Goal: Task Accomplishment & Management: Manage account settings

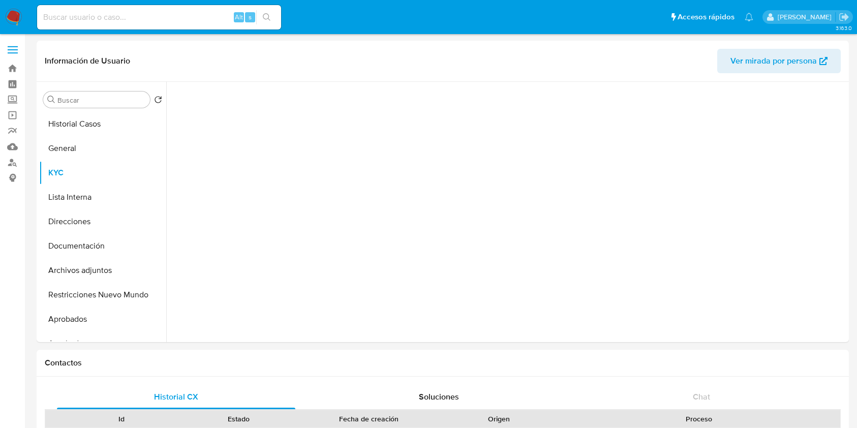
select select "10"
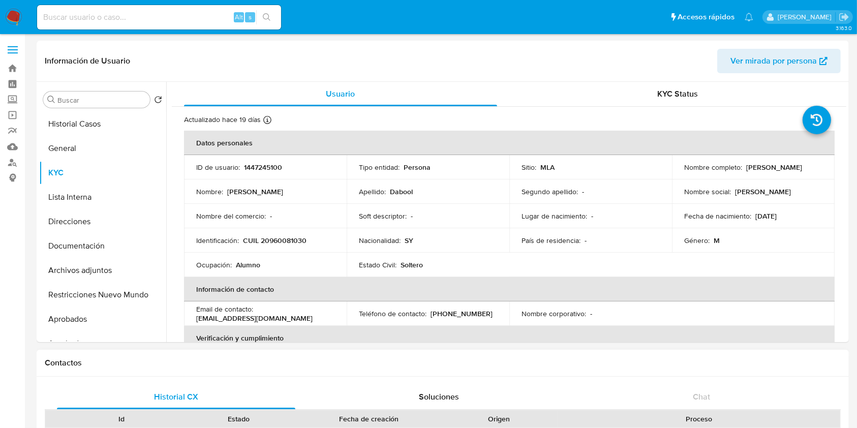
scroll to position [68, 0]
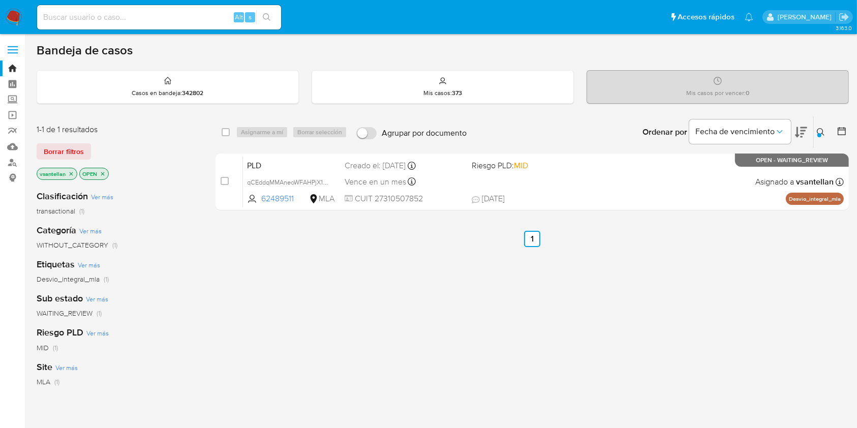
click at [827, 134] on button at bounding box center [822, 132] width 17 height 12
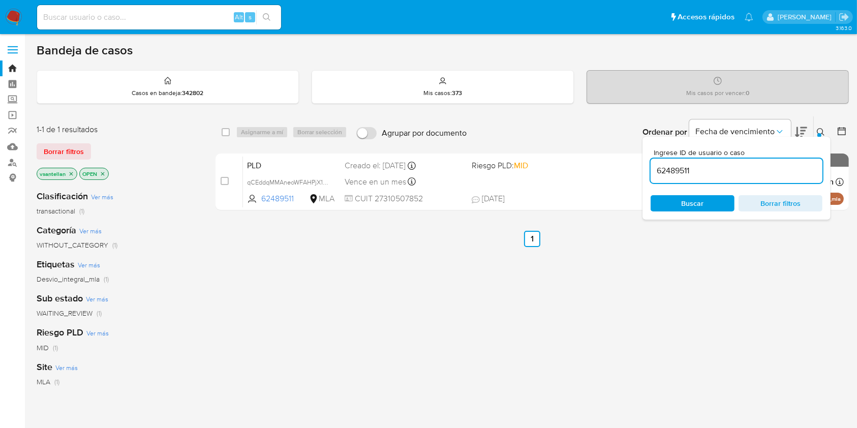
click at [724, 169] on input "62489511" at bounding box center [737, 170] width 172 height 13
click at [704, 203] on span "Buscar" at bounding box center [693, 203] width 70 height 14
click at [826, 132] on button at bounding box center [822, 132] width 17 height 12
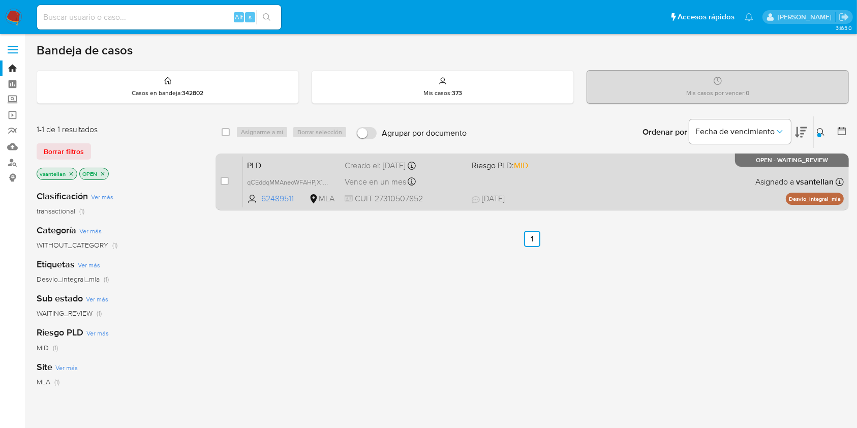
click at [578, 200] on span "23/09/2025 23/09/2025 09:10" at bounding box center [595, 198] width 246 height 11
click at [228, 177] on input "checkbox" at bounding box center [225, 181] width 8 height 8
checkbox input "true"
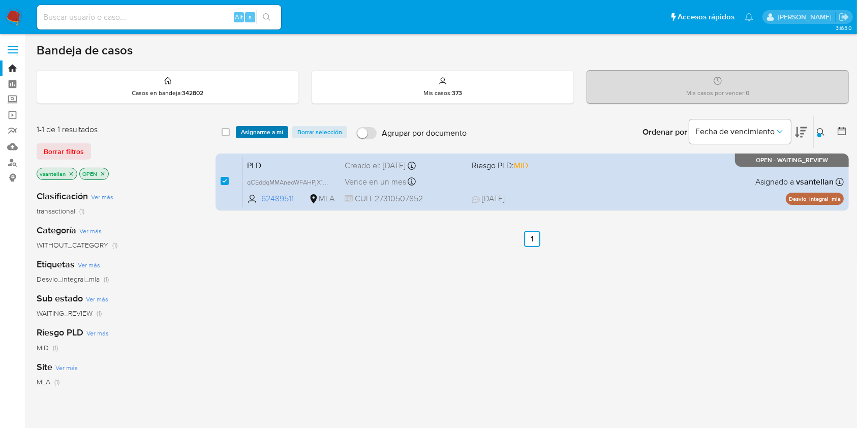
click at [258, 132] on span "Asignarme a mí" at bounding box center [262, 132] width 42 height 10
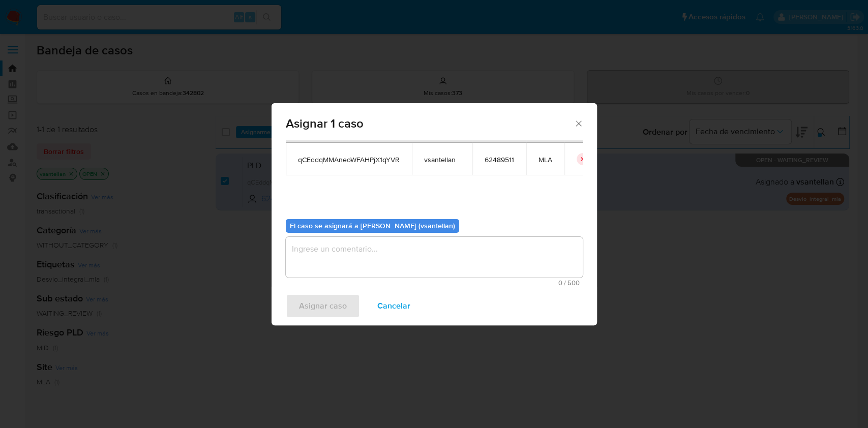
scroll to position [52, 0]
click at [341, 270] on textarea "assign-modal" at bounding box center [434, 256] width 297 height 41
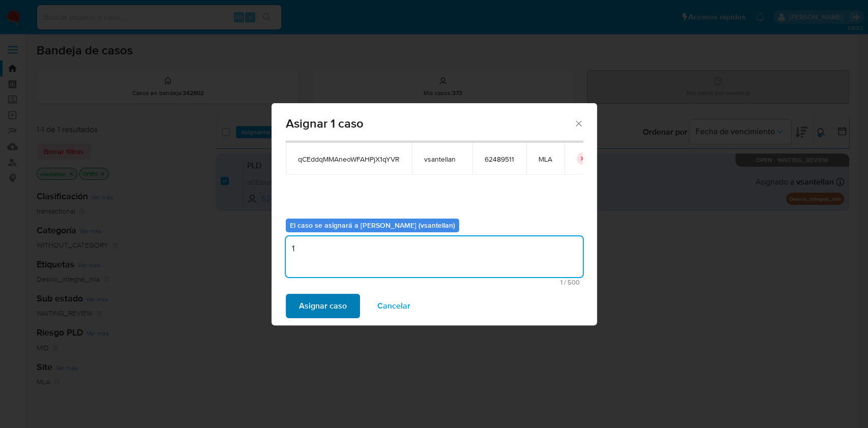
type textarea "1"
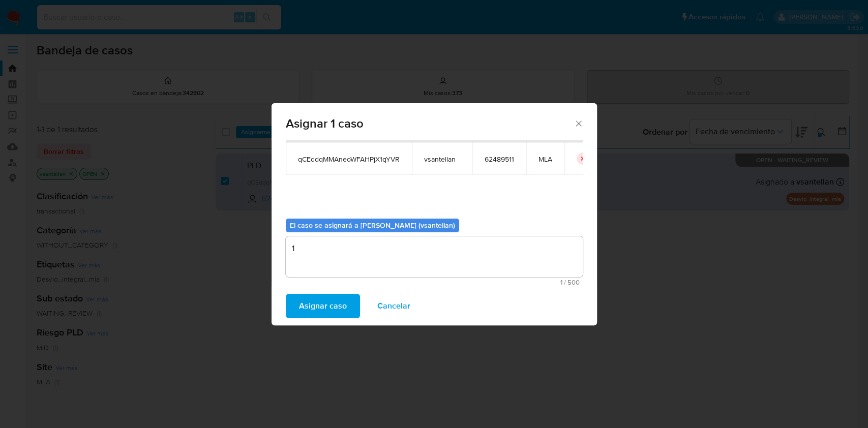
click at [340, 303] on span "Asignar caso" at bounding box center [323, 306] width 48 height 22
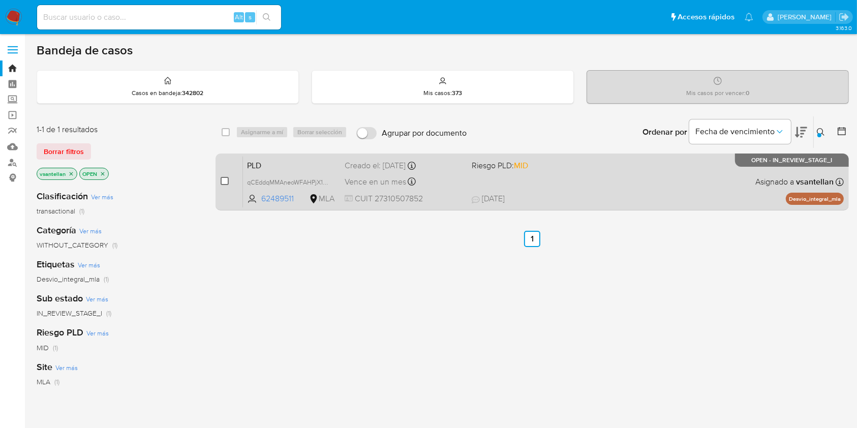
click at [227, 179] on input "checkbox" at bounding box center [225, 181] width 8 height 8
checkbox input "true"
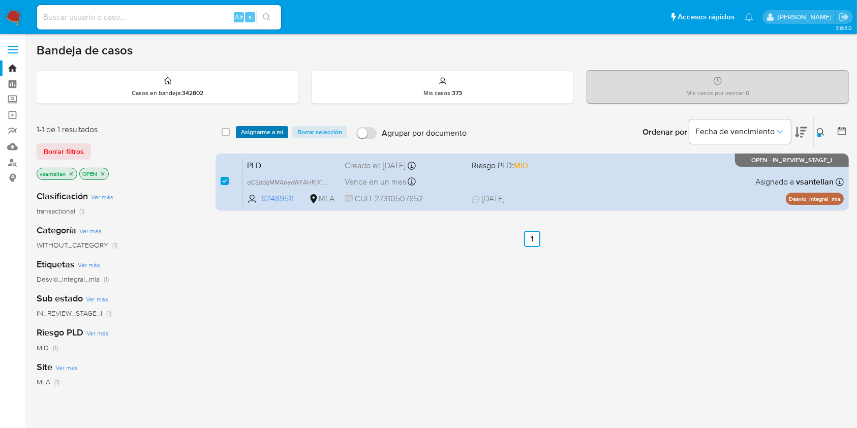
click at [258, 130] on span "Asignarme a mí" at bounding box center [262, 132] width 42 height 10
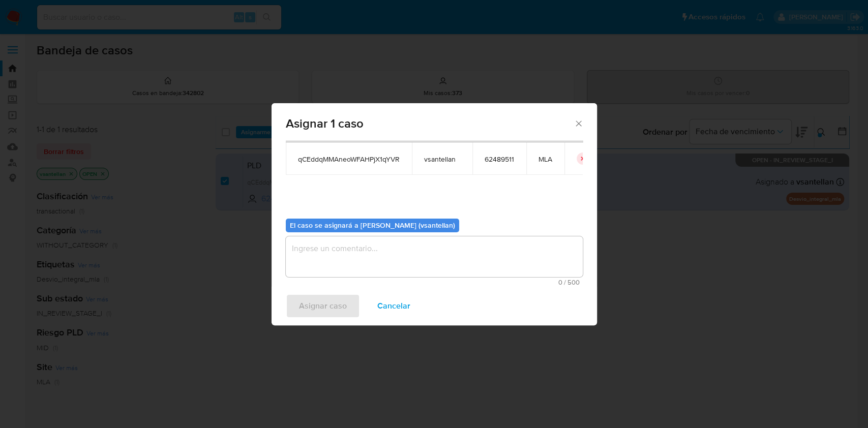
click at [330, 253] on textarea "assign-modal" at bounding box center [434, 256] width 297 height 41
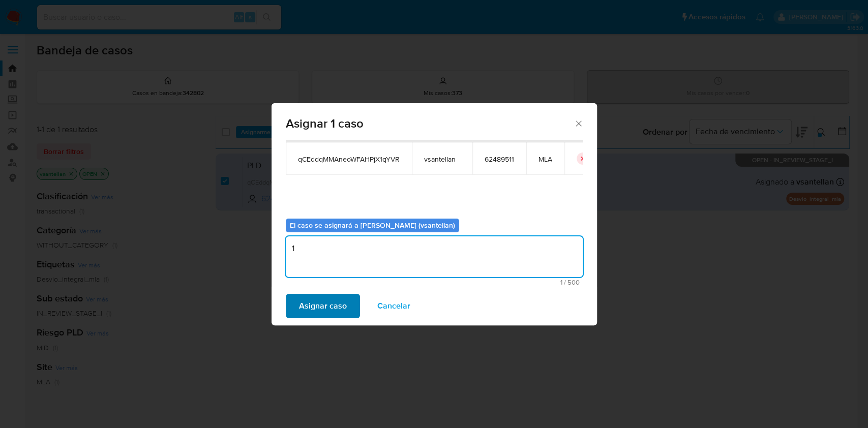
type textarea "1"
click at [311, 308] on span "Asignar caso" at bounding box center [323, 306] width 48 height 22
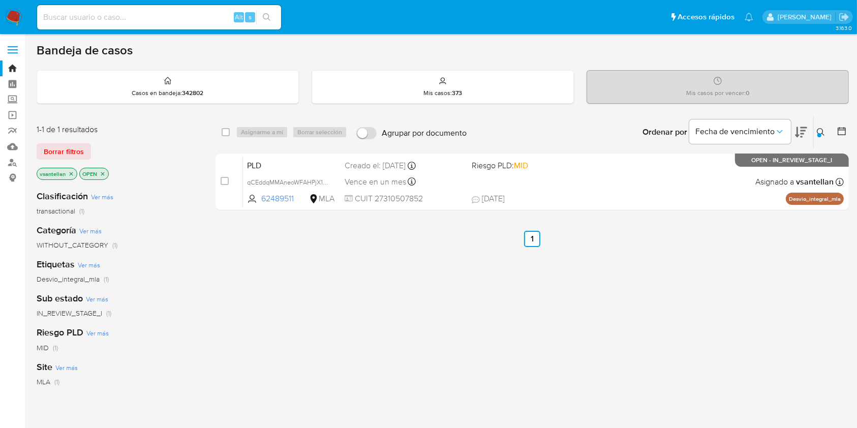
click at [820, 130] on icon at bounding box center [821, 132] width 8 height 8
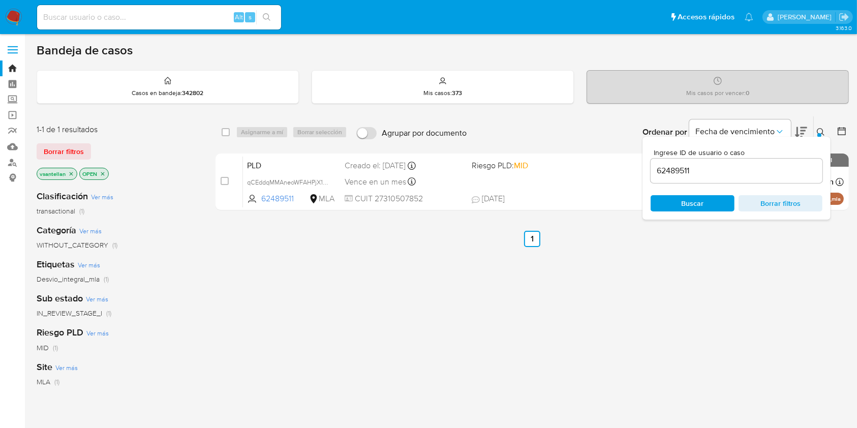
click at [777, 165] on input "62489511" at bounding box center [737, 170] width 172 height 13
type input "260724657"
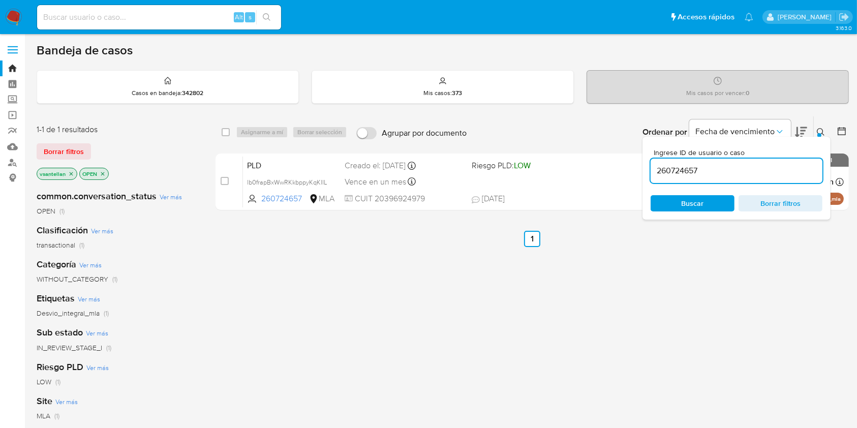
click at [821, 131] on icon at bounding box center [821, 132] width 8 height 8
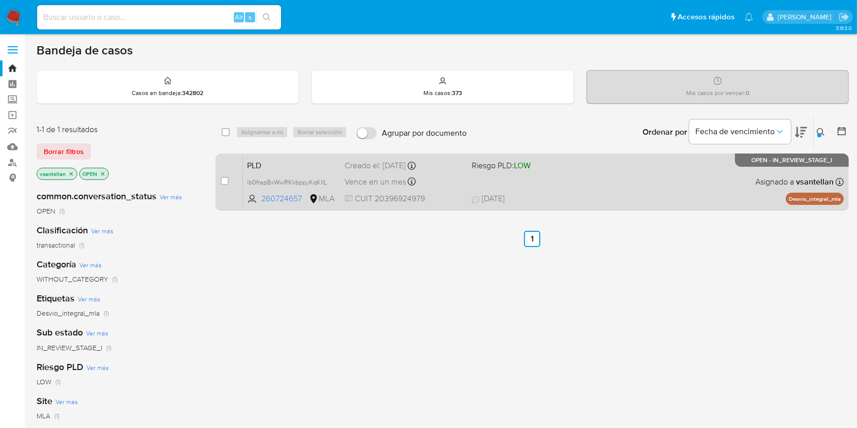
click at [714, 183] on div "PLD lb0frapBxWwRKkbppyKqKIIL 260724657 MLA Riesgo PLD: LOW Creado el: 12/09/202…" at bounding box center [543, 181] width 601 height 51
click at [224, 181] on input "checkbox" at bounding box center [225, 181] width 8 height 8
checkbox input "true"
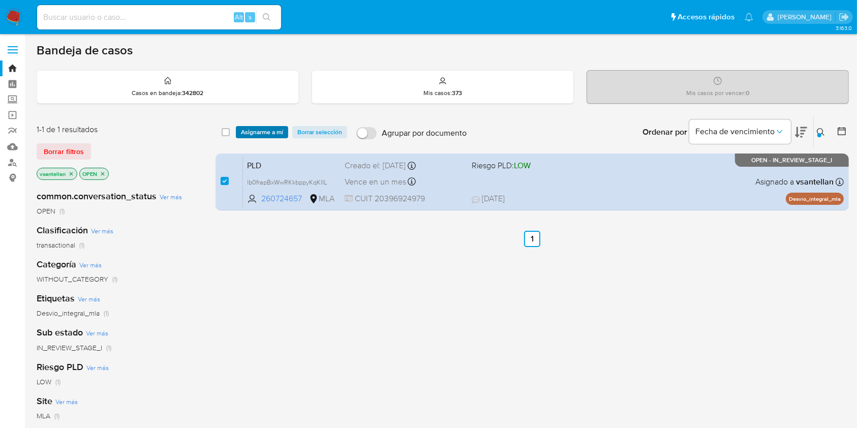
click at [247, 130] on span "Asignarme a mí" at bounding box center [262, 132] width 42 height 10
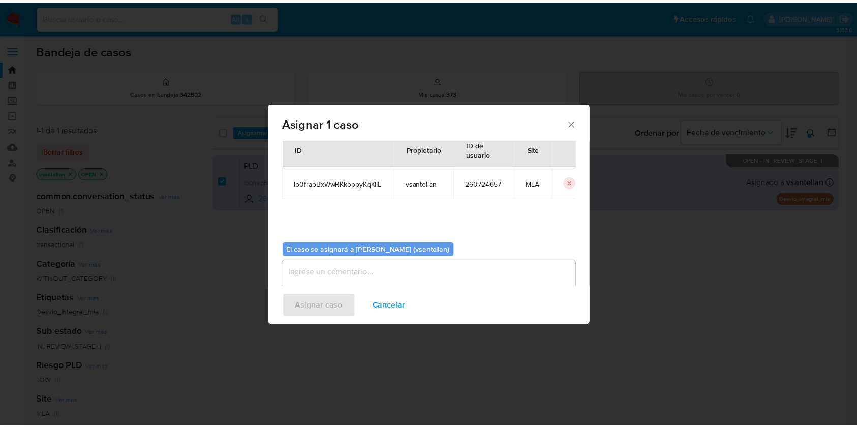
scroll to position [52, 0]
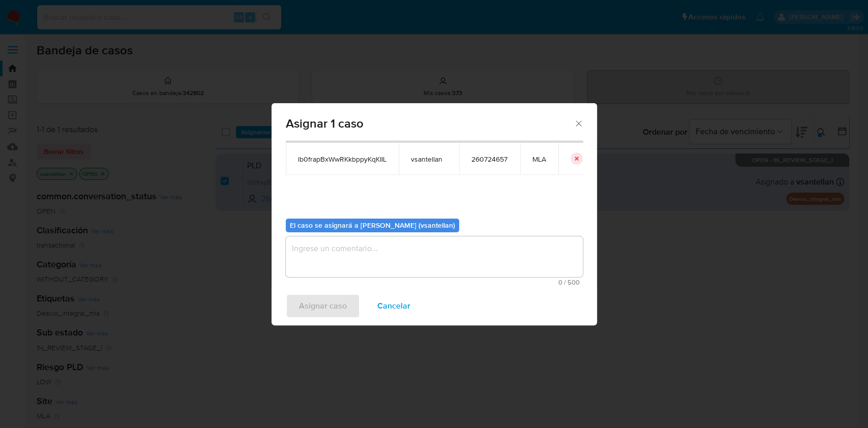
drag, startPoint x: 316, startPoint y: 244, endPoint x: 319, endPoint y: 266, distance: 22.5
click at [316, 246] on textarea "assign-modal" at bounding box center [434, 256] width 297 height 41
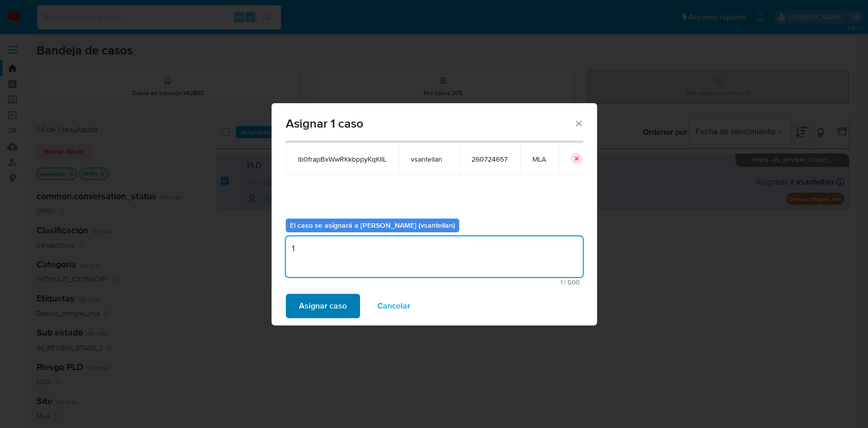
type textarea "1"
click at [325, 303] on span "Asignar caso" at bounding box center [323, 306] width 48 height 22
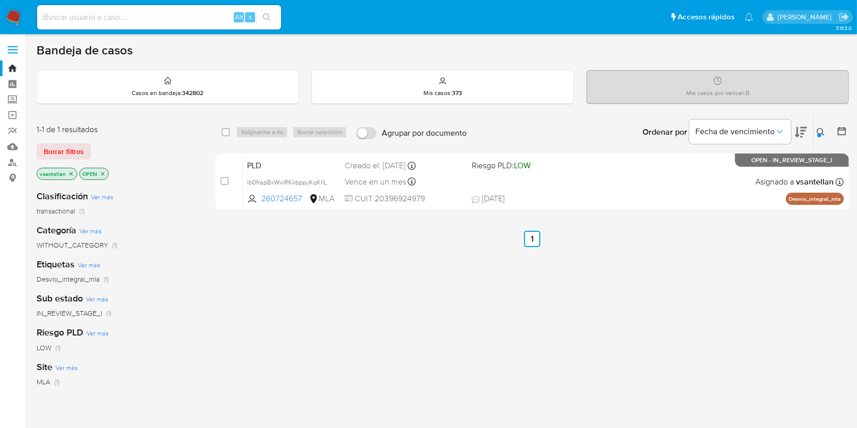
click at [818, 132] on icon at bounding box center [821, 132] width 8 height 8
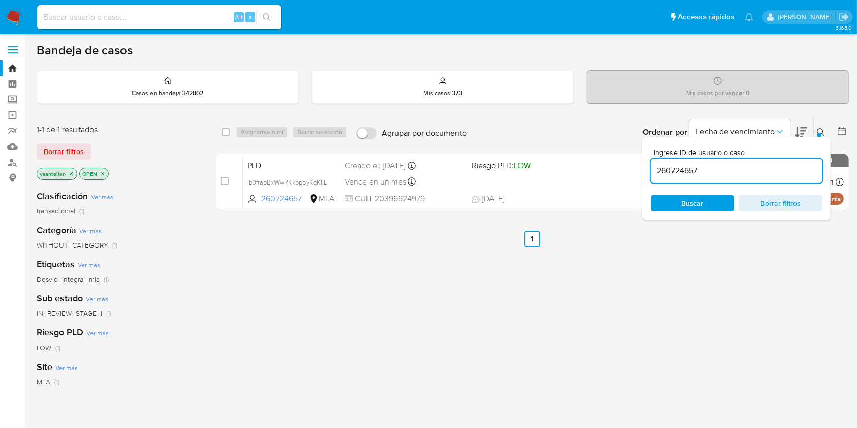
click at [753, 171] on input "260724657" at bounding box center [737, 170] width 172 height 13
click at [821, 135] on div "Ingrese ID de usuario o caso 661934643 Buscar Borrar filtros" at bounding box center [822, 132] width 17 height 32
click at [822, 133] on icon at bounding box center [821, 132] width 8 height 8
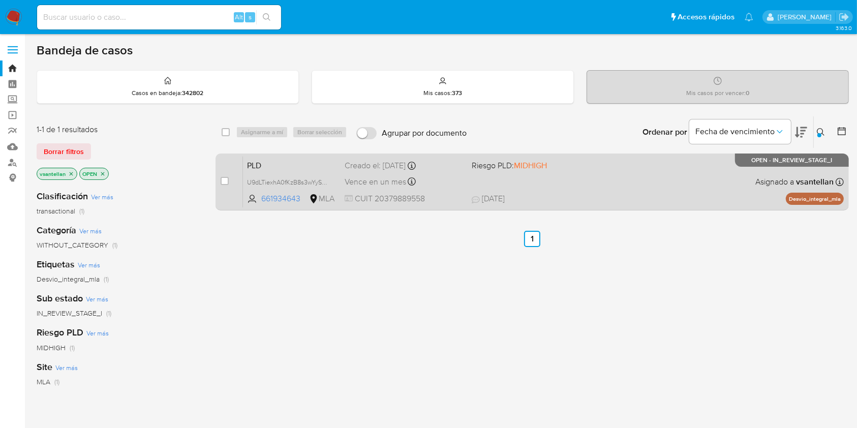
click at [720, 190] on div "PLD U9dLTiexhA0fKzB8s3wYySRZ 661934643 MLA Riesgo PLD: MIDHIGH Creado el: 12/09…" at bounding box center [543, 181] width 601 height 51
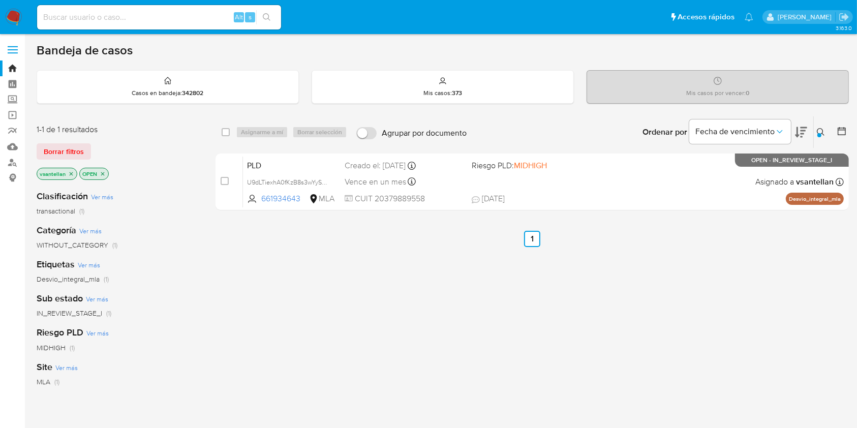
click at [821, 132] on icon at bounding box center [821, 132] width 8 height 8
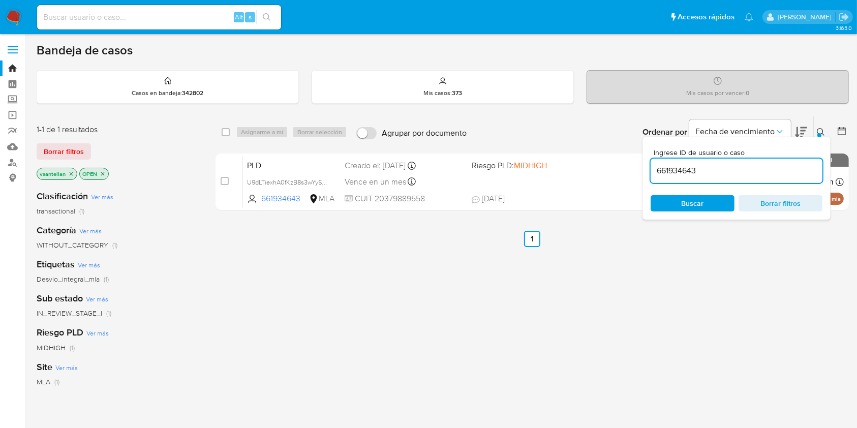
click at [753, 169] on input "661934643" at bounding box center [737, 170] width 172 height 13
click at [820, 129] on icon at bounding box center [821, 132] width 8 height 8
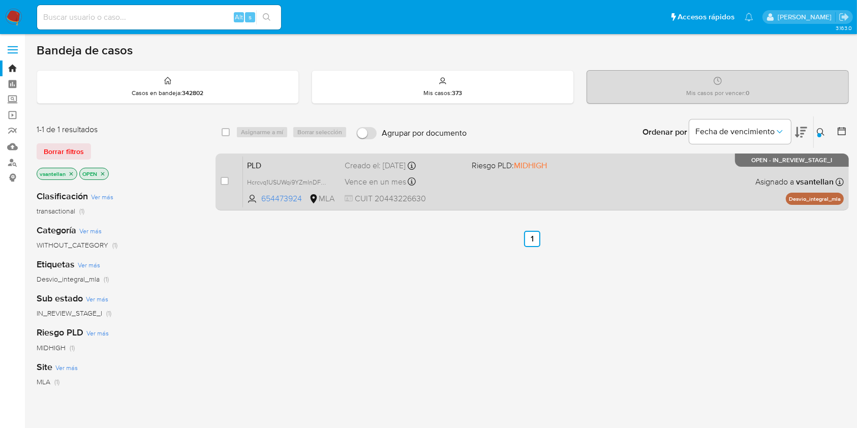
click at [668, 165] on div "PLD Hcrcvq1USUWqi9YZmInDFCCY 654473924 MLA Riesgo PLD: MIDHIGH Creado el: 12/09…" at bounding box center [543, 181] width 601 height 51
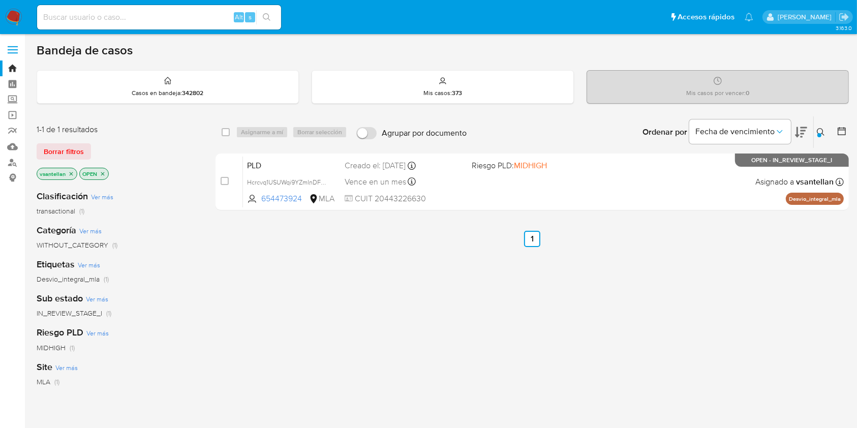
click at [824, 126] on button at bounding box center [822, 132] width 17 height 12
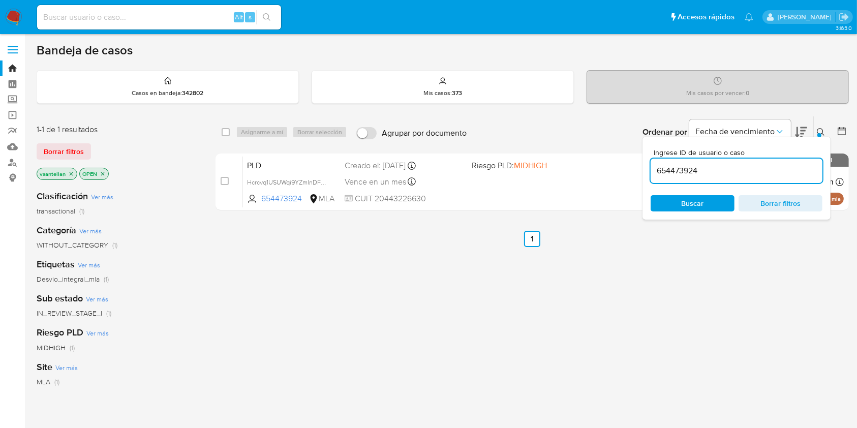
click at [776, 165] on input "654473924" at bounding box center [737, 170] width 172 height 13
type input "214644528"
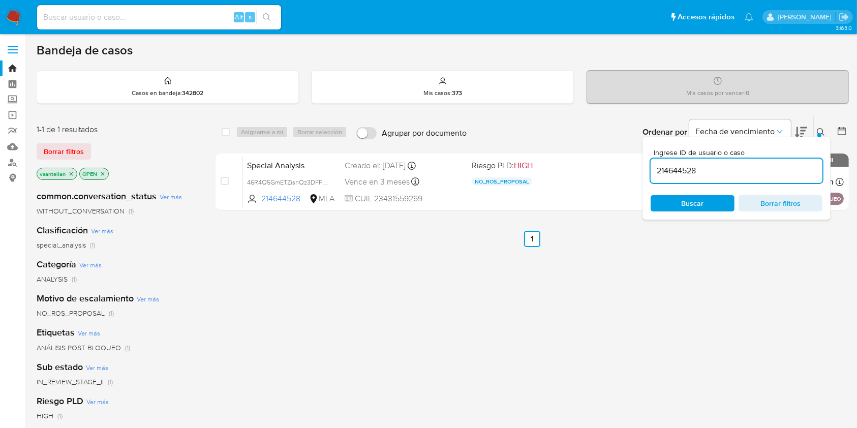
click at [821, 127] on button at bounding box center [822, 132] width 17 height 12
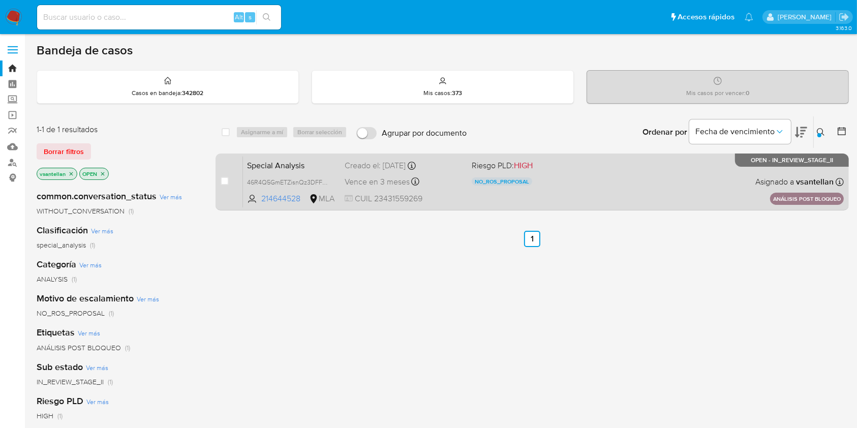
click at [643, 177] on div "Special Analysis 46R4Q5GmETZisnQz3DFFXQw5 214644528 MLA Riesgo PLD: HIGH NO_ROS…" at bounding box center [543, 181] width 601 height 51
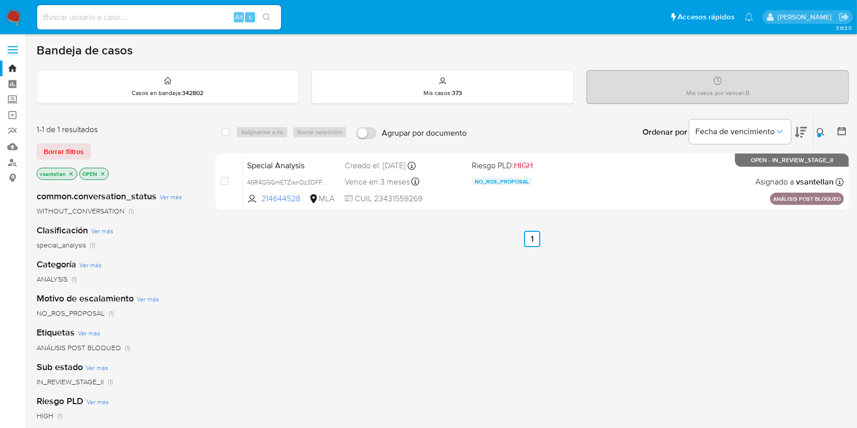
click at [105, 23] on input at bounding box center [159, 17] width 244 height 13
paste input "1430753710"
type input "1430753710"
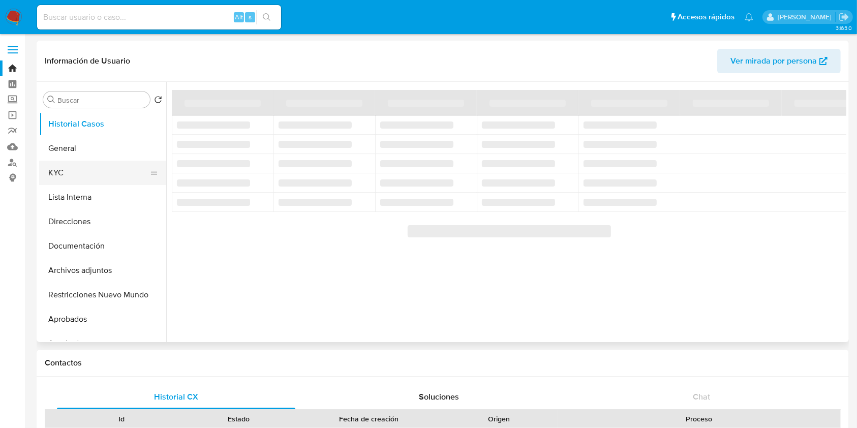
select select "10"
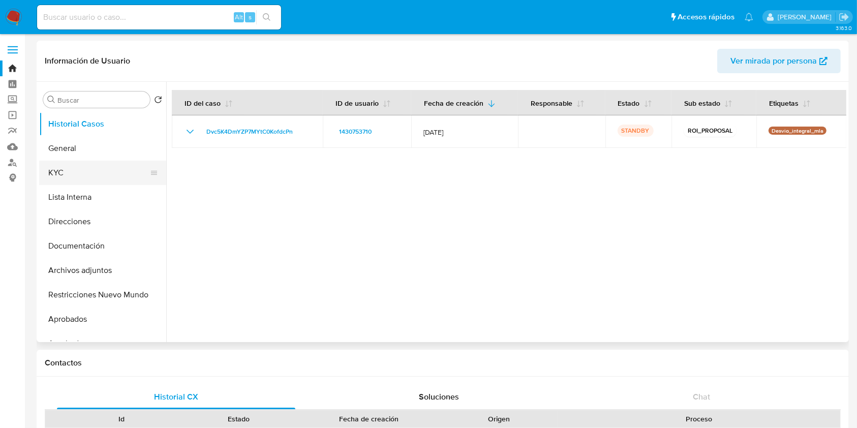
click at [64, 182] on button "KYC" at bounding box center [98, 173] width 119 height 24
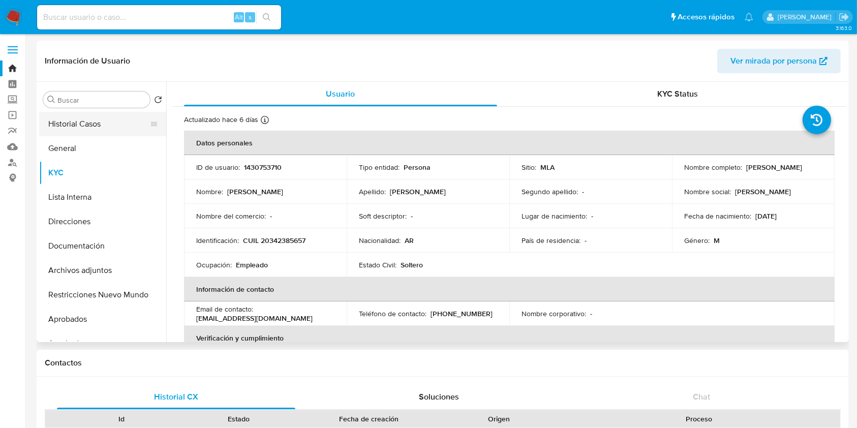
click at [106, 127] on button "Historial Casos" at bounding box center [98, 124] width 119 height 24
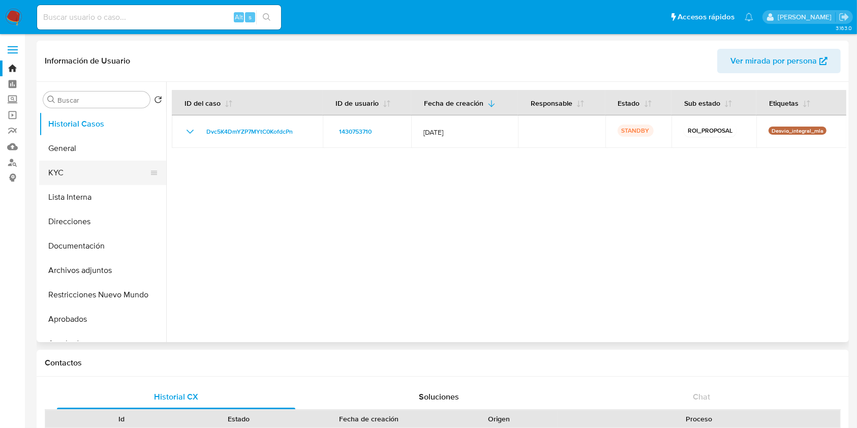
click at [106, 179] on button "KYC" at bounding box center [98, 173] width 119 height 24
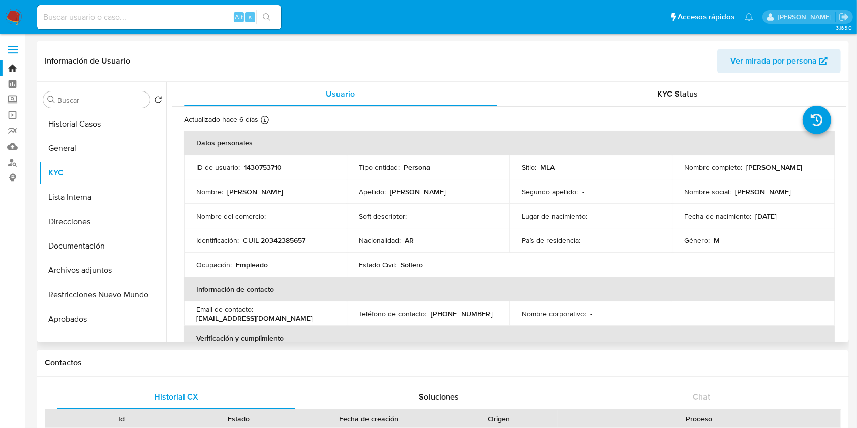
click at [273, 241] on p "CUIL 20342385657" at bounding box center [274, 240] width 63 height 9
copy p "20342385657"
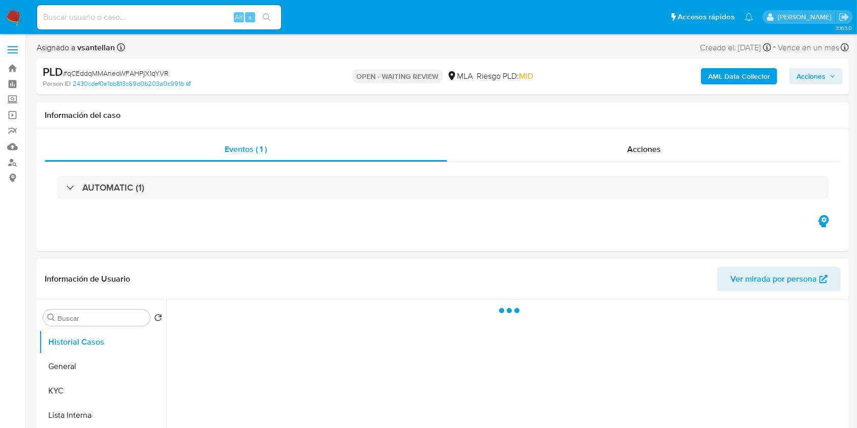
select select "10"
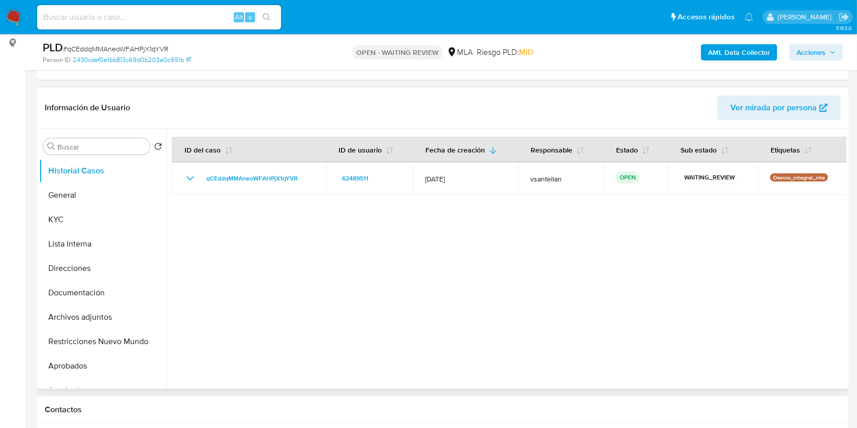
scroll to position [271, 0]
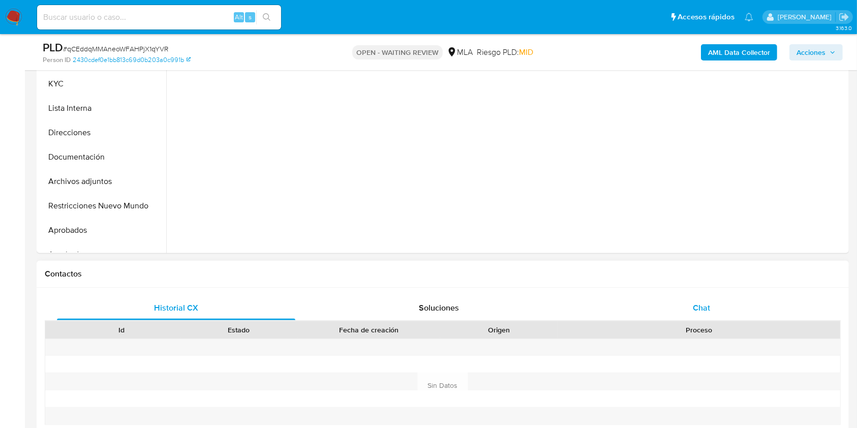
click at [728, 307] on div "Chat" at bounding box center [702, 308] width 238 height 24
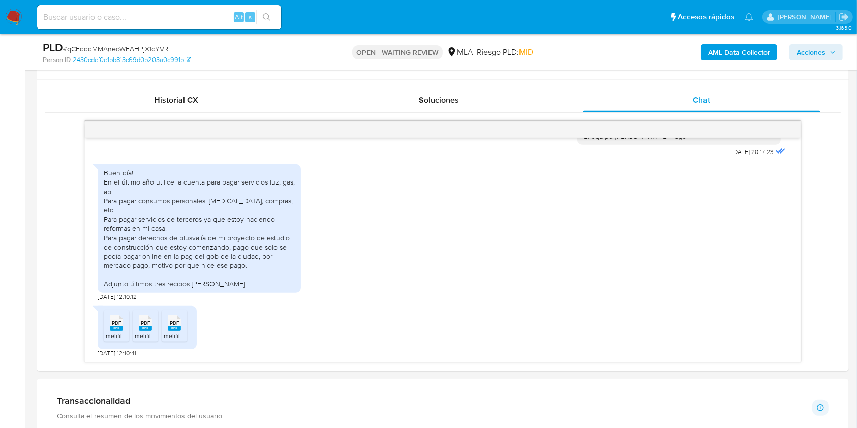
scroll to position [492, 0]
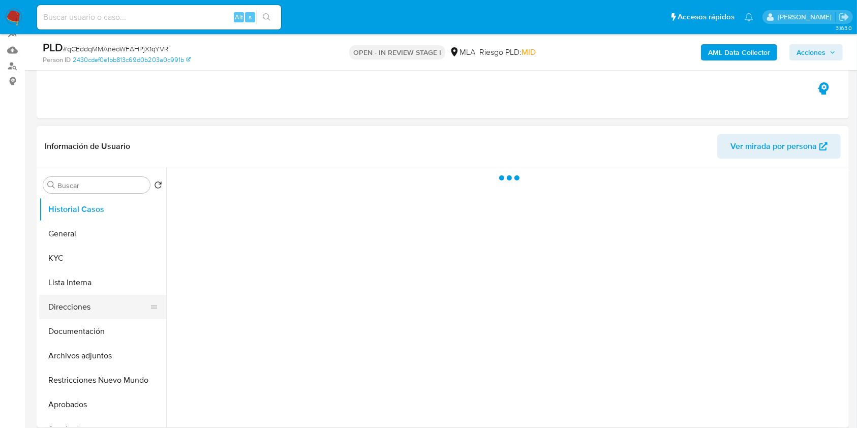
scroll to position [135, 0]
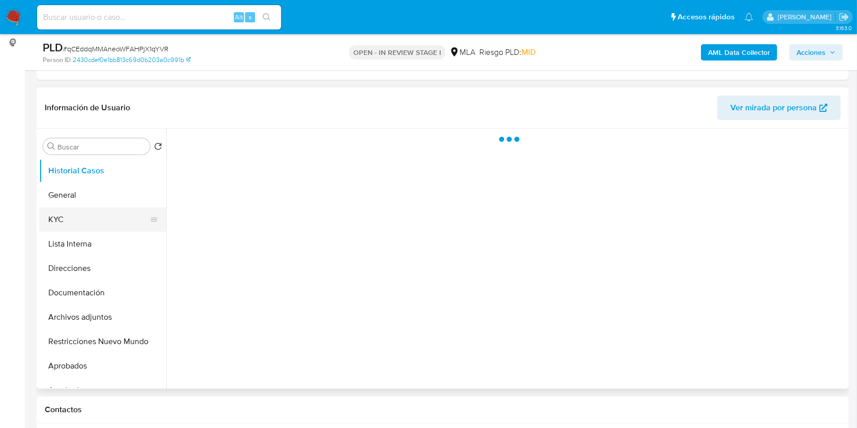
select select "10"
click at [73, 225] on button "KYC" at bounding box center [98, 219] width 119 height 24
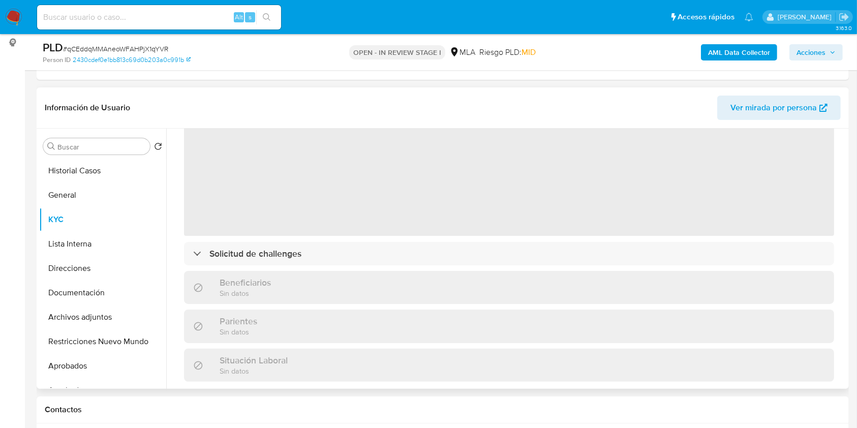
scroll to position [68, 0]
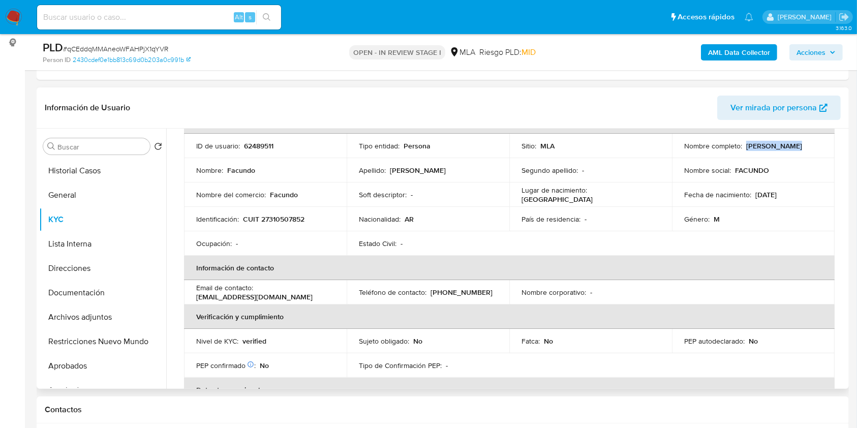
drag, startPoint x: 795, startPoint y: 146, endPoint x: 744, endPoint y: 147, distance: 50.9
click at [744, 147] on div "Nombre completo : Facundo Garay" at bounding box center [753, 145] width 138 height 9
copy p "Facundo Garay"
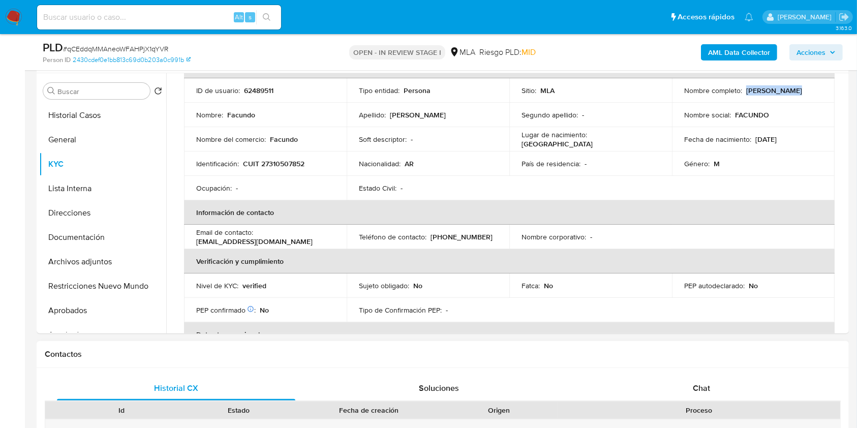
scroll to position [203, 0]
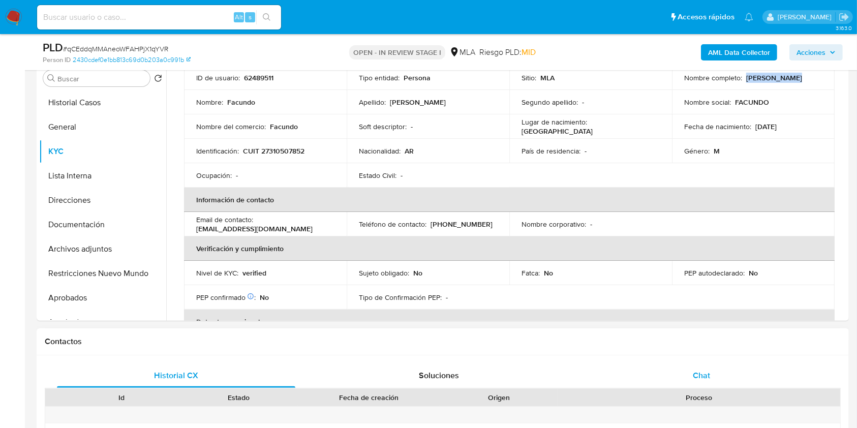
click at [763, 369] on div "Chat" at bounding box center [702, 376] width 238 height 24
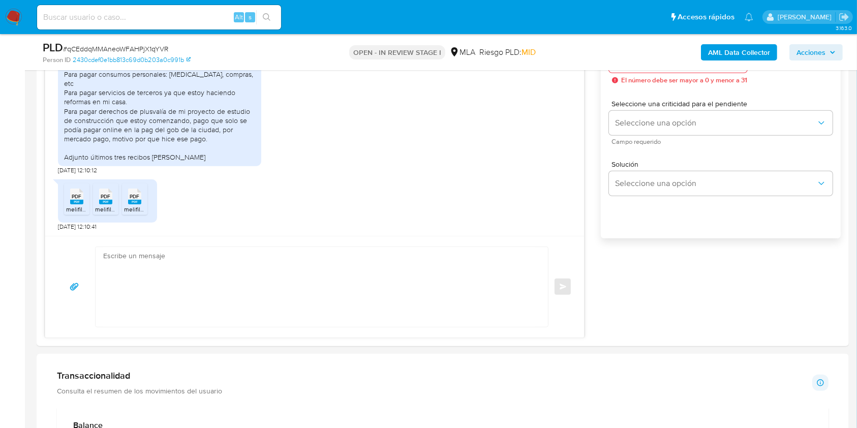
scroll to position [594, 0]
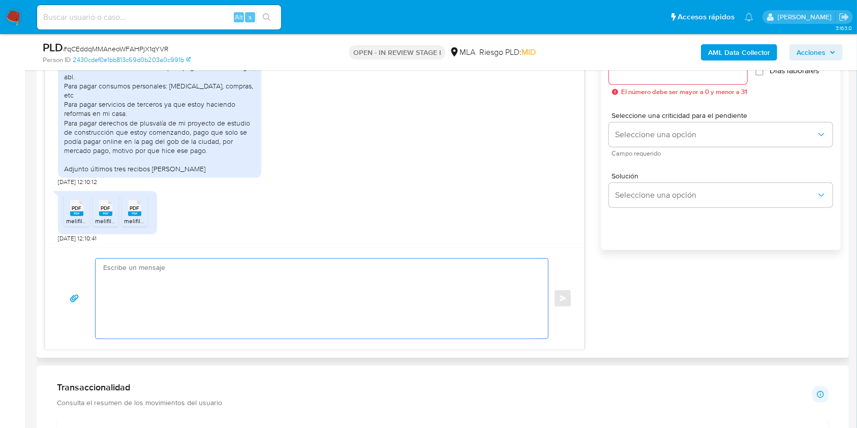
click at [325, 289] on textarea at bounding box center [319, 299] width 432 height 80
paste textarea "Hola [PERSON_NAME] Muchas gracias por la respuesta. Te confirmamos la recepción…"
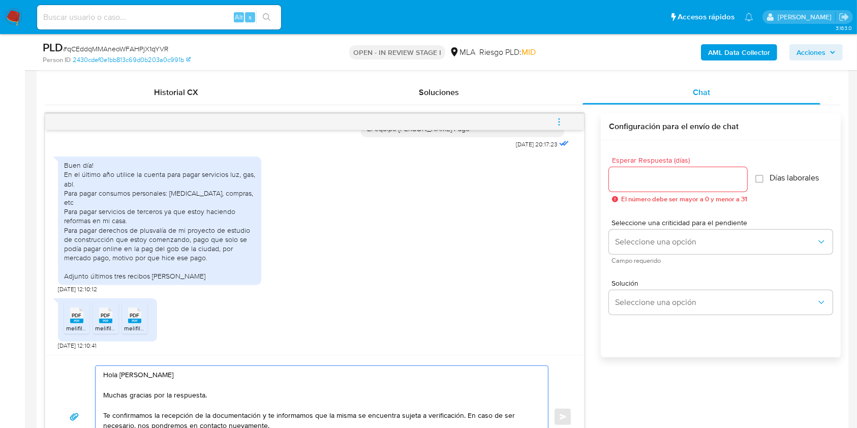
scroll to position [515, 0]
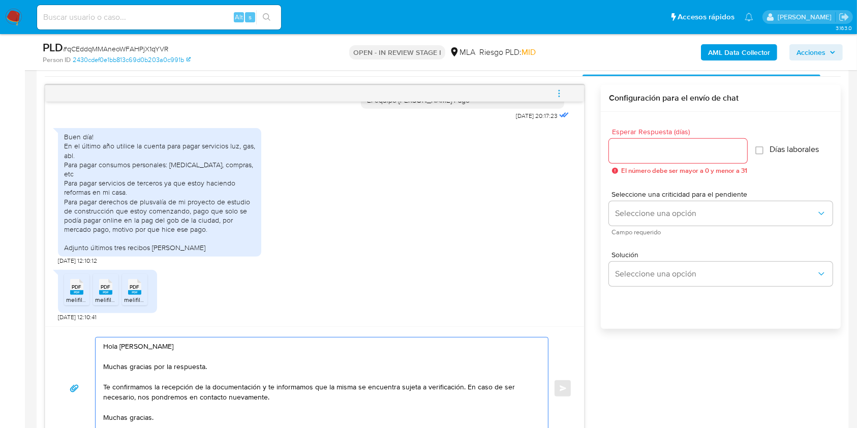
type textarea "Hola [PERSON_NAME] Muchas gracias por la respuesta. Te confirmamos la recepción…"
click at [663, 159] on div at bounding box center [678, 151] width 138 height 24
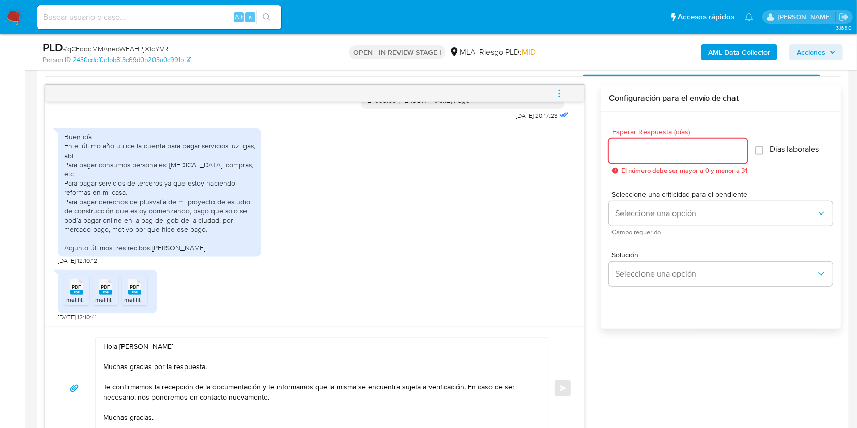
click at [656, 152] on input "Esperar Respuesta (días)" at bounding box center [678, 150] width 138 height 13
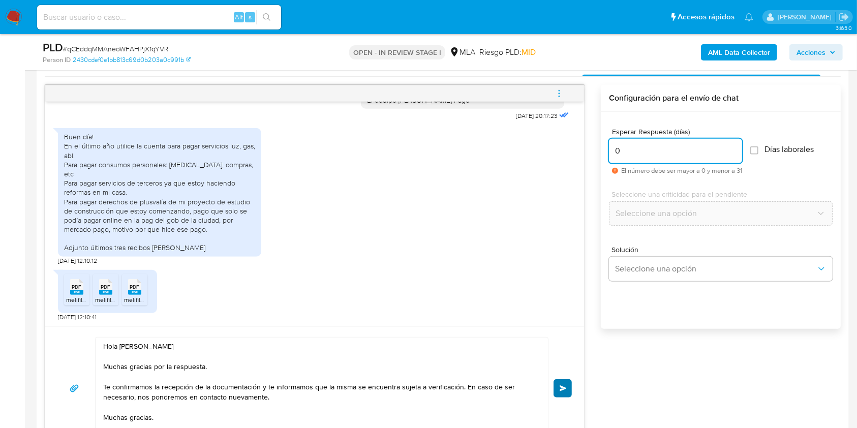
type input "0"
click at [565, 381] on button "Enviar" at bounding box center [563, 388] width 18 height 18
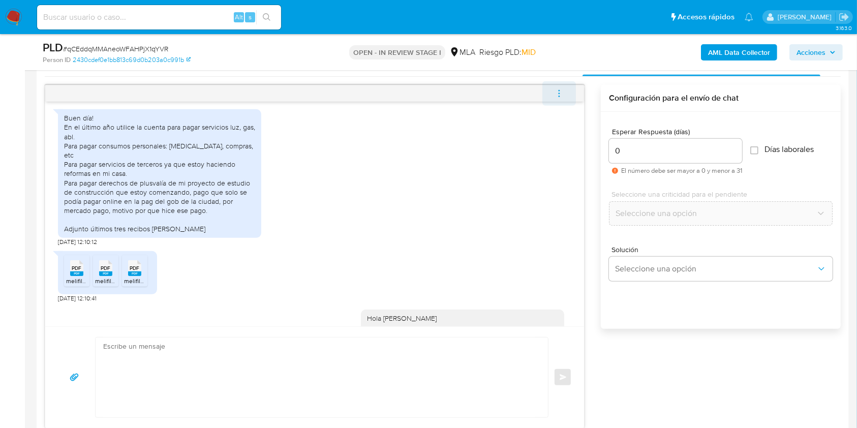
scroll to position [923, 0]
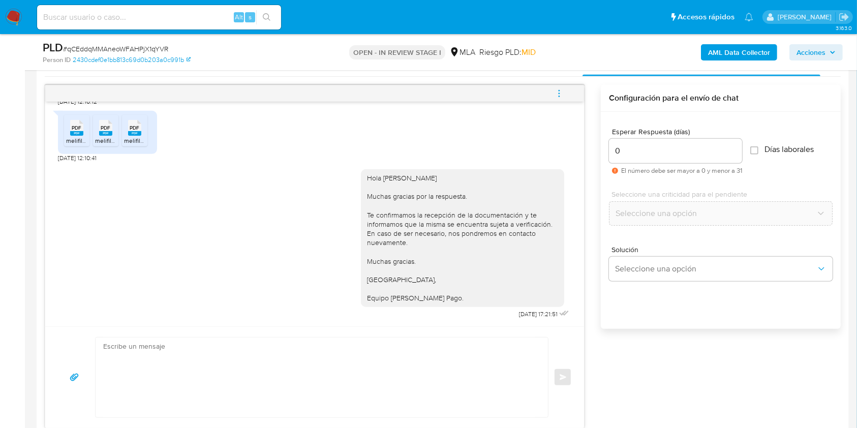
click at [562, 87] on span "menu-action" at bounding box center [559, 93] width 9 height 24
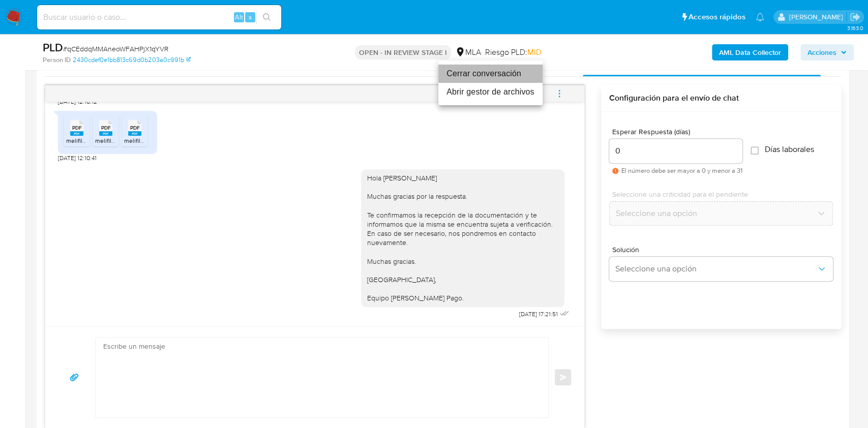
click at [500, 70] on li "Cerrar conversación" at bounding box center [490, 74] width 104 height 18
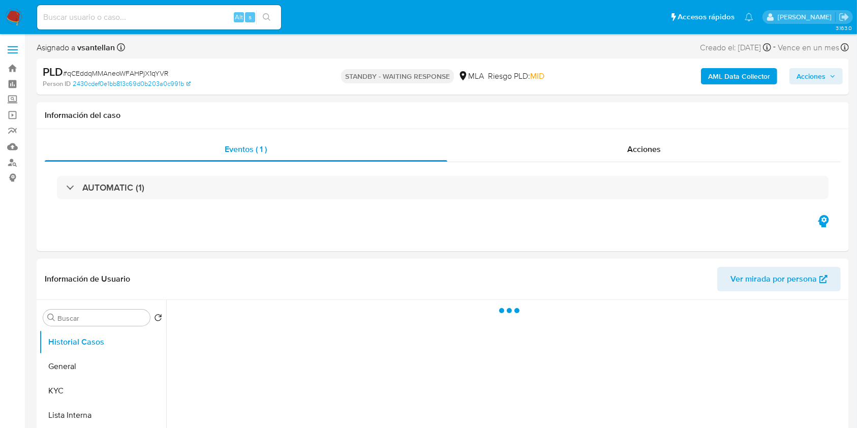
select select "10"
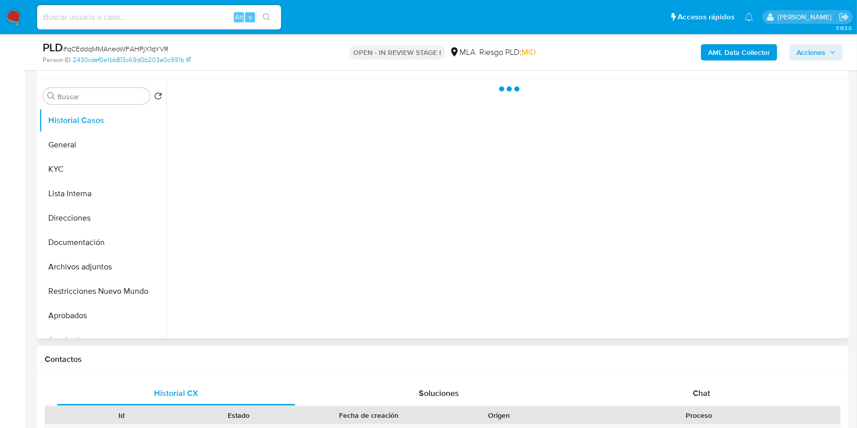
scroll to position [203, 0]
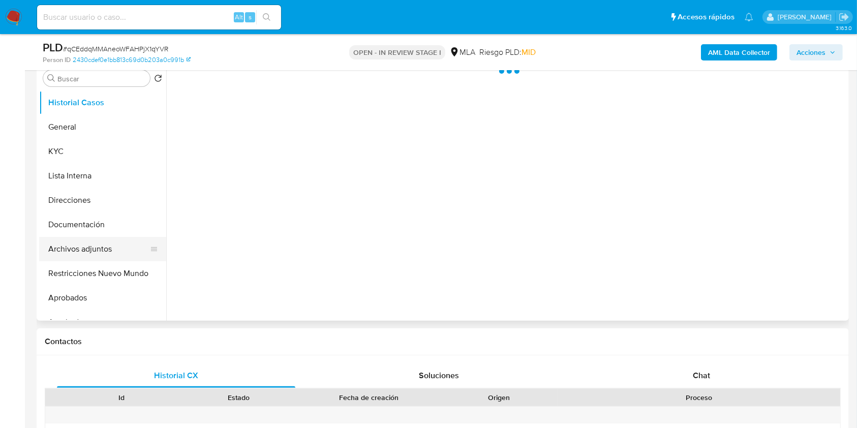
click at [114, 251] on button "Archivos adjuntos" at bounding box center [98, 249] width 119 height 24
select select "10"
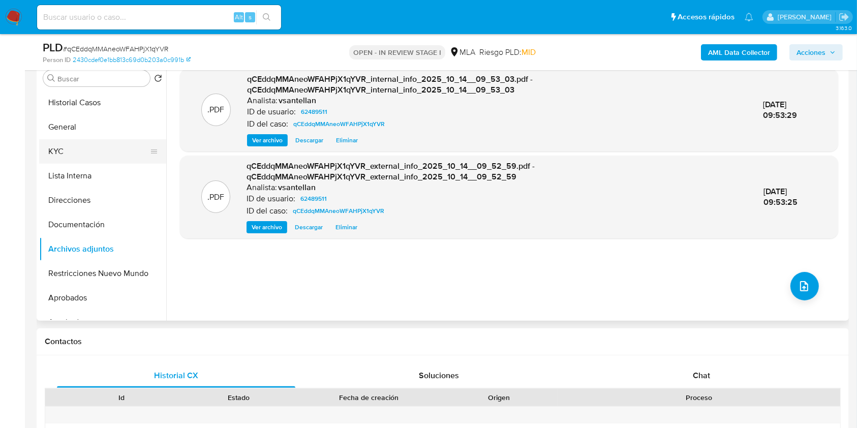
click at [80, 146] on button "KYC" at bounding box center [98, 151] width 119 height 24
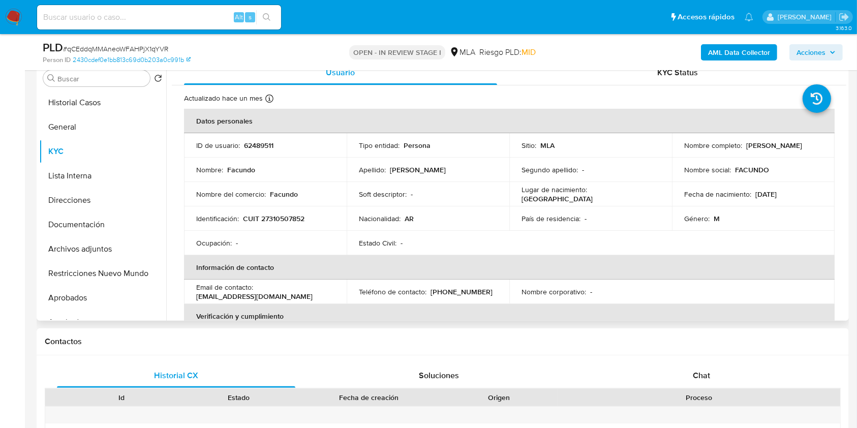
click at [763, 141] on p "[PERSON_NAME]" at bounding box center [774, 145] width 56 height 9
drag, startPoint x: 798, startPoint y: 211, endPoint x: 806, endPoint y: 170, distance: 41.0
click at [801, 185] on tbody "ID de usuario : 62489511 Tipo entidad : Persona Sitio : MLA Nombre completo : F…" at bounding box center [509, 194] width 651 height 122
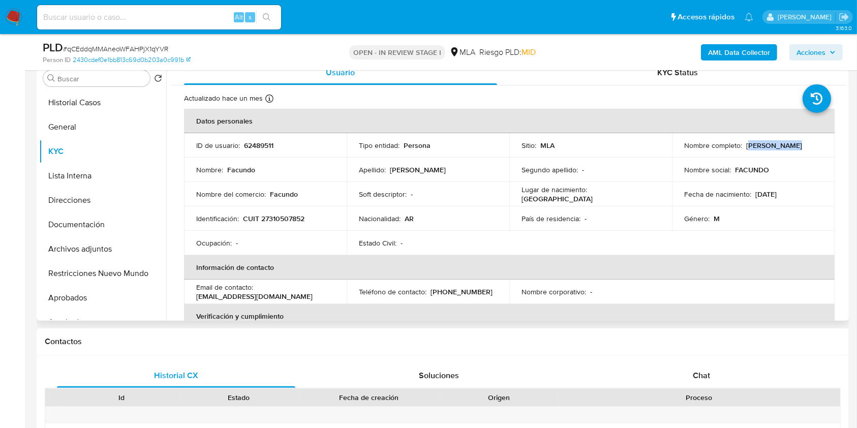
drag, startPoint x: 791, startPoint y: 147, endPoint x: 745, endPoint y: 144, distance: 45.9
click at [746, 144] on p "[PERSON_NAME]" at bounding box center [774, 145] width 56 height 9
copy p "acundo Garay"
click at [280, 222] on p "CUIT 27310507852" at bounding box center [274, 218] width 62 height 9
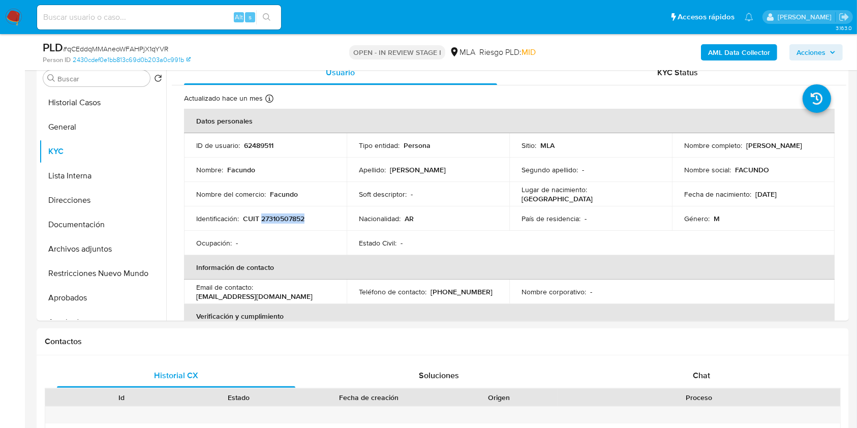
copy p "27310507852"
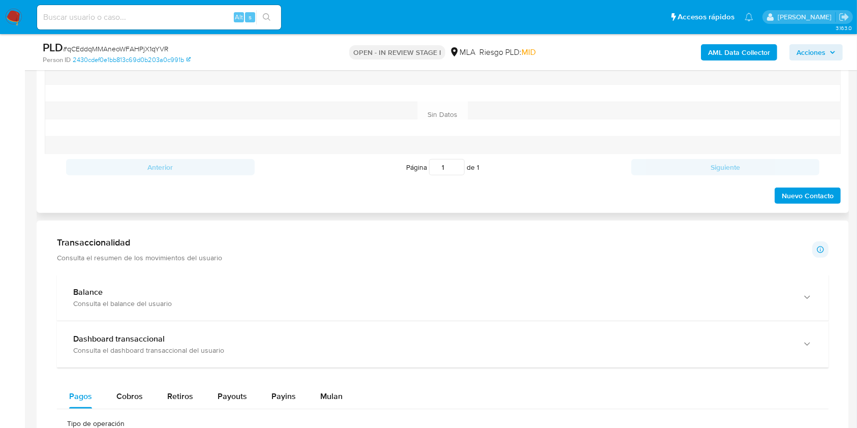
scroll to position [474, 0]
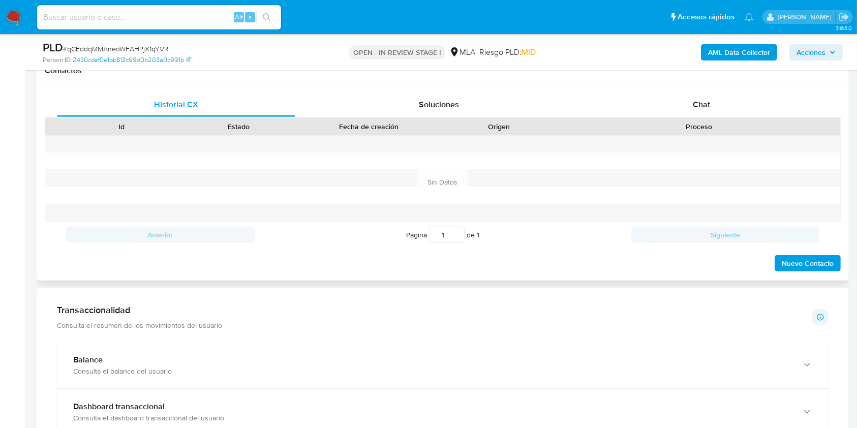
click at [707, 118] on div "Proceso" at bounding box center [699, 126] width 283 height 17
click at [704, 112] on div "Chat" at bounding box center [702, 105] width 238 height 24
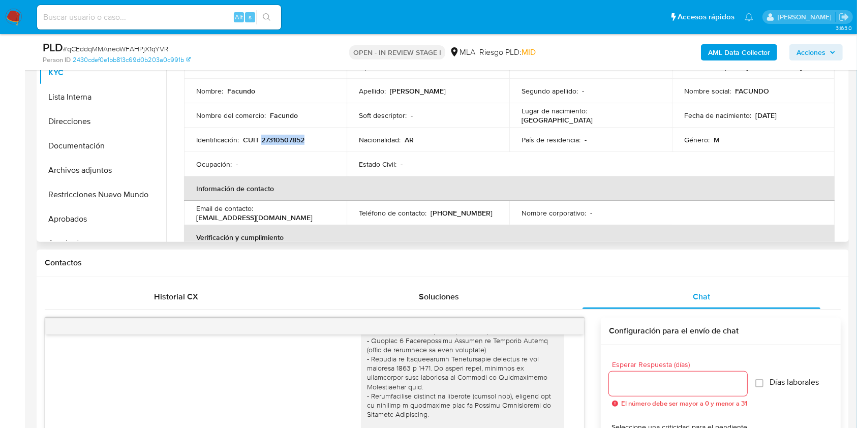
scroll to position [135, 0]
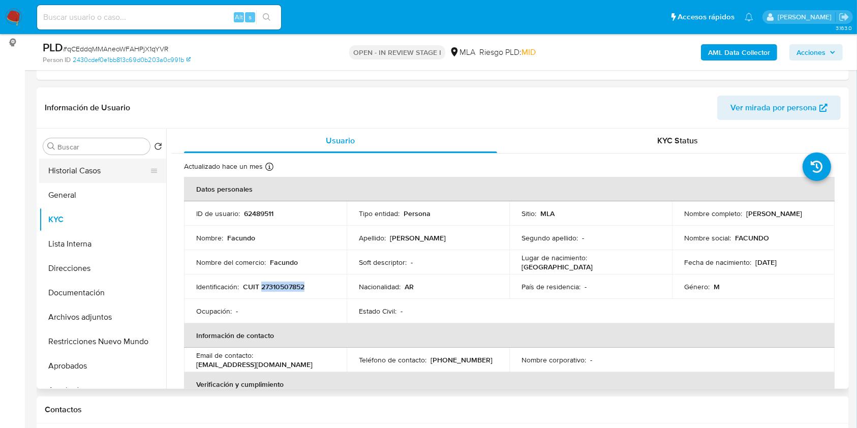
click at [130, 170] on button "Historial Casos" at bounding box center [98, 171] width 119 height 24
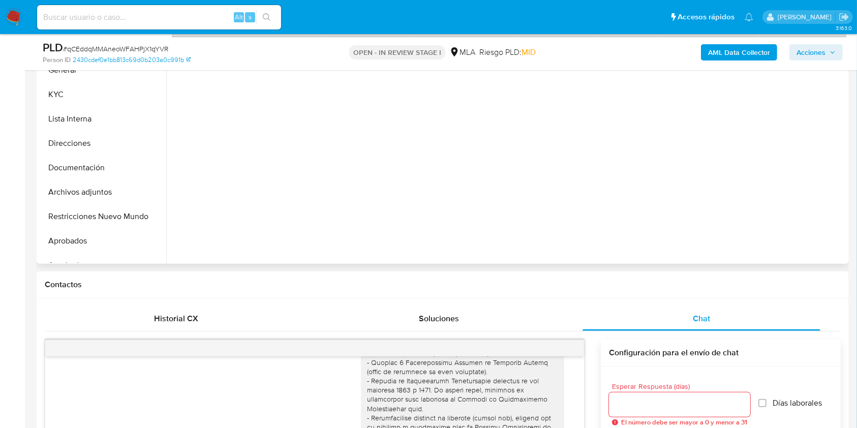
scroll to position [265, 0]
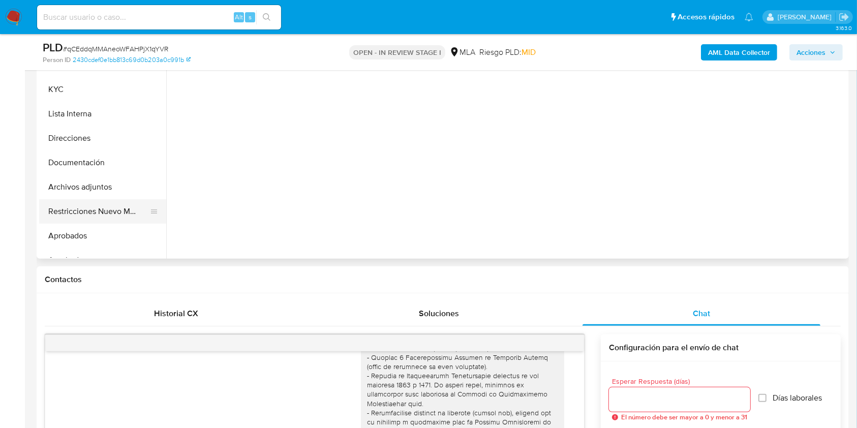
click at [103, 202] on button "Restricciones Nuevo Mundo" at bounding box center [98, 211] width 119 height 24
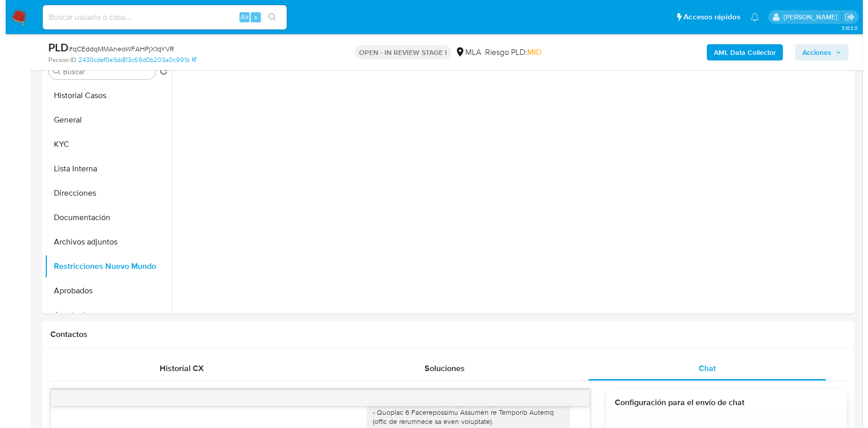
scroll to position [164, 0]
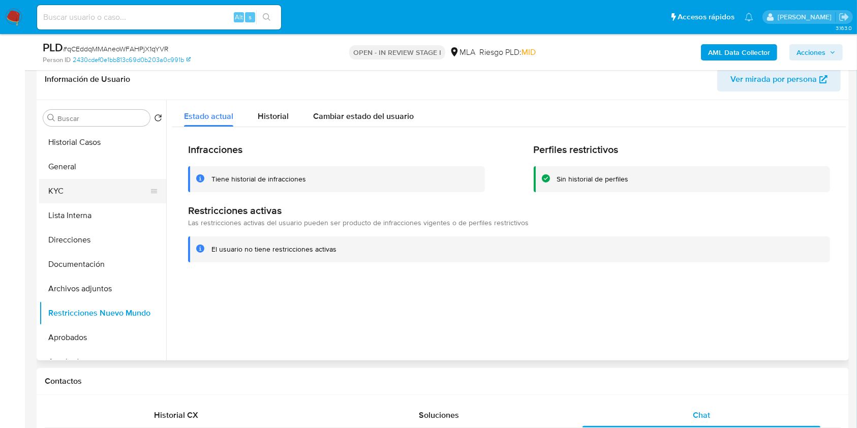
click at [65, 187] on button "KYC" at bounding box center [98, 191] width 119 height 24
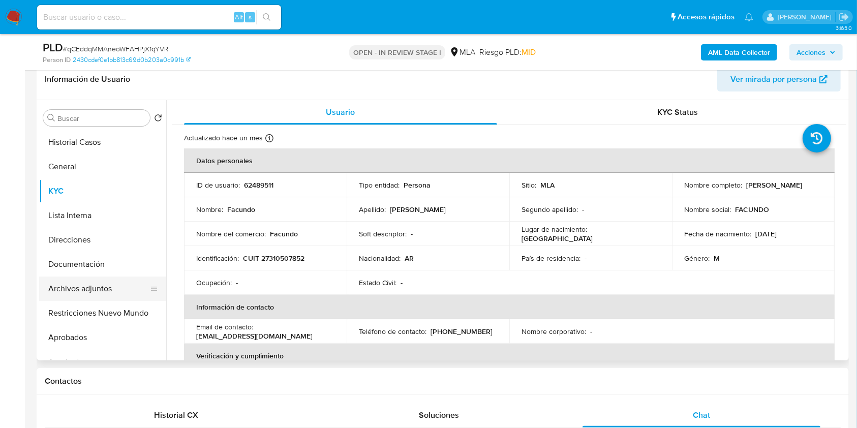
click at [100, 292] on button "Archivos adjuntos" at bounding box center [98, 289] width 119 height 24
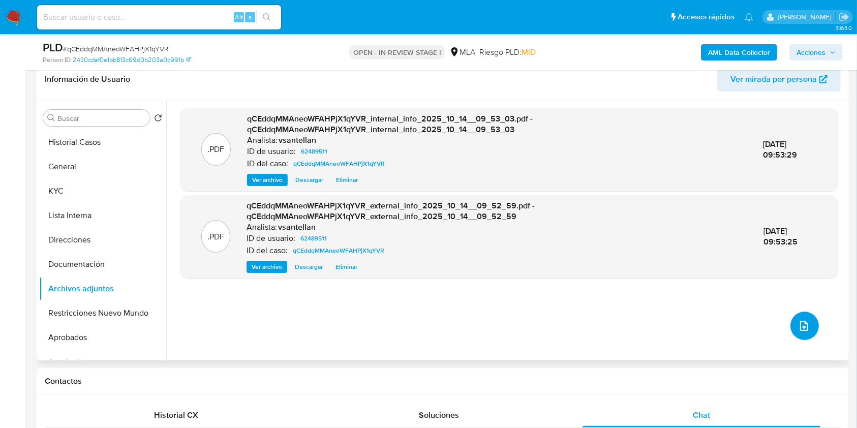
click at [801, 326] on icon "upload-file" at bounding box center [804, 326] width 8 height 10
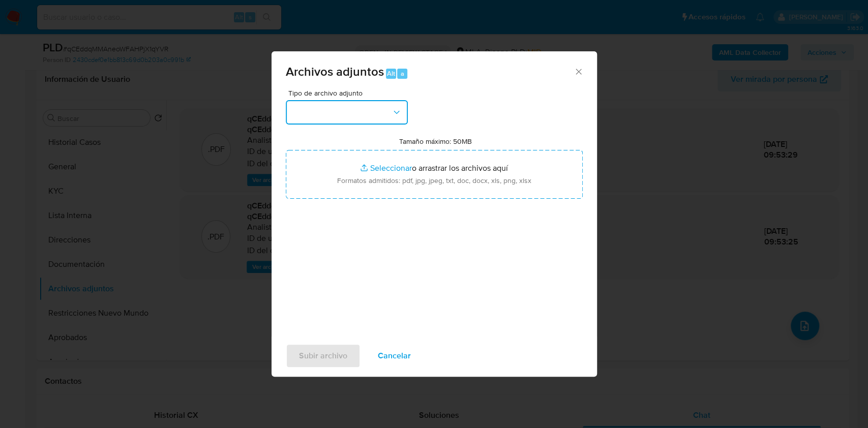
click at [390, 109] on button "button" at bounding box center [347, 112] width 122 height 24
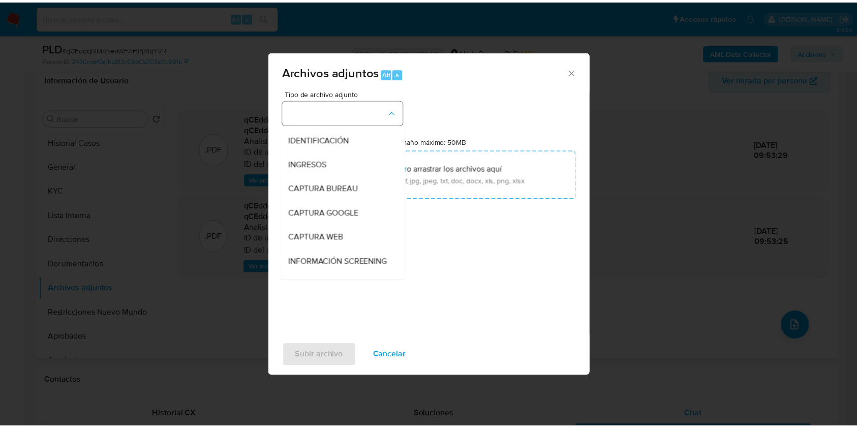
scroll to position [203, 0]
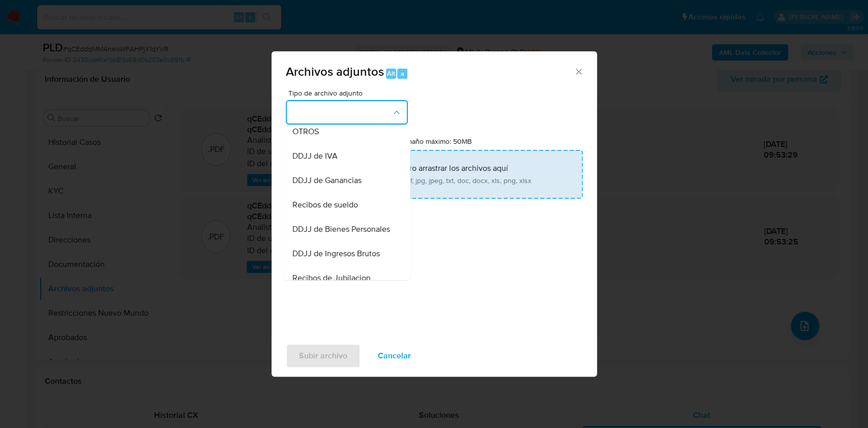
drag, startPoint x: 324, startPoint y: 142, endPoint x: 436, endPoint y: 194, distance: 123.5
click at [324, 141] on div "OTROS" at bounding box center [344, 131] width 104 height 24
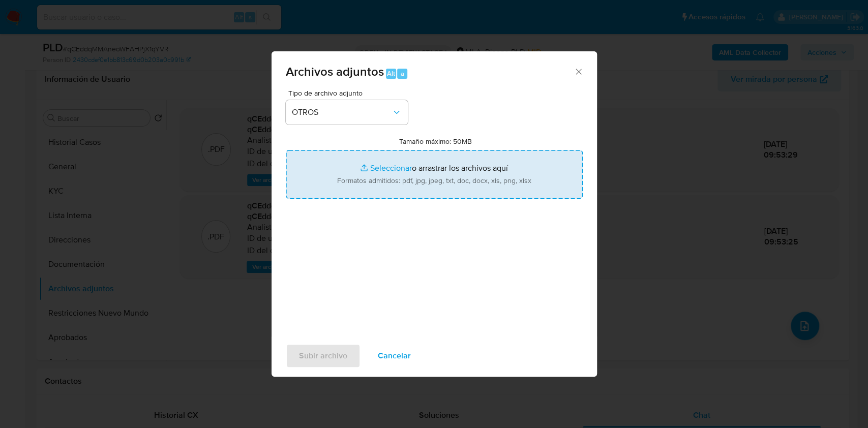
click at [437, 195] on input "Tamaño máximo: 50MB Seleccionar archivos" at bounding box center [434, 174] width 297 height 49
type input "C:\fakepath\Caselog-62489511- NO ROI.docx"
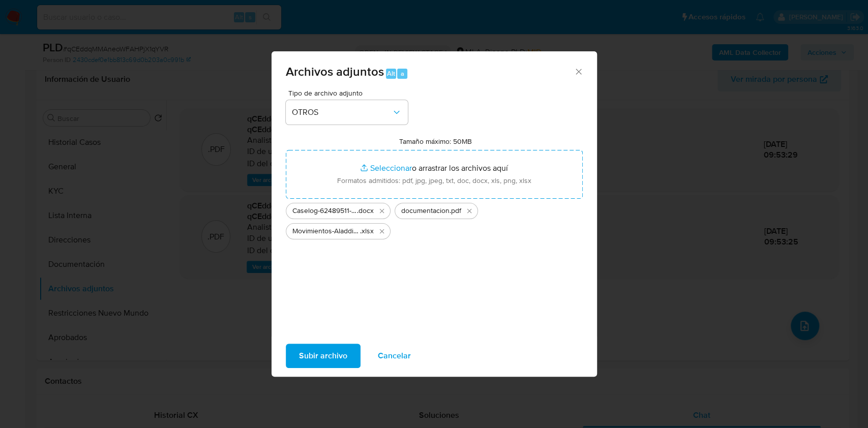
click at [337, 351] on span "Subir archivo" at bounding box center [323, 356] width 48 height 22
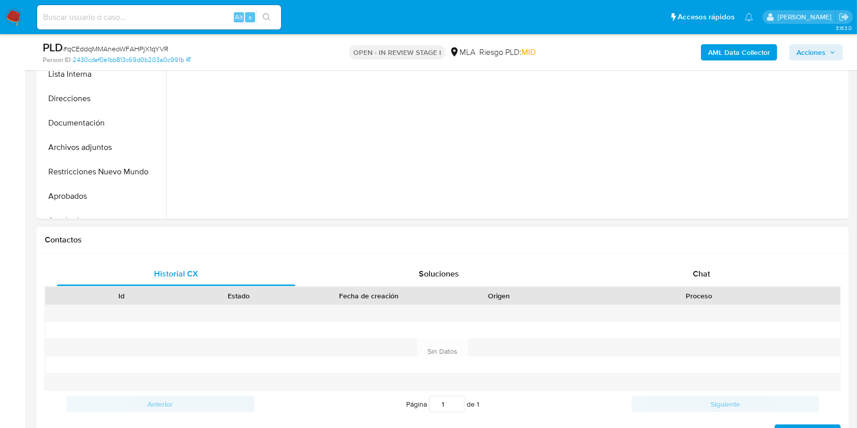
scroll to position [339, 0]
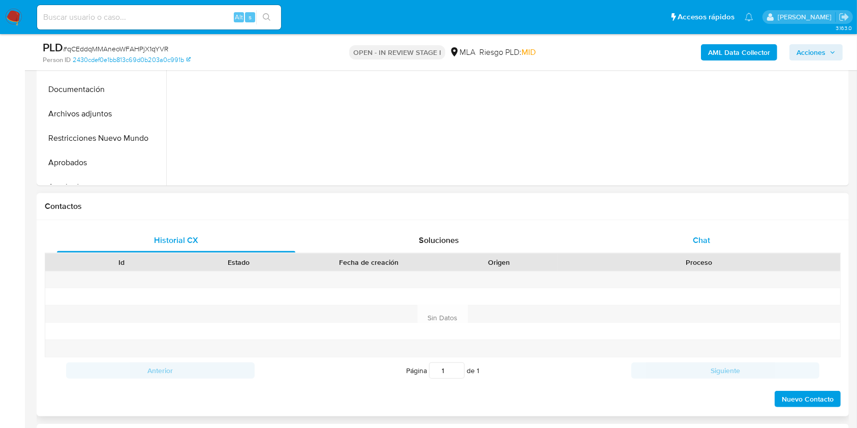
drag, startPoint x: 686, startPoint y: 240, endPoint x: 829, endPoint y: 244, distance: 142.9
click at [686, 240] on div "Chat" at bounding box center [702, 240] width 238 height 24
select select "10"
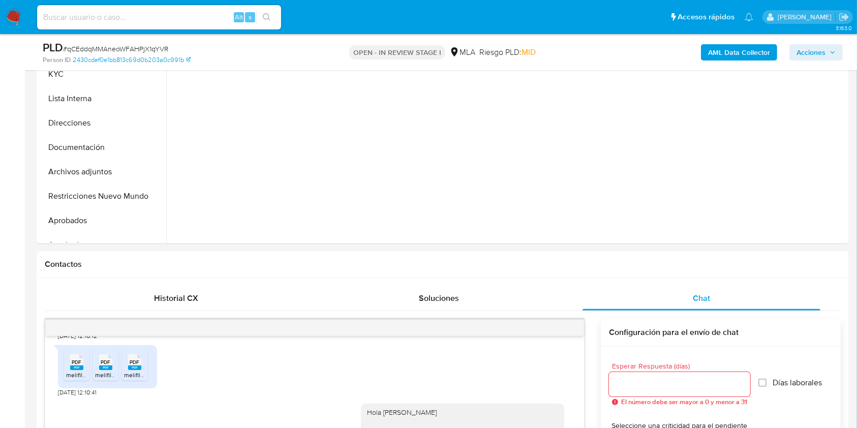
scroll to position [227, 0]
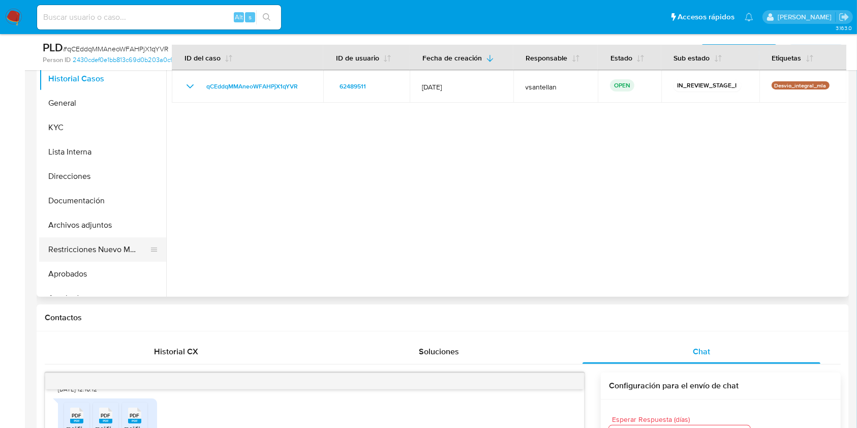
click at [100, 250] on button "Restricciones Nuevo Mundo" at bounding box center [98, 249] width 119 height 24
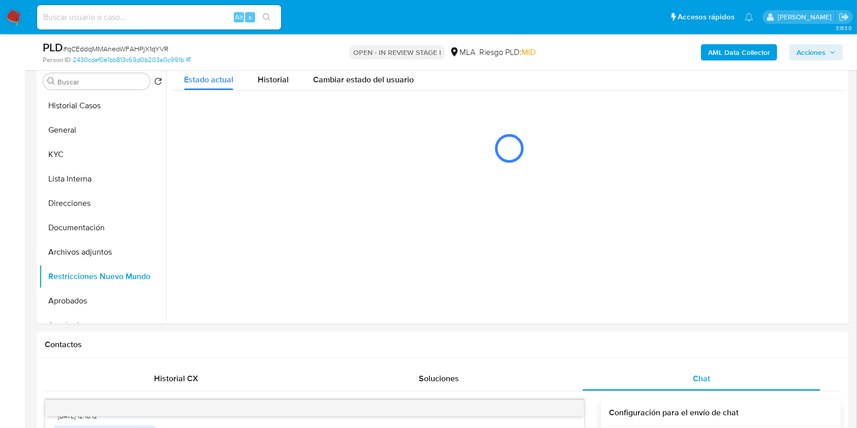
scroll to position [177, 0]
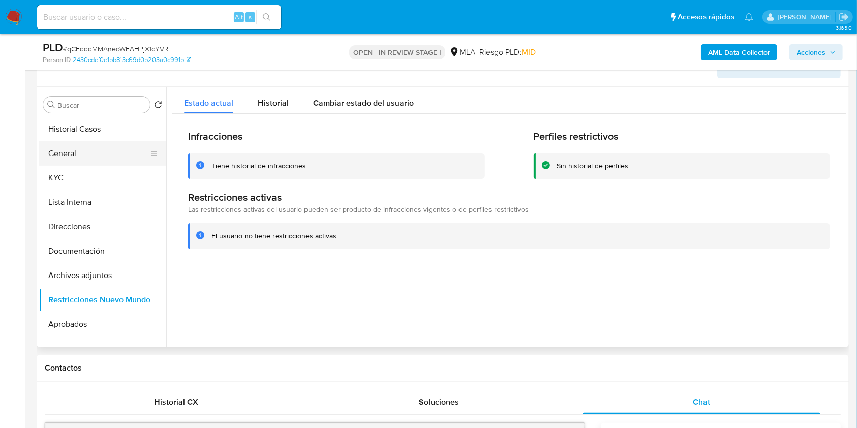
click at [91, 149] on button "General" at bounding box center [98, 153] width 119 height 24
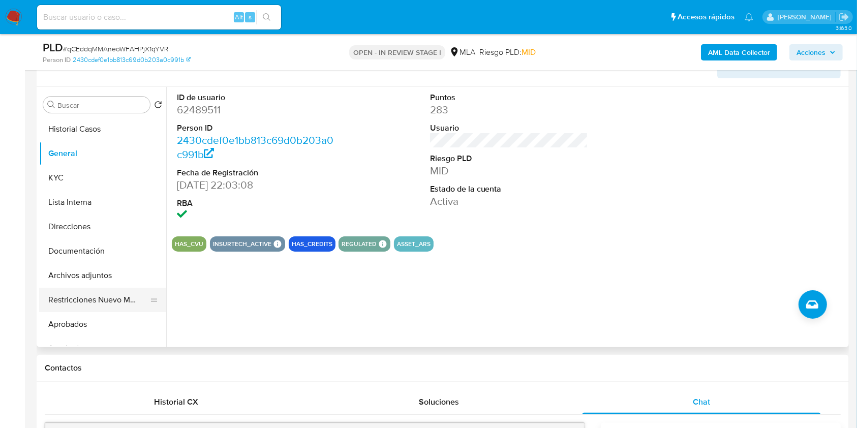
click at [107, 300] on button "Restricciones Nuevo Mundo" at bounding box center [98, 300] width 119 height 24
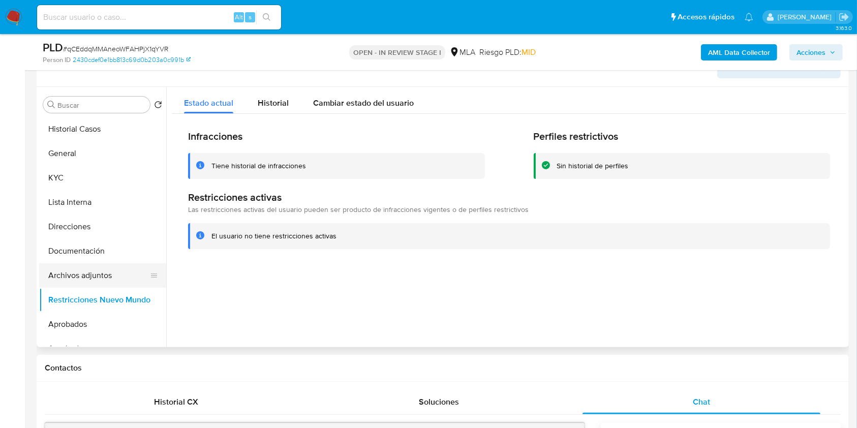
click at [95, 274] on button "Archivos adjuntos" at bounding box center [98, 275] width 119 height 24
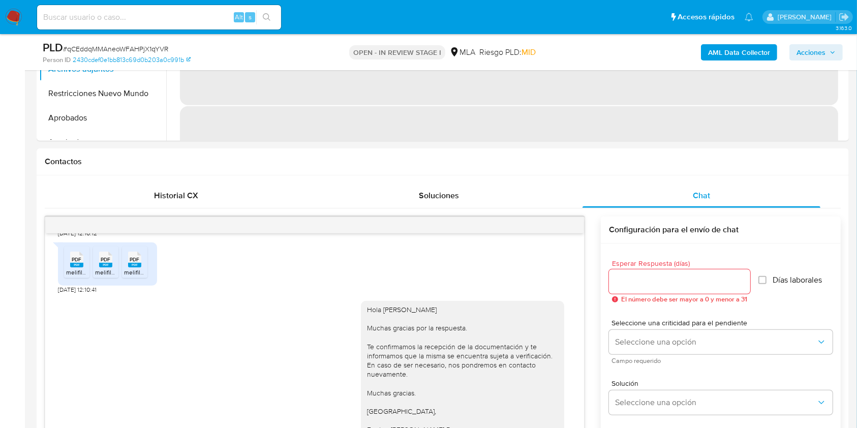
scroll to position [143, 0]
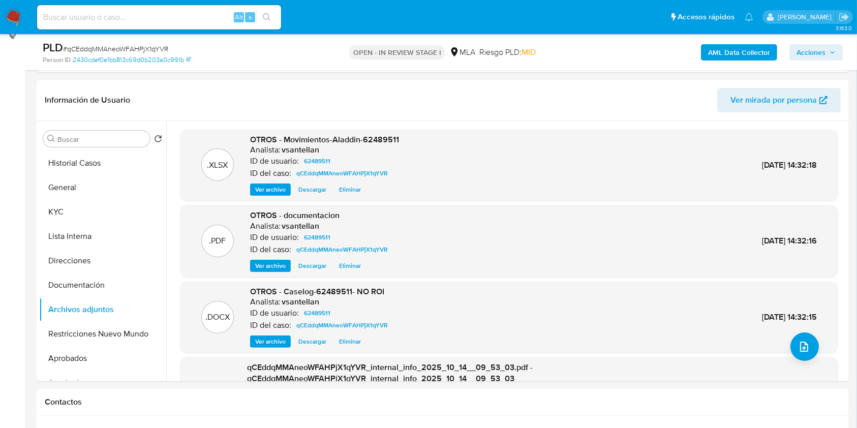
click at [822, 49] on span "Acciones" at bounding box center [811, 52] width 29 height 16
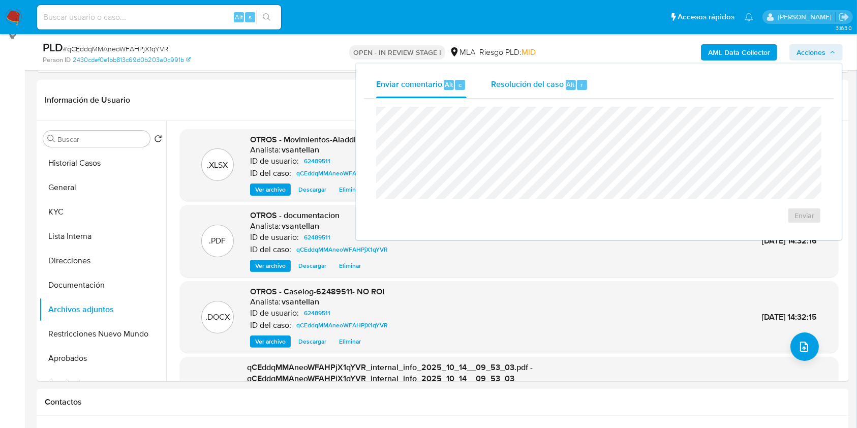
drag, startPoint x: 579, startPoint y: 79, endPoint x: 582, endPoint y: 90, distance: 11.6
click at [582, 90] on div "Resolución del caso Alt r" at bounding box center [539, 85] width 97 height 26
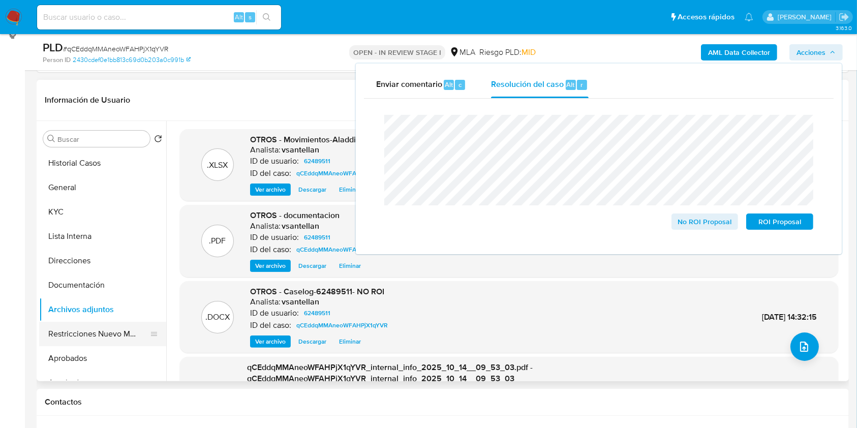
click at [90, 332] on button "Restricciones Nuevo Mundo" at bounding box center [98, 334] width 119 height 24
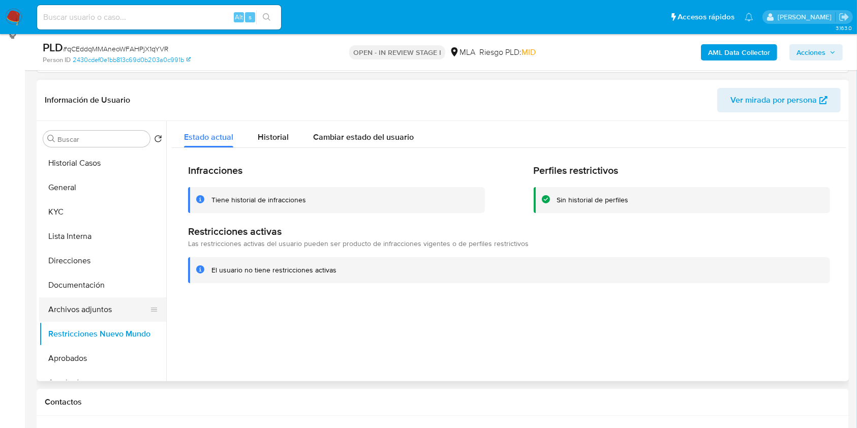
click at [98, 307] on button "Archivos adjuntos" at bounding box center [98, 309] width 119 height 24
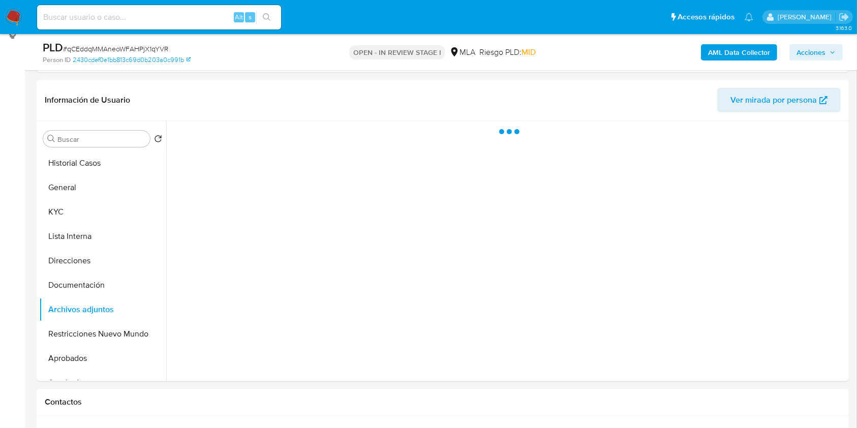
drag, startPoint x: 825, startPoint y: 48, endPoint x: 844, endPoint y: 50, distance: 18.9
click at [826, 47] on span "Acciones" at bounding box center [816, 52] width 39 height 14
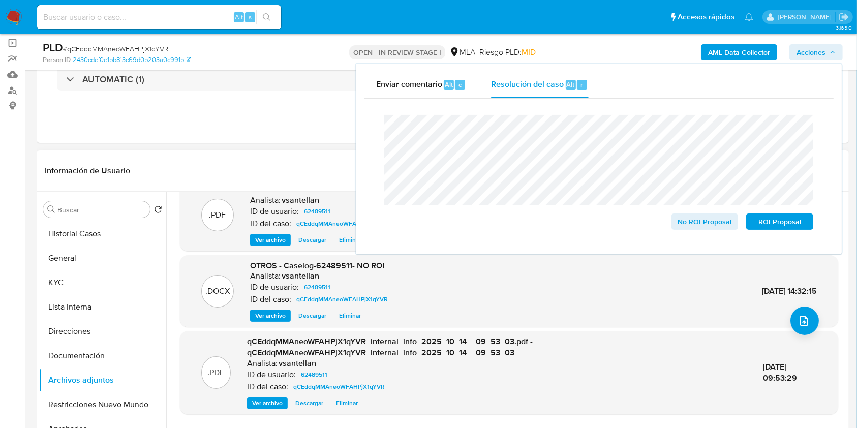
scroll to position [28, 0]
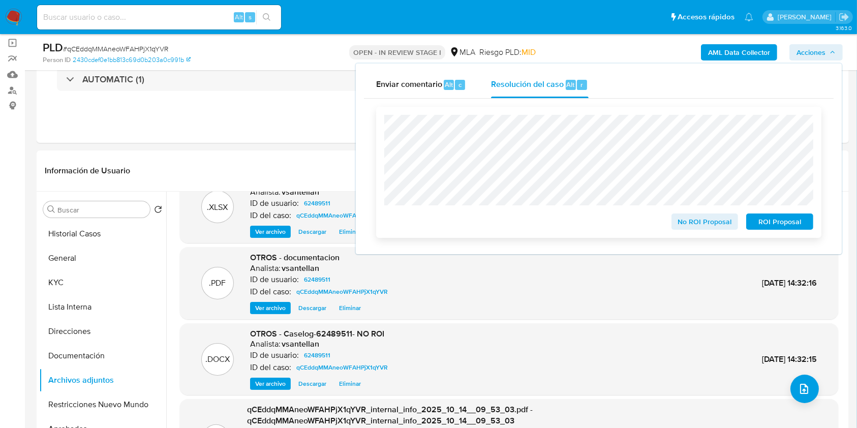
click at [699, 228] on span "No ROI Proposal" at bounding box center [705, 222] width 53 height 14
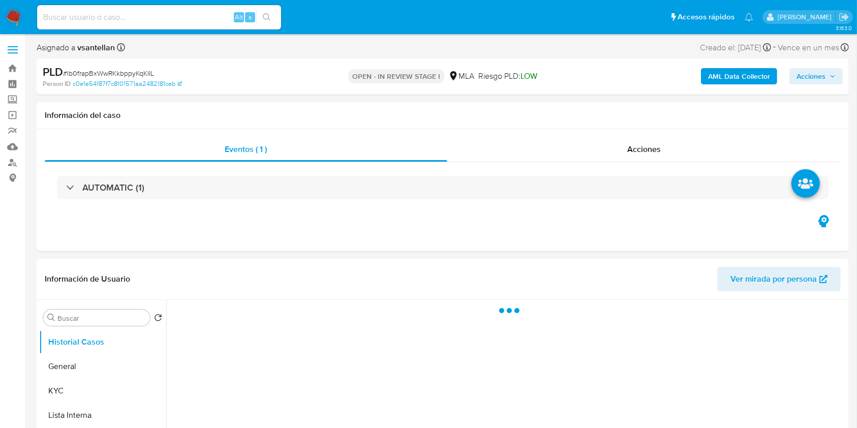
scroll to position [271, 0]
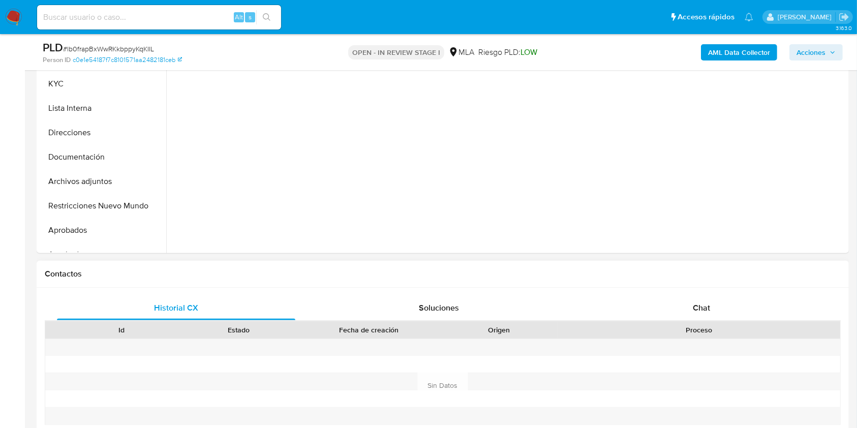
select select "10"
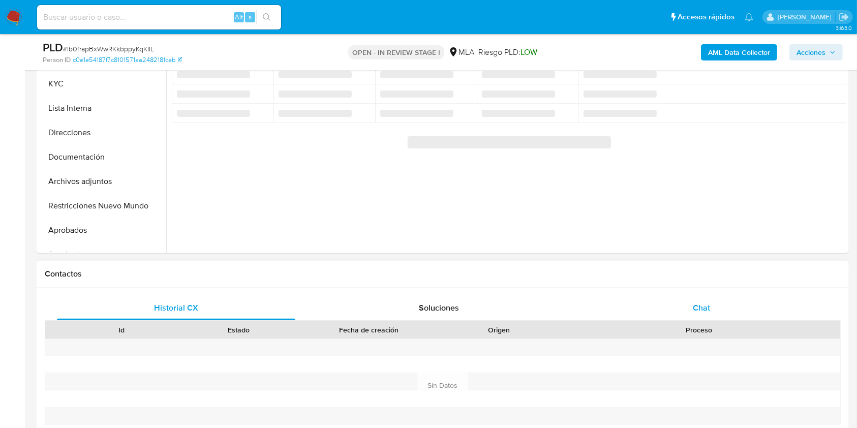
click at [751, 314] on div "Chat" at bounding box center [702, 308] width 238 height 24
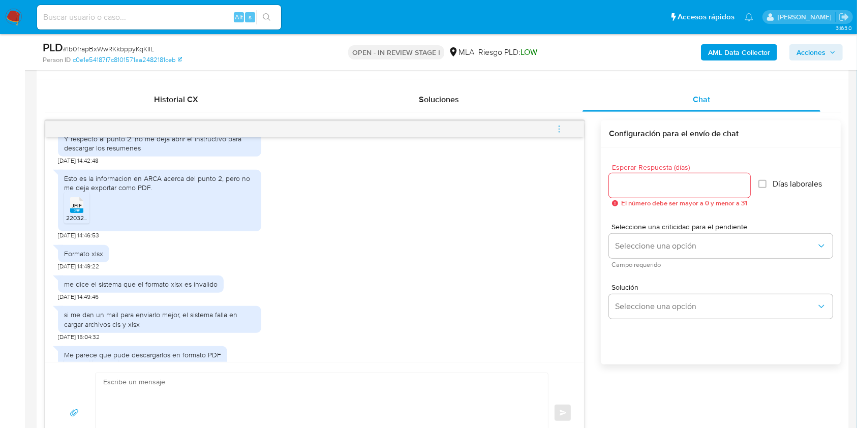
scroll to position [1098, 0]
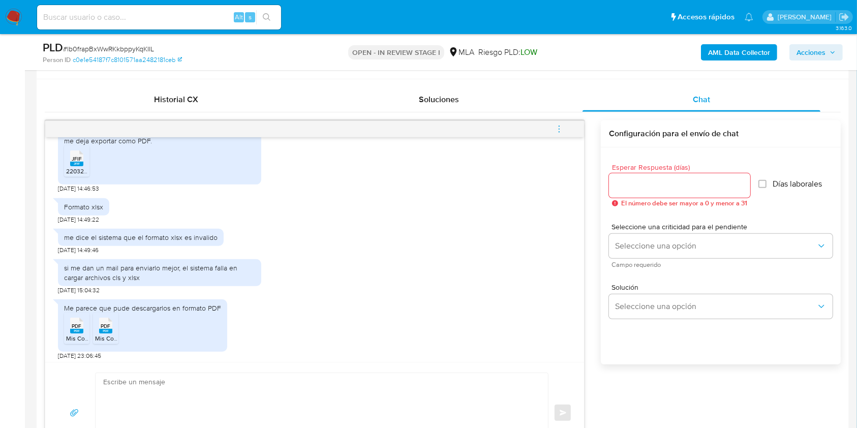
click at [79, 175] on span "22032235-7dee-4460-9486-f740b3c33535.jfif" at bounding box center [129, 171] width 126 height 9
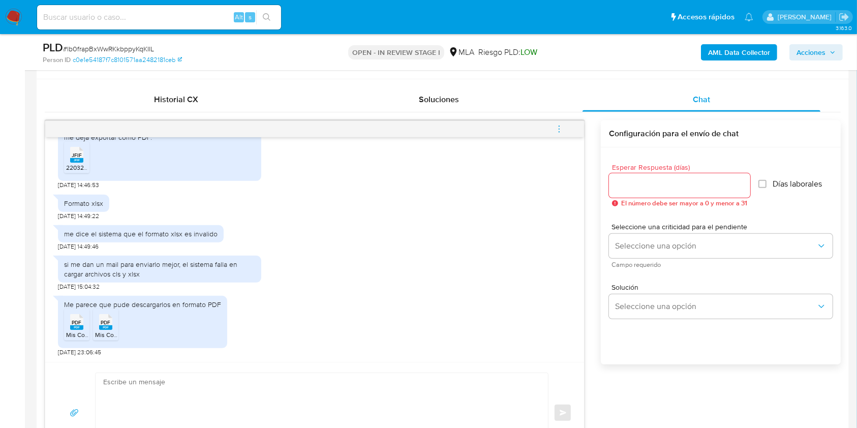
scroll to position [1148, 0]
drag, startPoint x: 77, startPoint y: 322, endPoint x: 100, endPoint y: 329, distance: 24.3
click at [77, 322] on span "PDF" at bounding box center [77, 322] width 10 height 7
click at [100, 329] on rect at bounding box center [105, 327] width 13 height 5
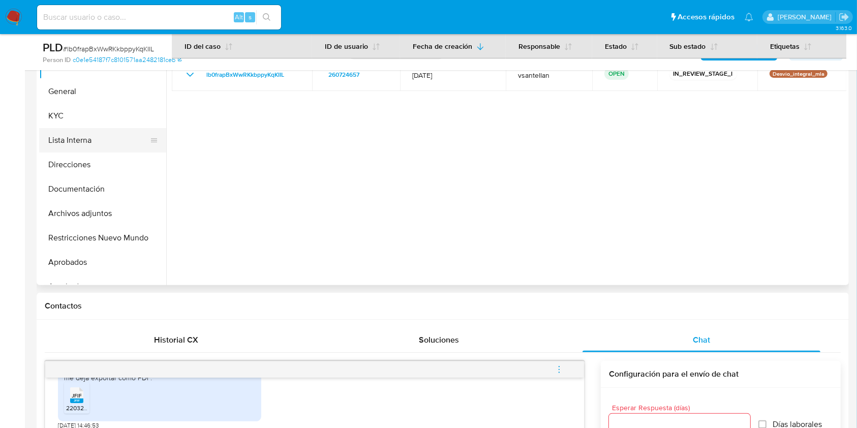
scroll to position [208, 0]
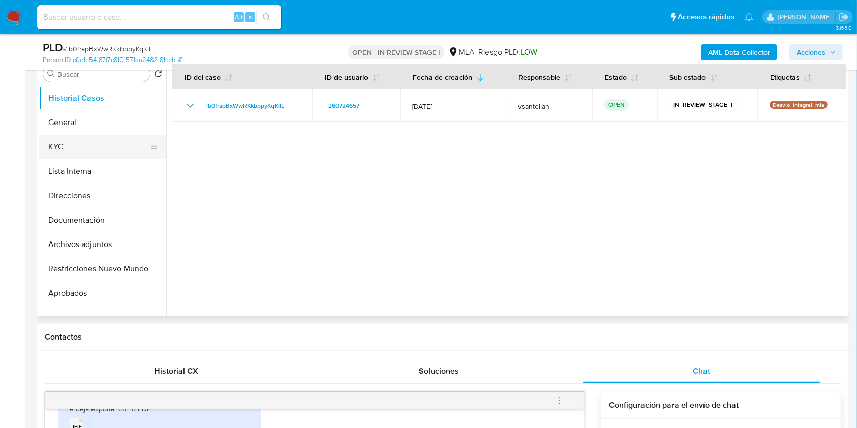
click at [73, 138] on button "KYC" at bounding box center [98, 147] width 119 height 24
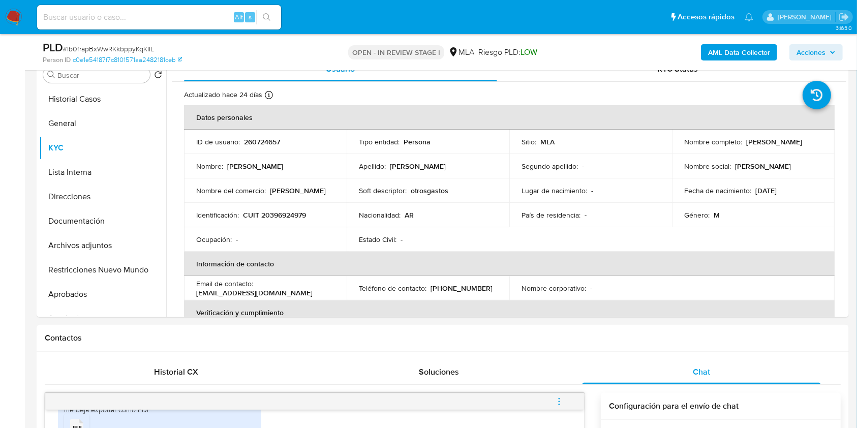
scroll to position [233, 0]
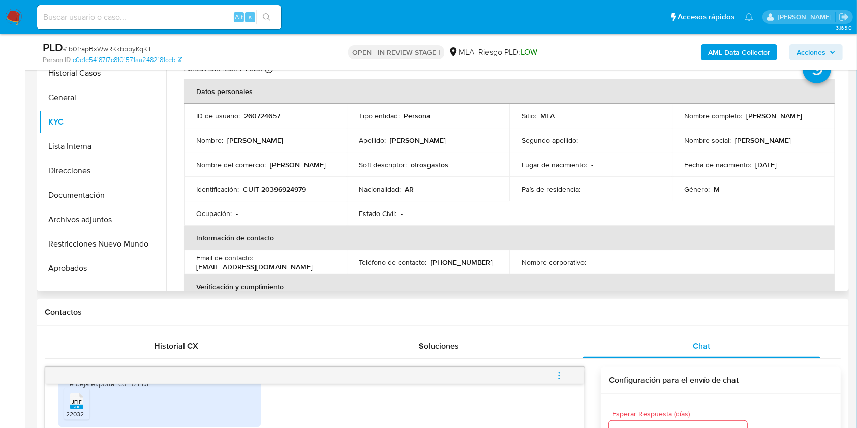
drag, startPoint x: 815, startPoint y: 113, endPoint x: 743, endPoint y: 118, distance: 71.8
click at [743, 118] on div "Nombre completo : Ignacio Nahuel Tagle" at bounding box center [753, 115] width 138 height 9
copy p "[PERSON_NAME] [PERSON_NAME]"
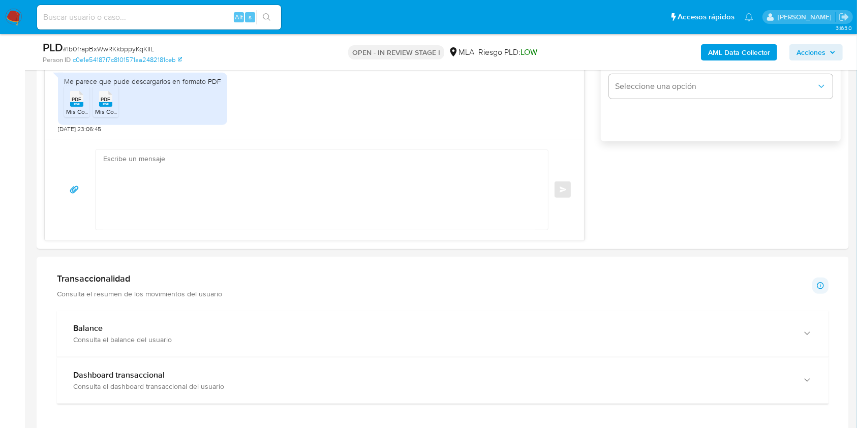
scroll to position [708, 0]
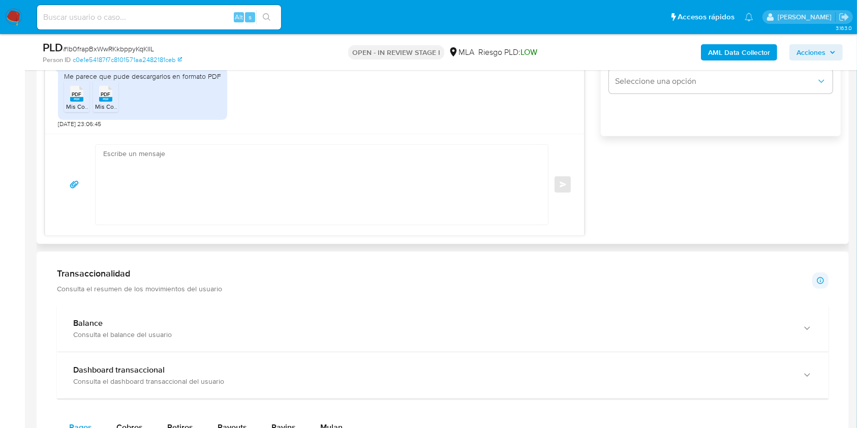
click at [305, 166] on textarea at bounding box center [319, 185] width 432 height 80
paste textarea "Hola Ignacio Nahuel Tagle Muchas gracias por la respuesta. Te confirmamos la re…"
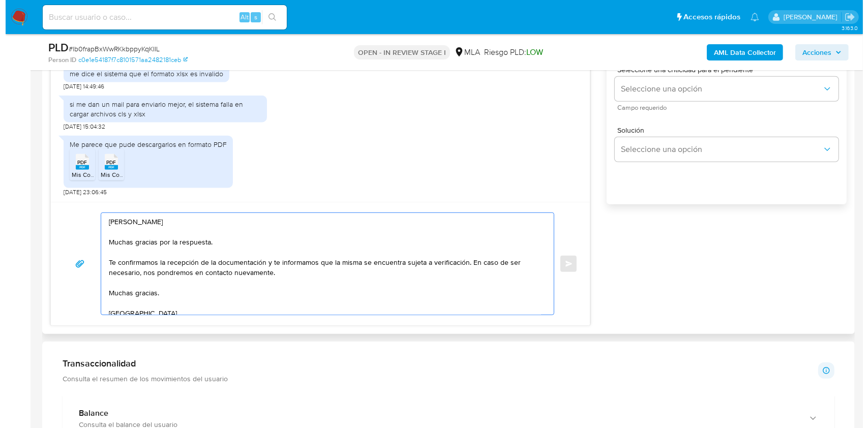
scroll to position [504, 0]
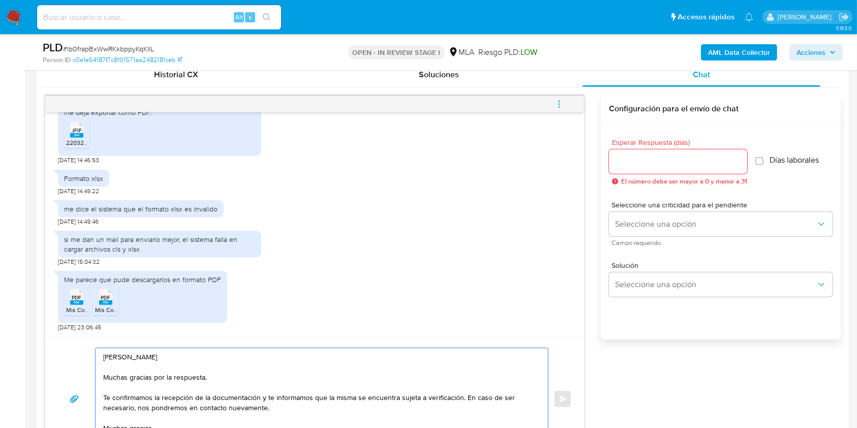
type textarea "Hola Ignacio Nahuel Tagle Muchas gracias por la respuesta. Te confirmamos la re…"
click at [657, 170] on div at bounding box center [678, 161] width 138 height 24
click at [659, 159] on input "Esperar Respuesta (días)" at bounding box center [678, 161] width 138 height 13
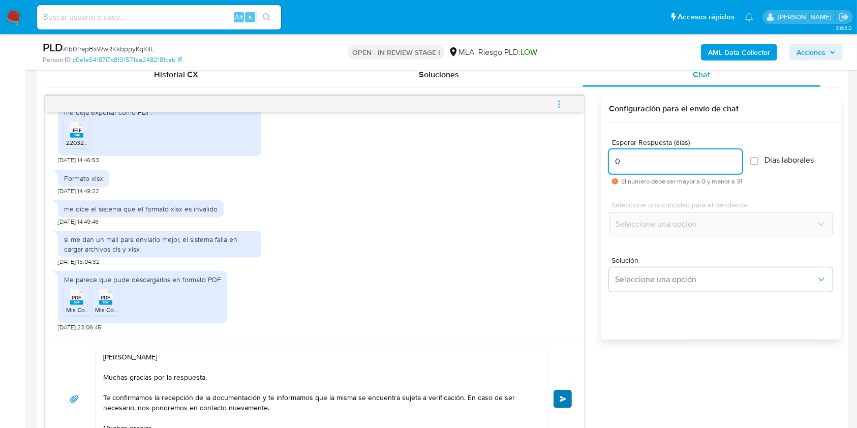
type input "0"
click at [557, 395] on button "Enviar" at bounding box center [563, 399] width 18 height 18
click at [565, 108] on button "menu-action" at bounding box center [560, 104] width 34 height 24
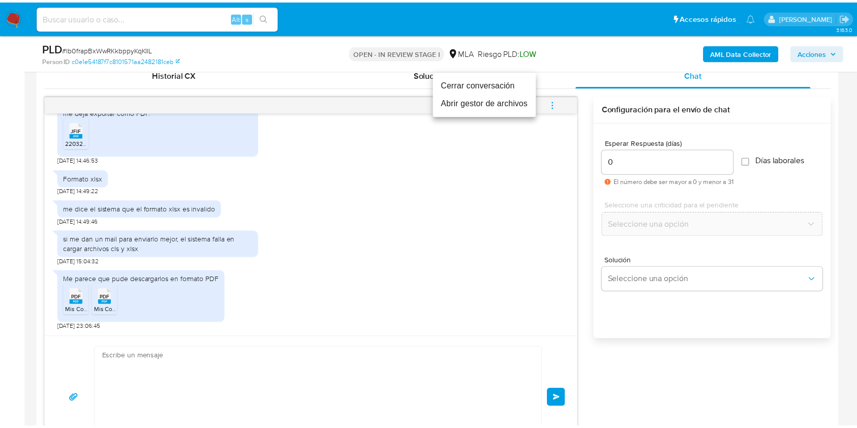
scroll to position [1307, 0]
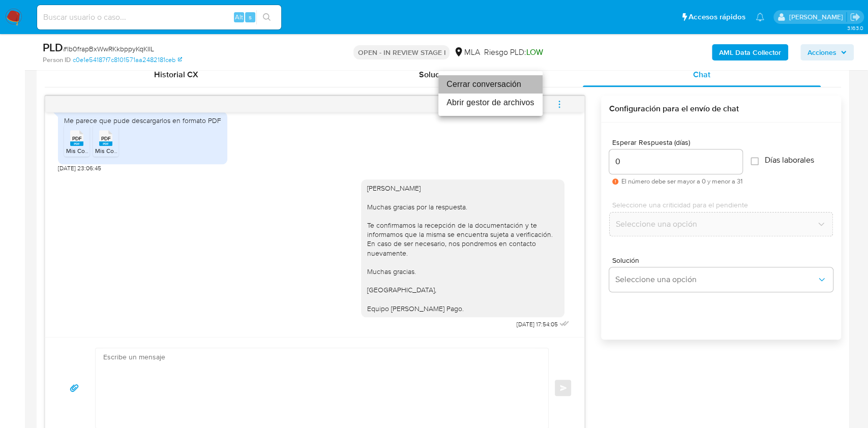
click at [512, 81] on li "Cerrar conversación" at bounding box center [490, 84] width 104 height 18
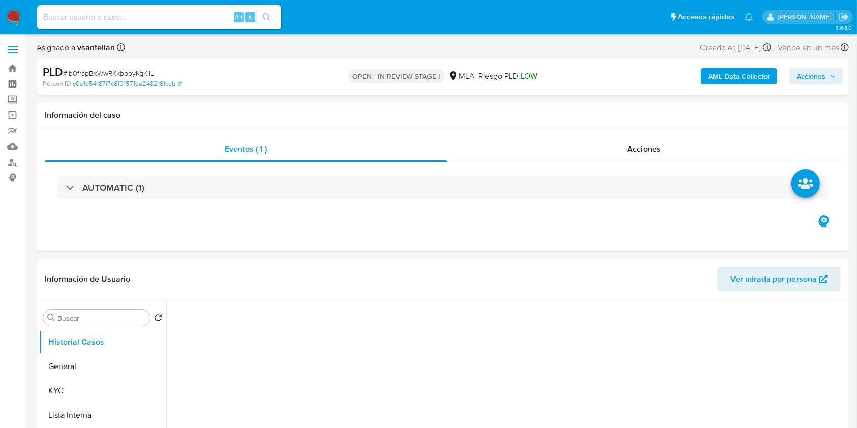
select select "10"
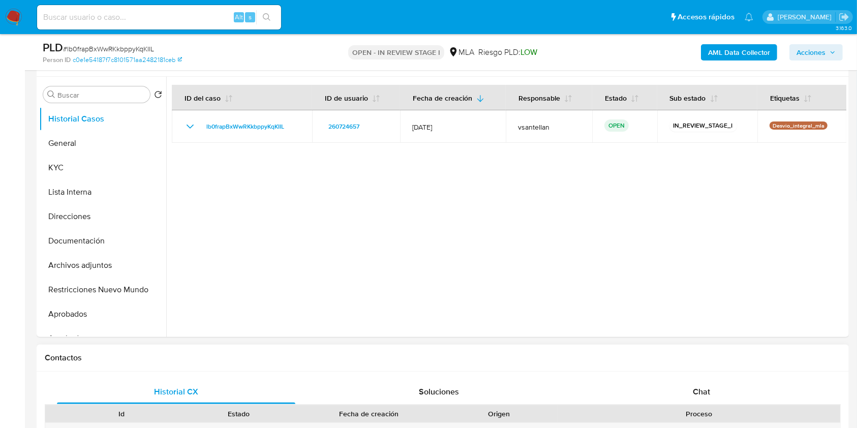
scroll to position [339, 0]
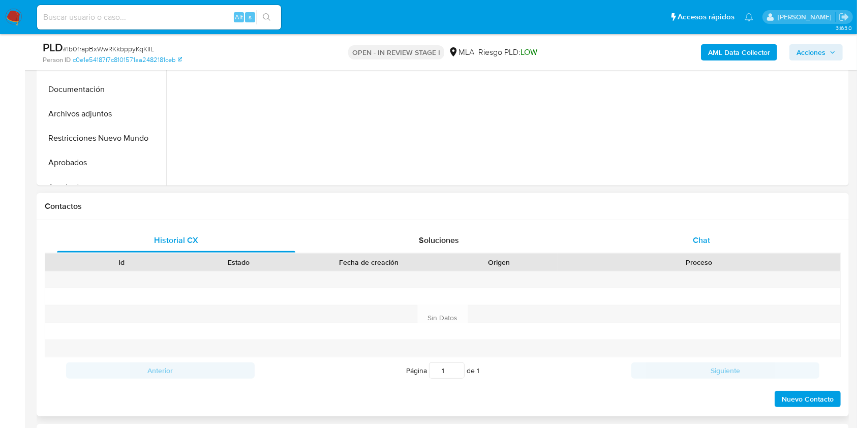
click at [755, 250] on div "Chat" at bounding box center [702, 240] width 238 height 24
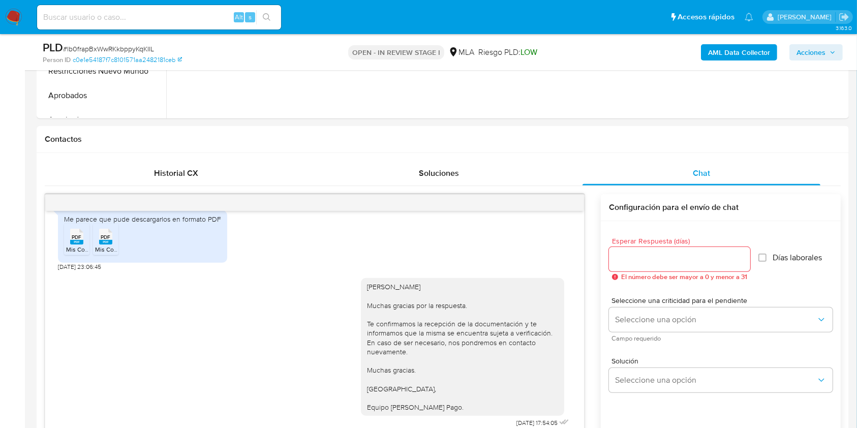
scroll to position [268, 0]
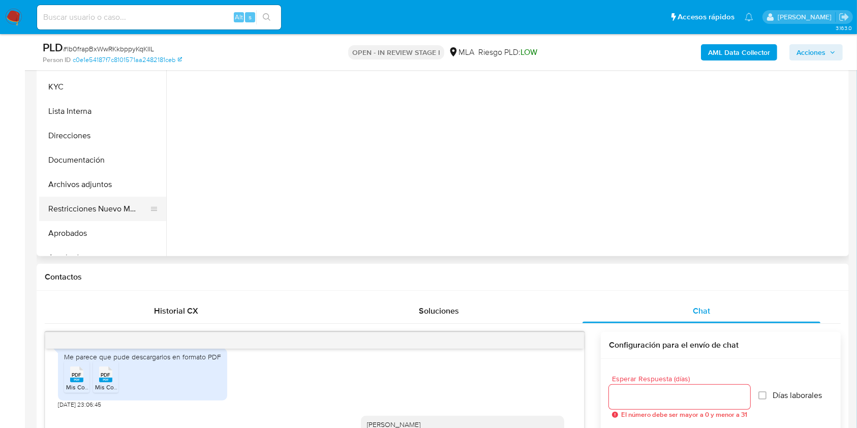
click at [88, 211] on button "Restricciones Nuevo Mundo" at bounding box center [98, 209] width 119 height 24
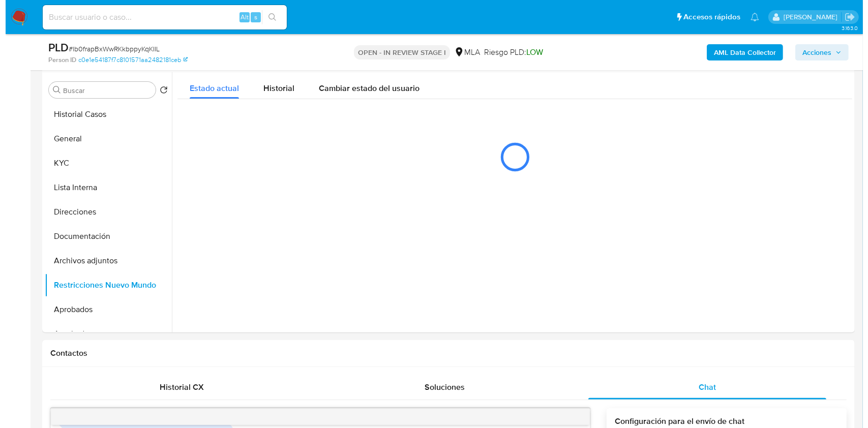
scroll to position [176, 0]
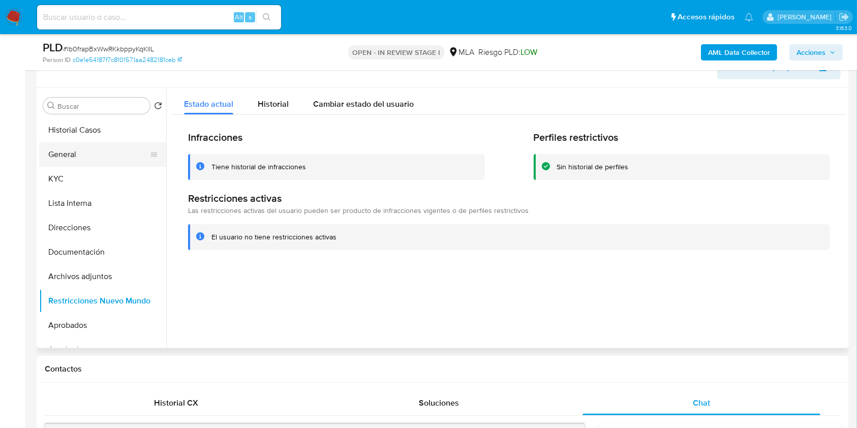
click at [86, 155] on button "General" at bounding box center [98, 154] width 119 height 24
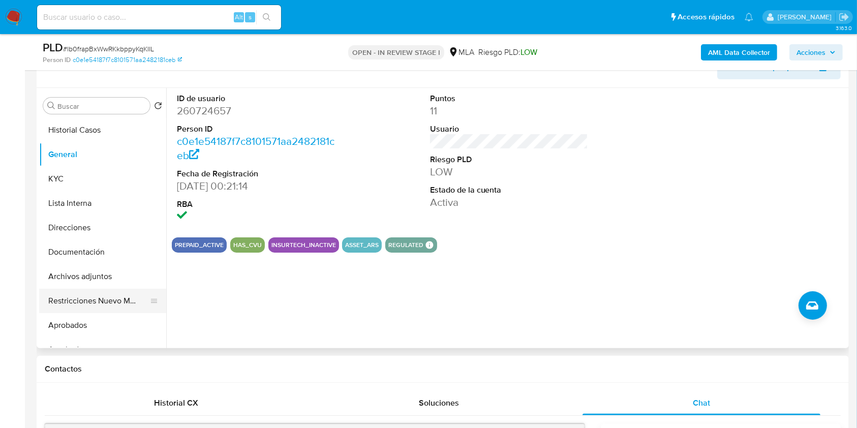
click at [118, 299] on button "Restricciones Nuevo Mundo" at bounding box center [98, 301] width 119 height 24
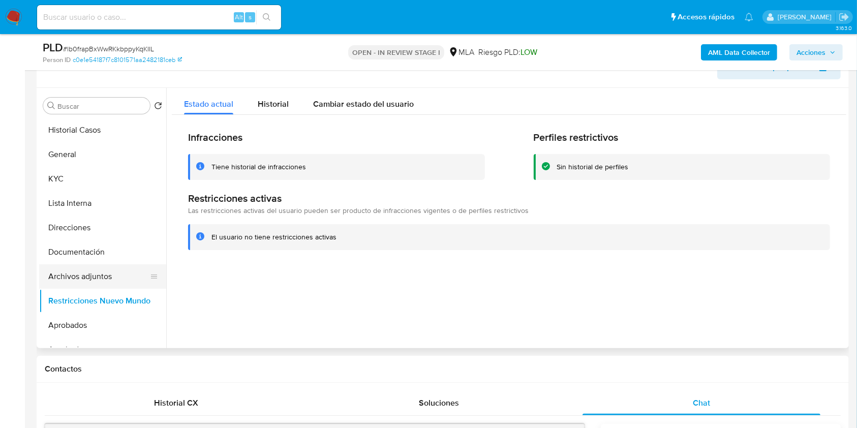
click at [103, 269] on button "Archivos adjuntos" at bounding box center [98, 276] width 119 height 24
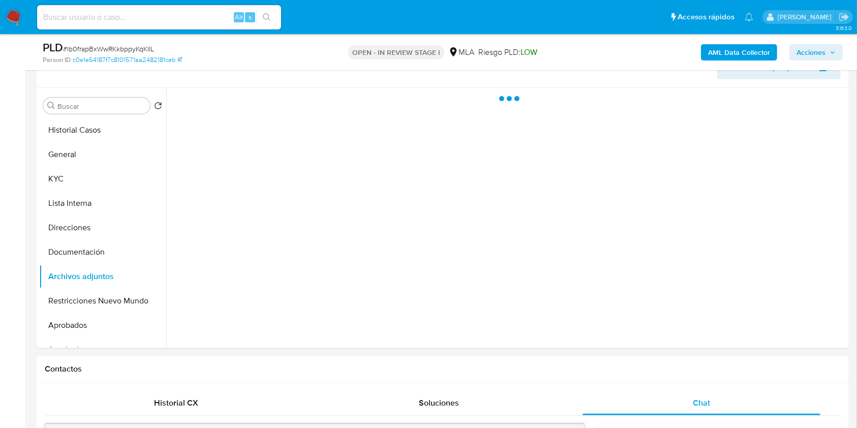
click at [830, 58] on span "Acciones" at bounding box center [816, 52] width 39 height 14
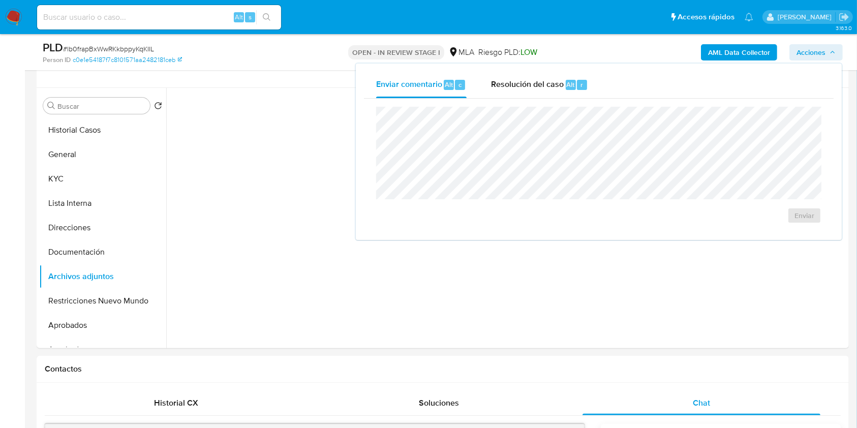
drag, startPoint x: 544, startPoint y: 79, endPoint x: 550, endPoint y: 106, distance: 27.5
click at [544, 79] on span "Resolución del caso" at bounding box center [527, 84] width 73 height 12
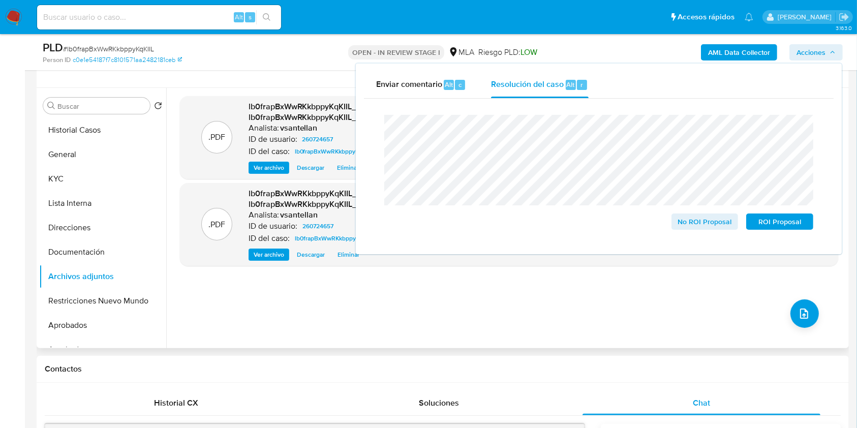
click at [623, 295] on div ".PDF lb0frapBxWwRKkbppyKqKIIL_internal_info_2025_10_08__08_26_14.pdf - lb0frapB…" at bounding box center [509, 218] width 659 height 244
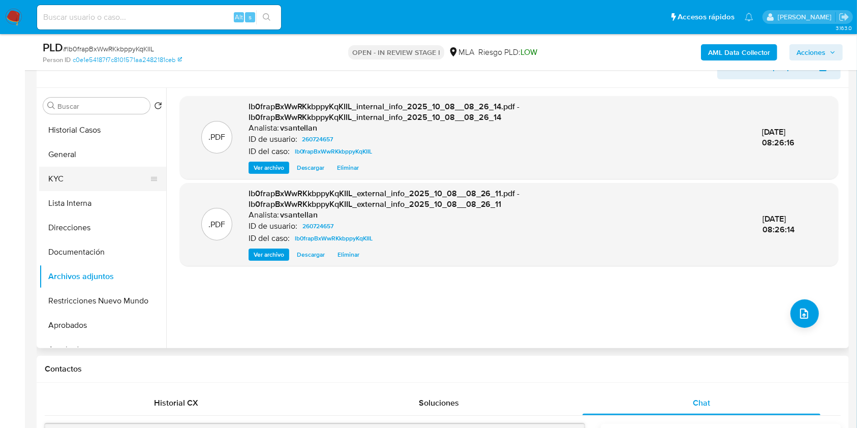
click at [86, 181] on button "KYC" at bounding box center [98, 179] width 119 height 24
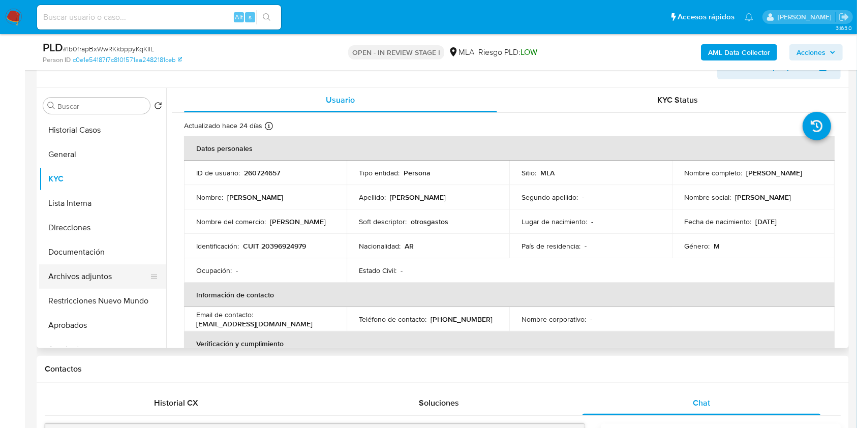
click at [86, 284] on button "Archivos adjuntos" at bounding box center [98, 276] width 119 height 24
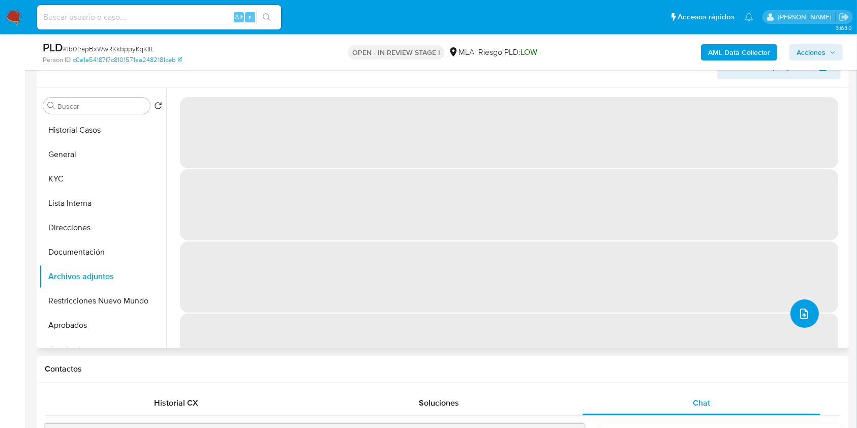
click at [803, 311] on icon "upload-file" at bounding box center [804, 314] width 12 height 12
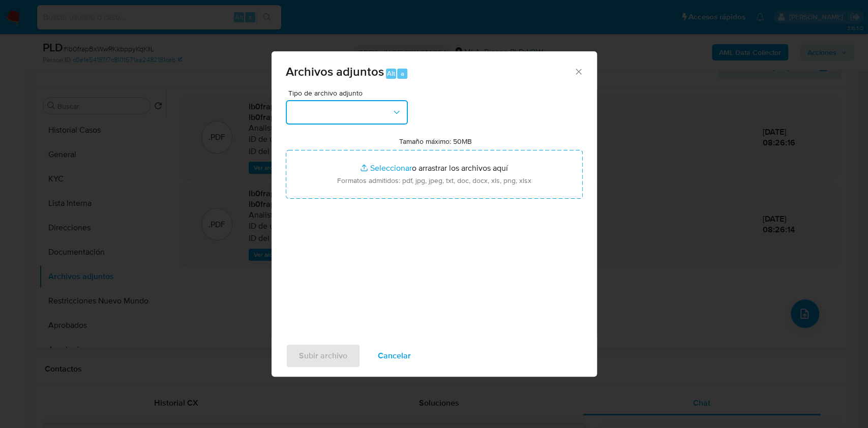
drag, startPoint x: 351, startPoint y: 106, endPoint x: 360, endPoint y: 116, distance: 13.0
click at [351, 106] on button "button" at bounding box center [347, 112] width 122 height 24
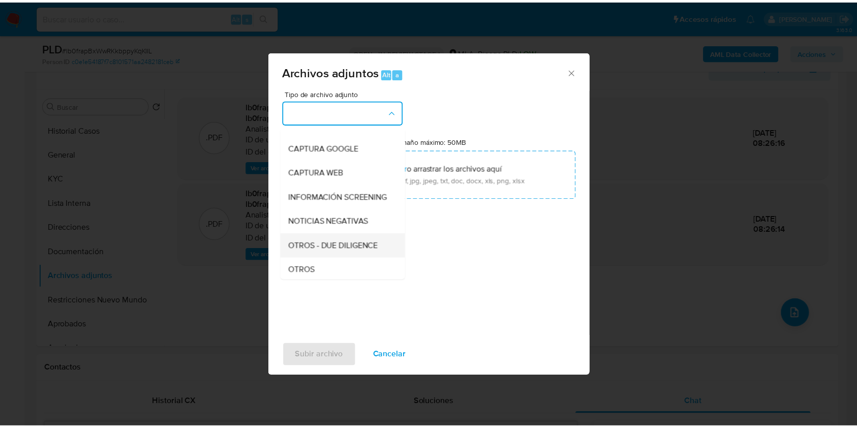
scroll to position [135, 0]
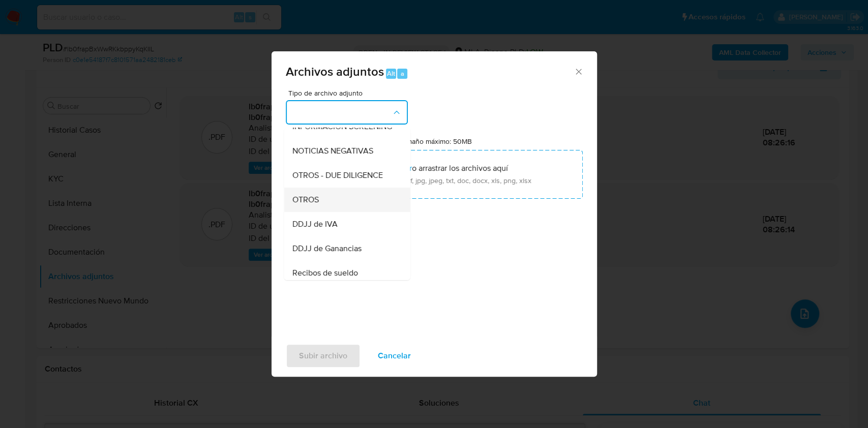
click at [340, 203] on div "OTROS" at bounding box center [344, 200] width 104 height 24
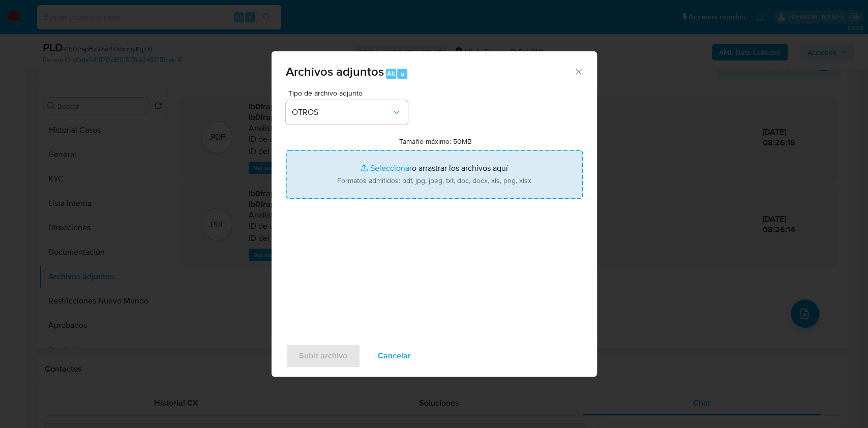
click at [357, 177] on input "Tamaño máximo: 50MB Seleccionar archivos" at bounding box center [434, 174] width 297 height 49
type input "C:\fakepath\Caselog-260724657- NO ROI.docx"
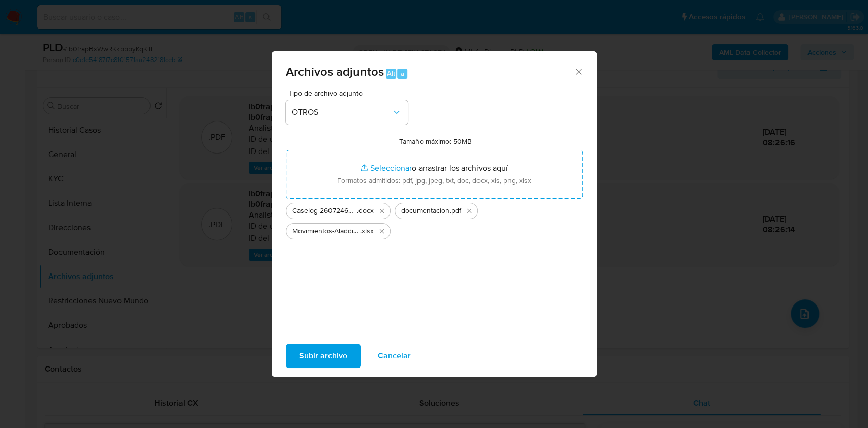
click at [343, 357] on span "Subir archivo" at bounding box center [323, 356] width 48 height 22
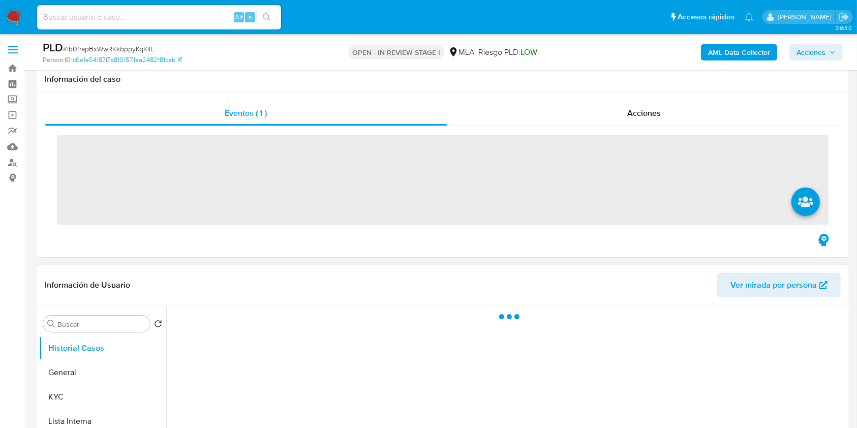
scroll to position [203, 0]
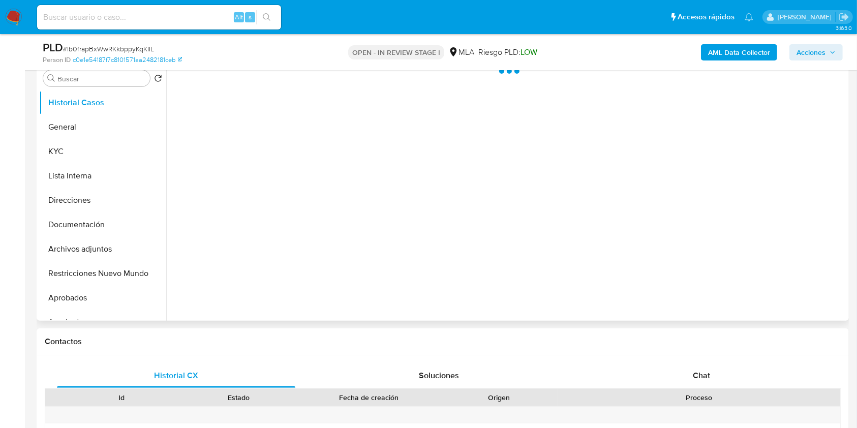
click at [697, 379] on span "Chat" at bounding box center [701, 376] width 17 height 12
select select "10"
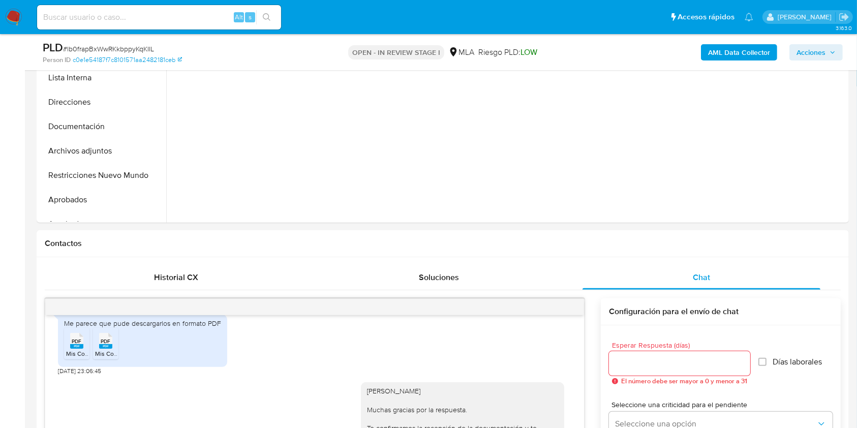
scroll to position [241, 0]
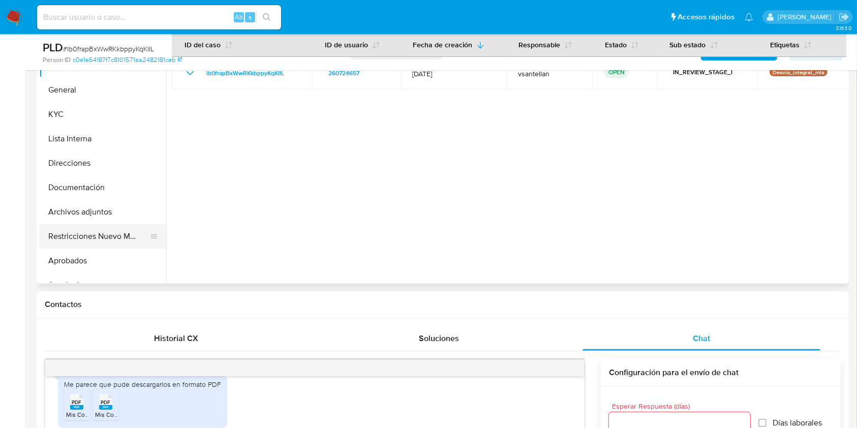
click at [95, 230] on button "Restricciones Nuevo Mundo" at bounding box center [98, 236] width 119 height 24
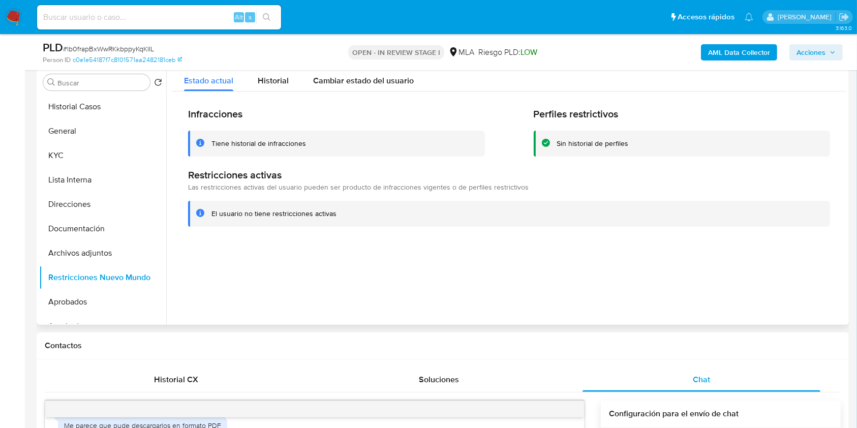
scroll to position [178, 0]
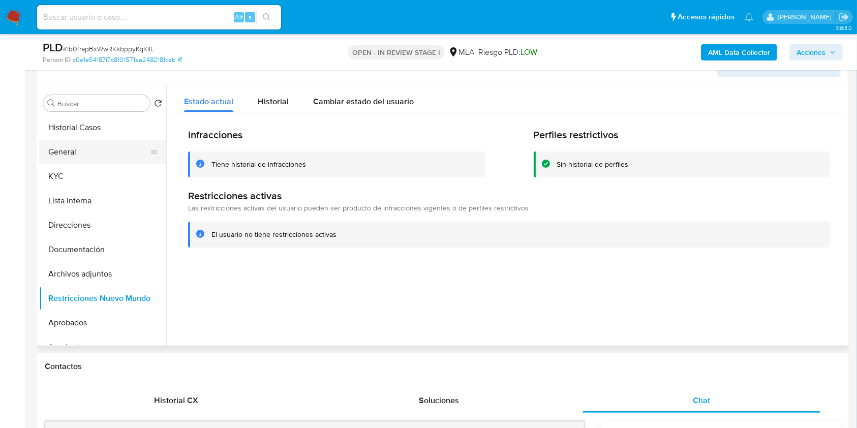
click at [62, 145] on button "General" at bounding box center [98, 152] width 119 height 24
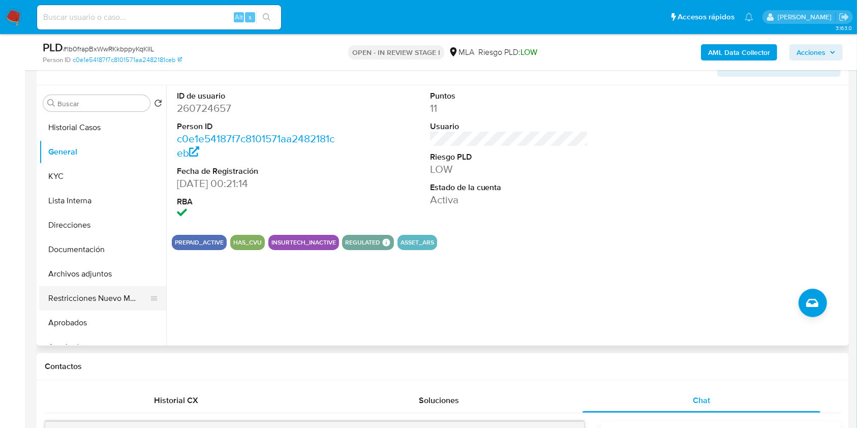
click at [103, 297] on button "Restricciones Nuevo Mundo" at bounding box center [98, 298] width 119 height 24
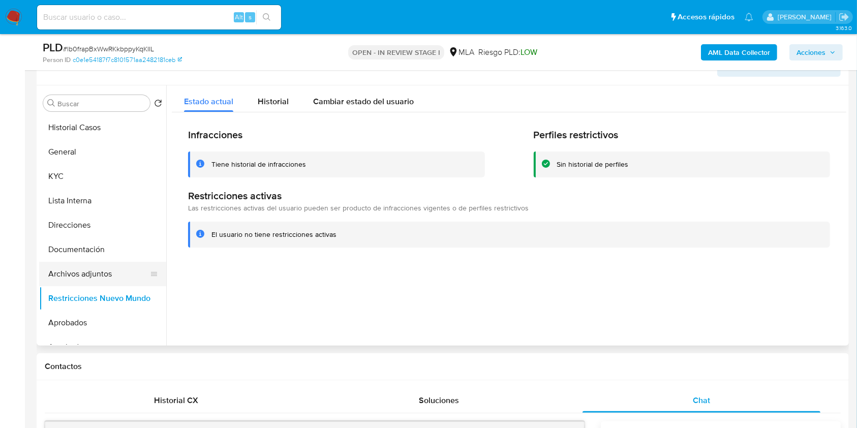
click at [105, 273] on button "Archivos adjuntos" at bounding box center [98, 274] width 119 height 24
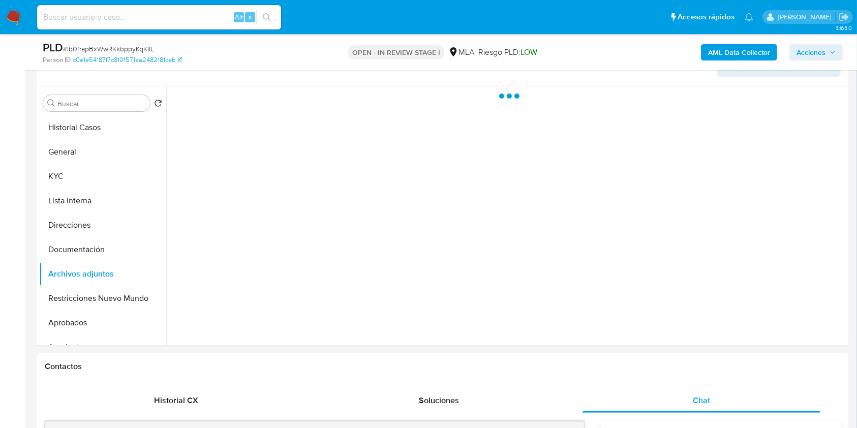
drag, startPoint x: 825, startPoint y: 49, endPoint x: 815, endPoint y: 53, distance: 10.7
click at [825, 49] on span "Acciones" at bounding box center [811, 52] width 29 height 16
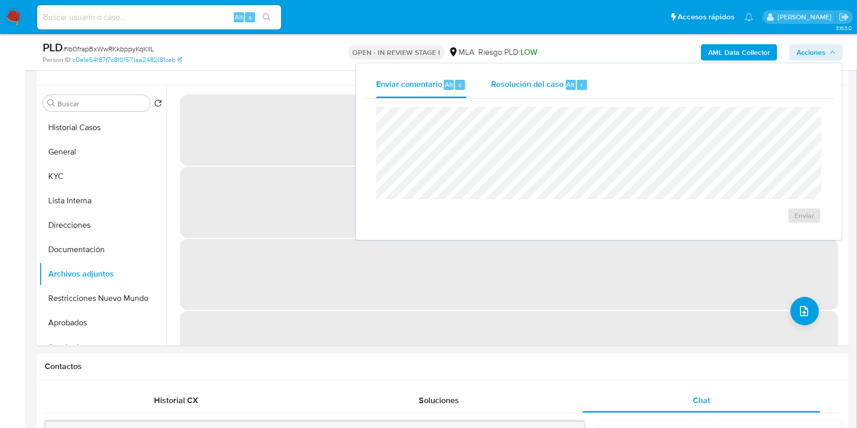
click at [544, 84] on span "Resolución del caso" at bounding box center [527, 84] width 73 height 12
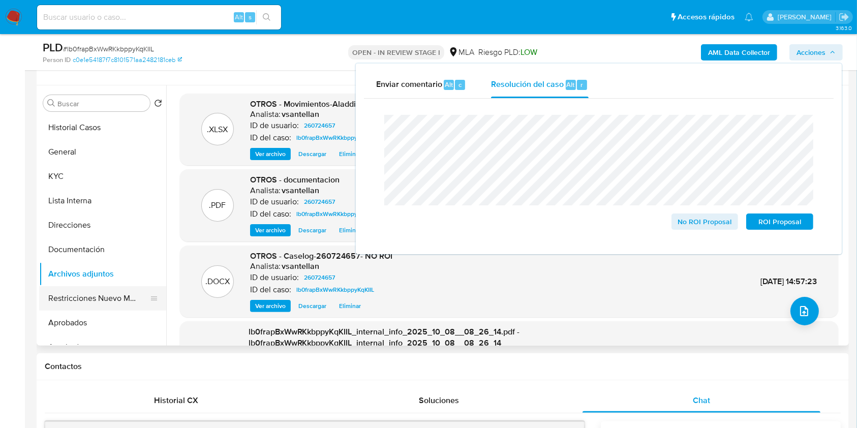
click at [93, 292] on button "Restricciones Nuevo Mundo" at bounding box center [98, 298] width 119 height 24
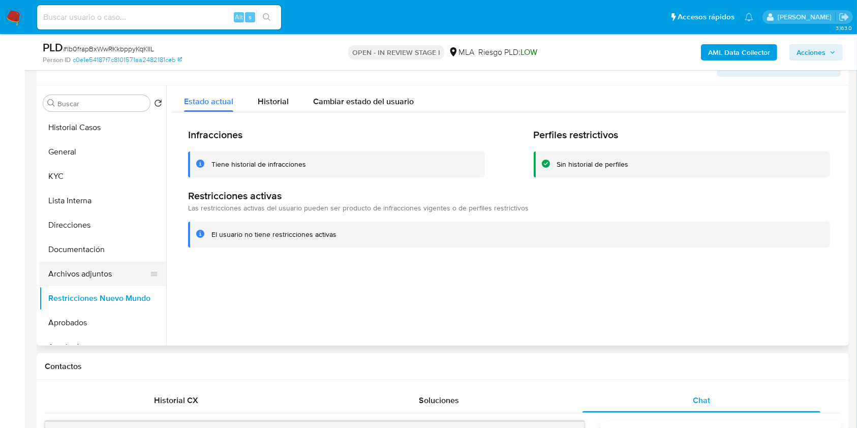
click at [106, 274] on button "Archivos adjuntos" at bounding box center [98, 274] width 119 height 24
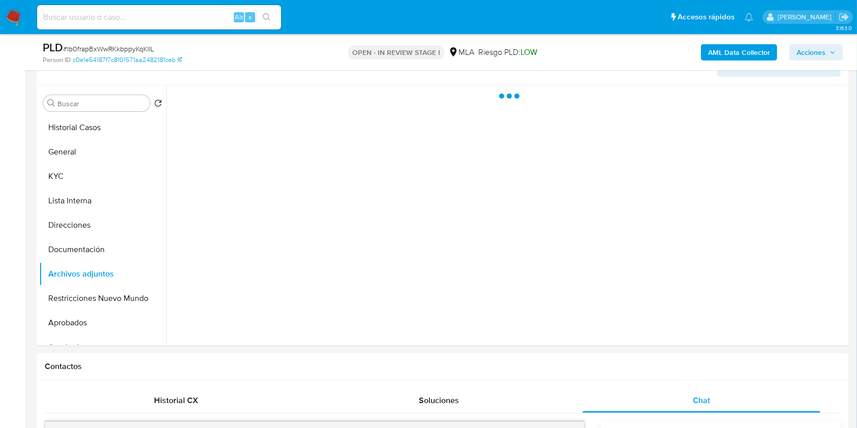
drag, startPoint x: 827, startPoint y: 54, endPoint x: 861, endPoint y: 69, distance: 37.1
click at [826, 53] on span "Acciones" at bounding box center [816, 52] width 39 height 14
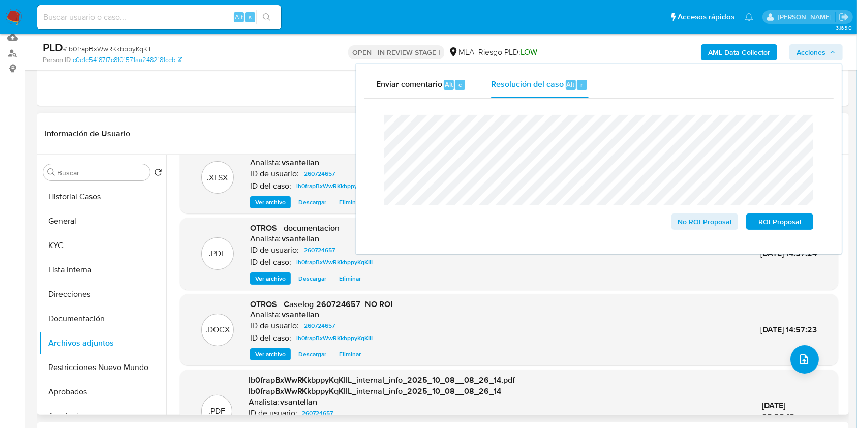
scroll to position [0, 0]
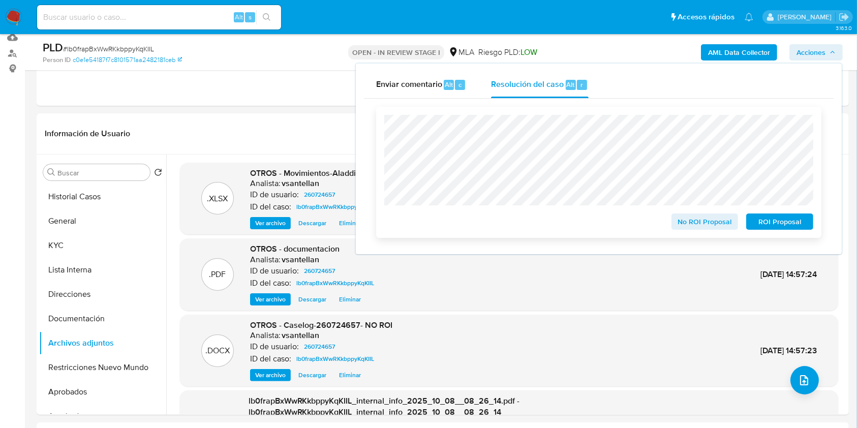
click at [717, 225] on span "No ROI Proposal" at bounding box center [705, 222] width 53 height 14
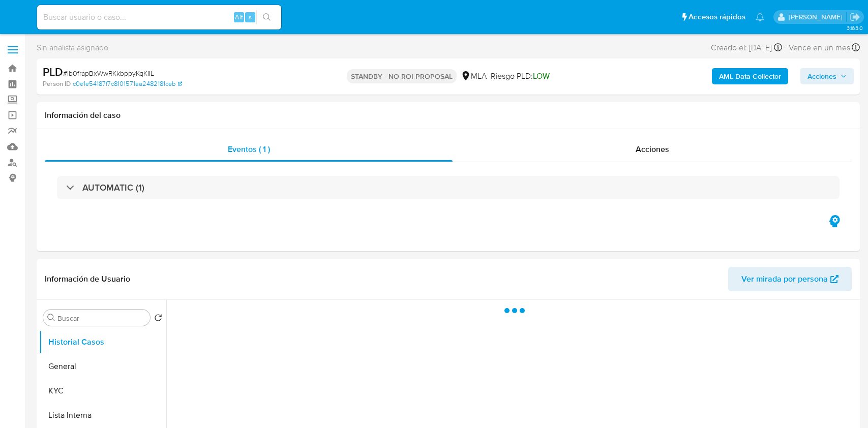
select select "10"
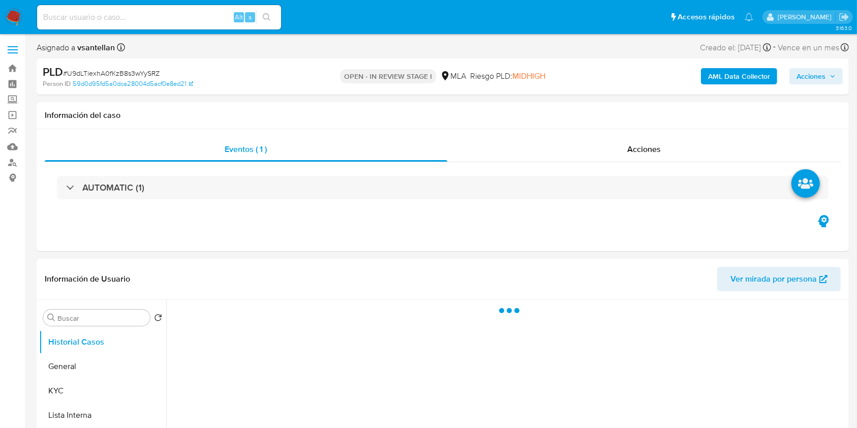
select select "10"
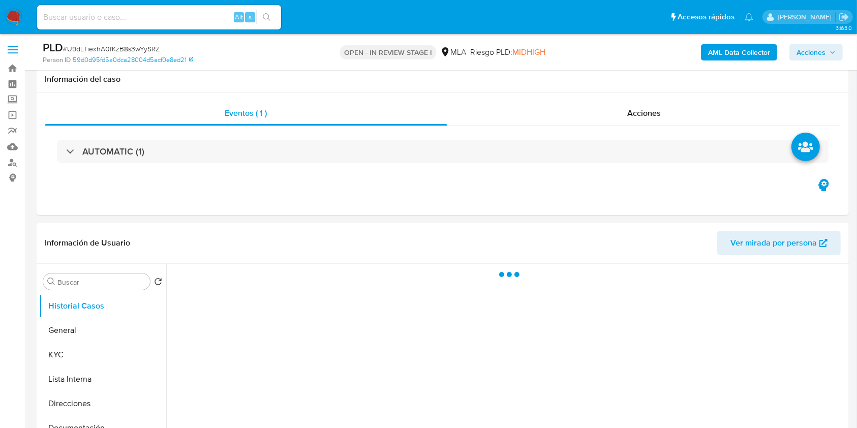
scroll to position [246, 0]
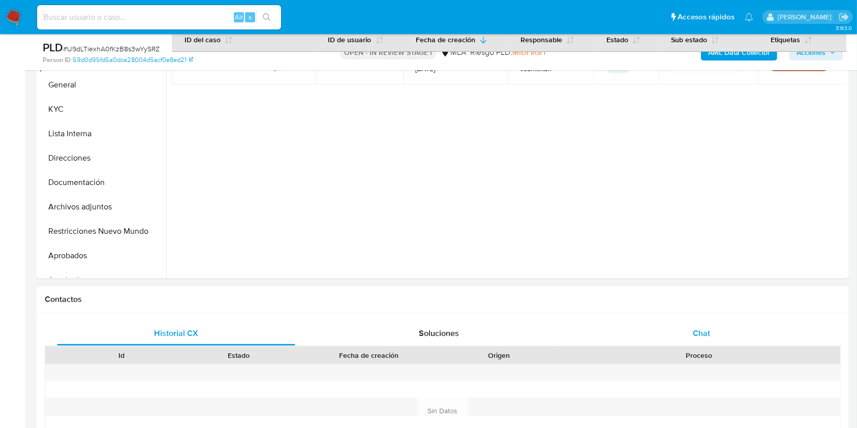
click at [748, 332] on div "Chat" at bounding box center [702, 333] width 238 height 24
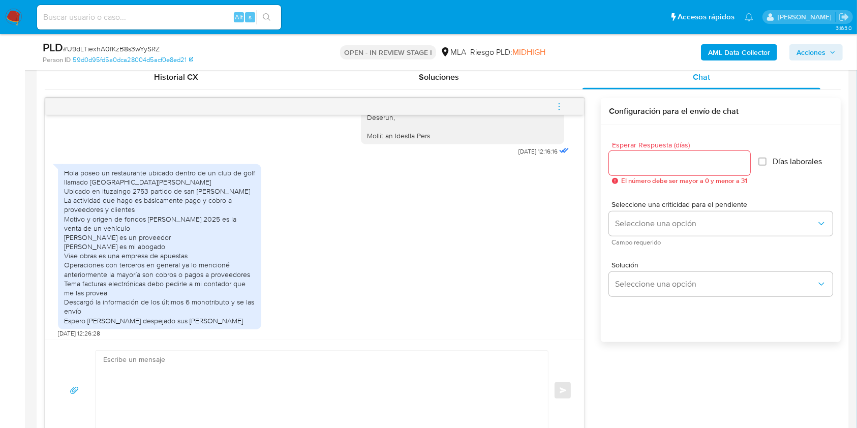
scroll to position [1201, 0]
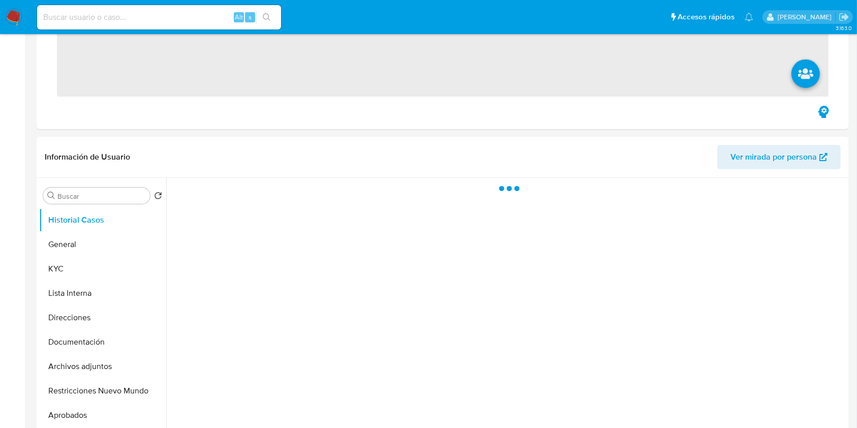
scroll to position [203, 0]
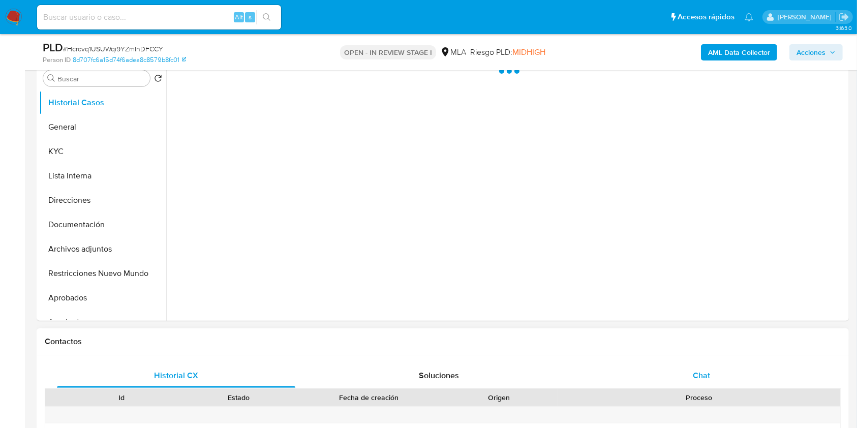
click at [712, 386] on div "Chat" at bounding box center [702, 376] width 238 height 24
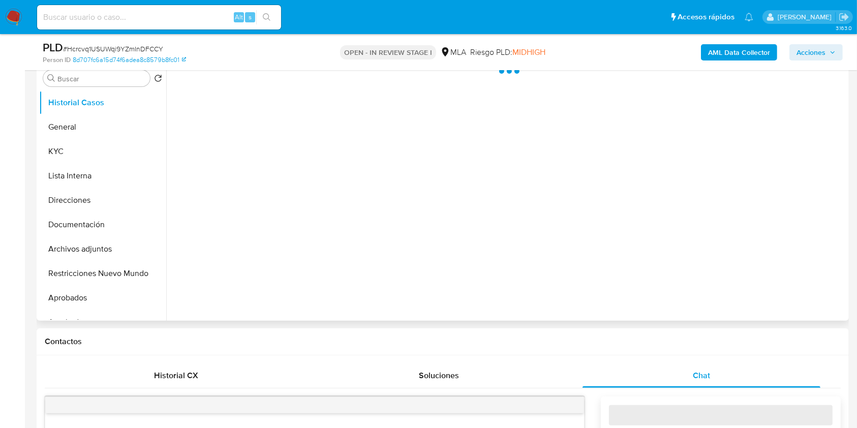
select select "10"
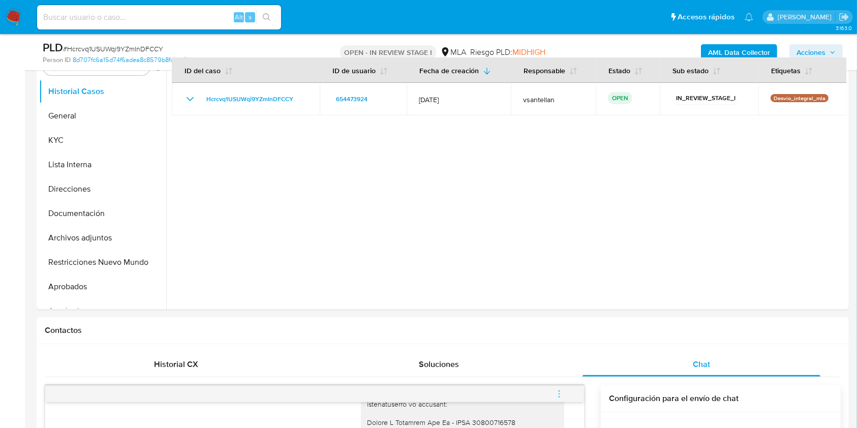
scroll to position [158, 0]
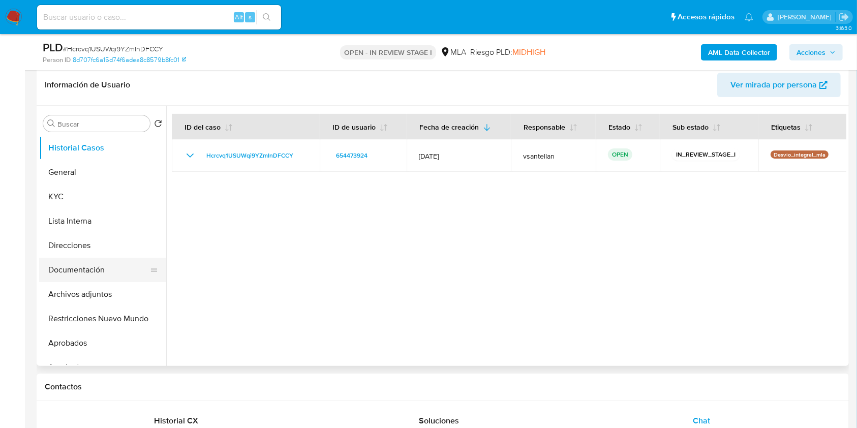
click at [107, 271] on button "Documentación" at bounding box center [98, 270] width 119 height 24
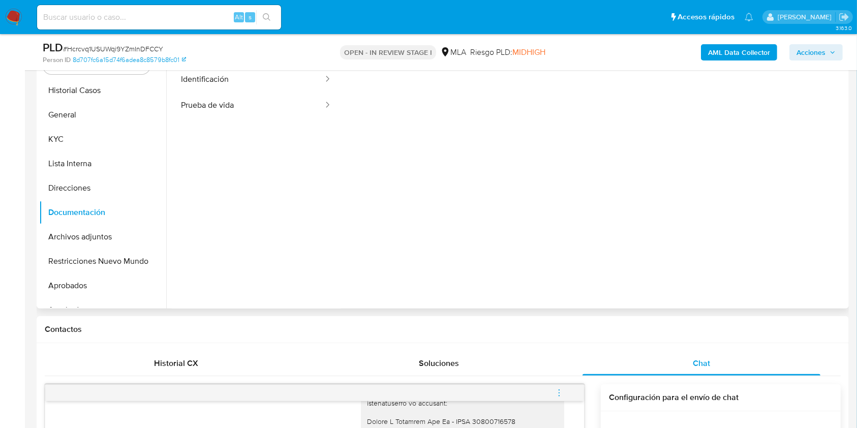
scroll to position [0, 0]
click at [105, 129] on button "KYC" at bounding box center [98, 139] width 119 height 24
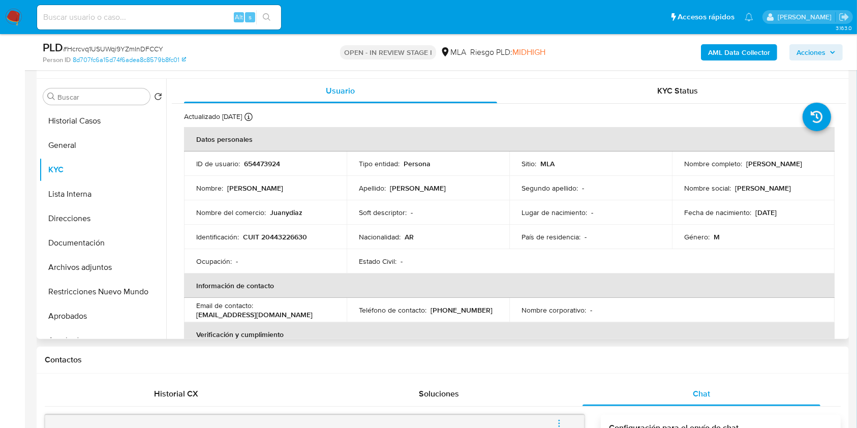
scroll to position [187, 0]
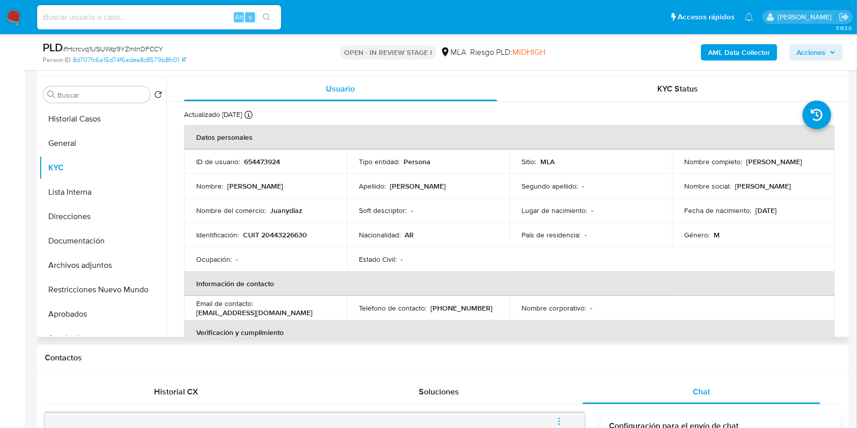
click at [289, 231] on p "CUIT 20443226630" at bounding box center [275, 234] width 64 height 9
copy p "20443226630"
click at [70, 240] on button "Documentación" at bounding box center [98, 241] width 119 height 24
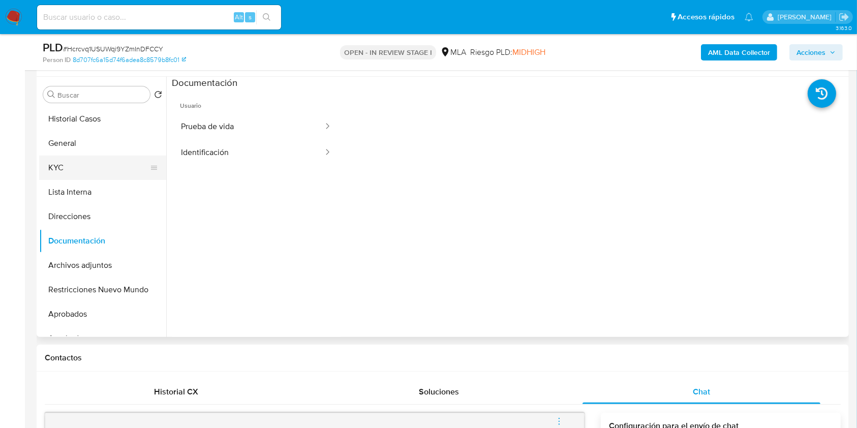
click at [80, 168] on button "KYC" at bounding box center [98, 168] width 119 height 24
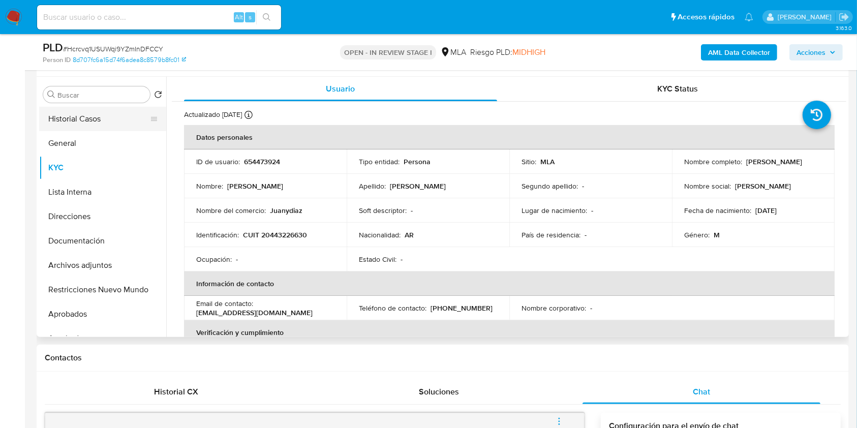
click at [92, 126] on button "Historial Casos" at bounding box center [98, 119] width 119 height 24
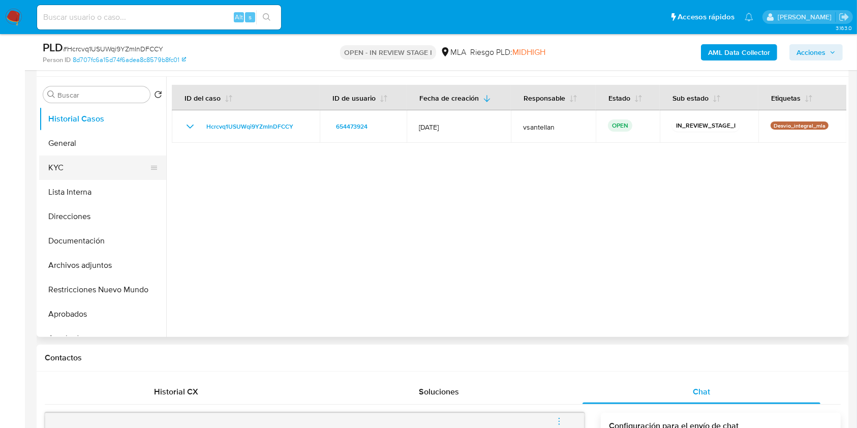
click at [81, 172] on button "KYC" at bounding box center [98, 168] width 119 height 24
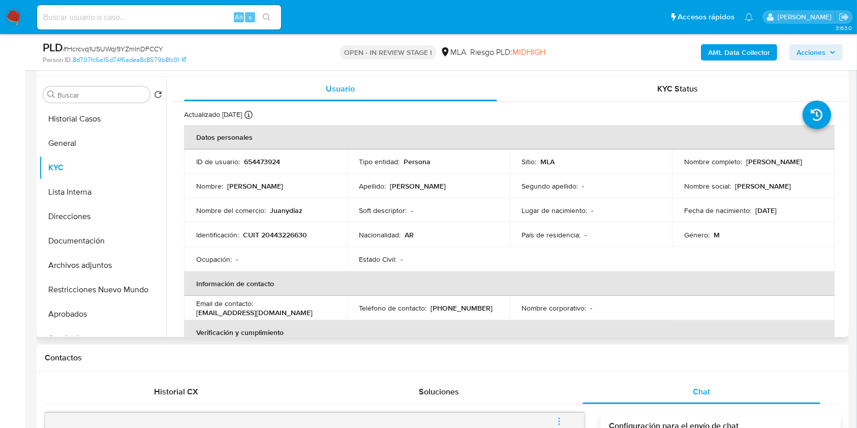
click at [279, 231] on p "CUIT 20443226630" at bounding box center [275, 234] width 64 height 9
copy p "20443226630"
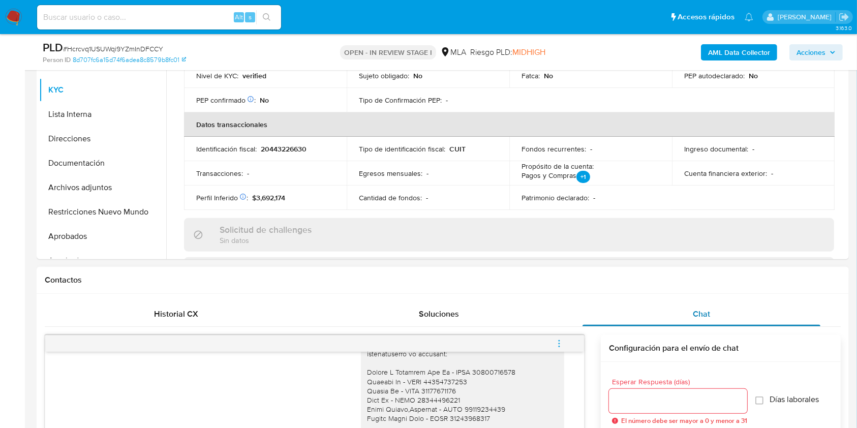
scroll to position [459, 0]
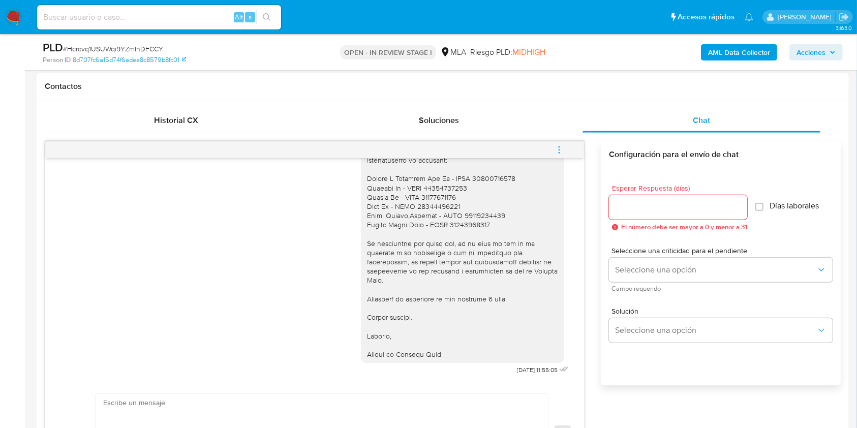
click at [565, 144] on button "menu-action" at bounding box center [560, 150] width 34 height 24
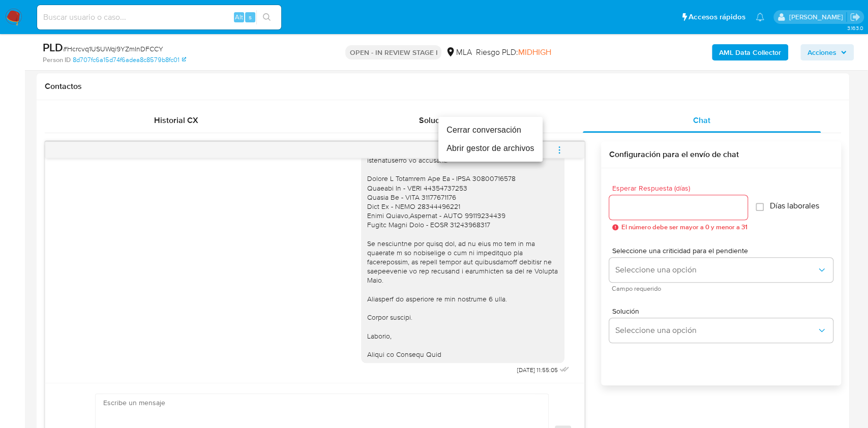
click at [501, 129] on li "Cerrar conversación" at bounding box center [490, 130] width 104 height 18
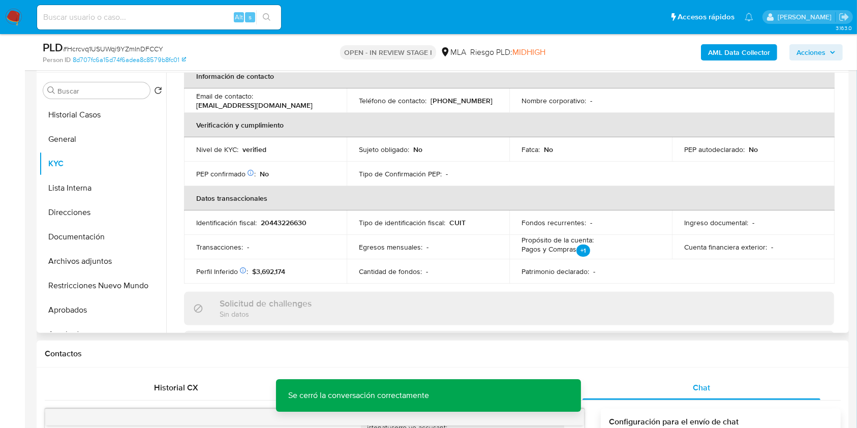
scroll to position [167, 0]
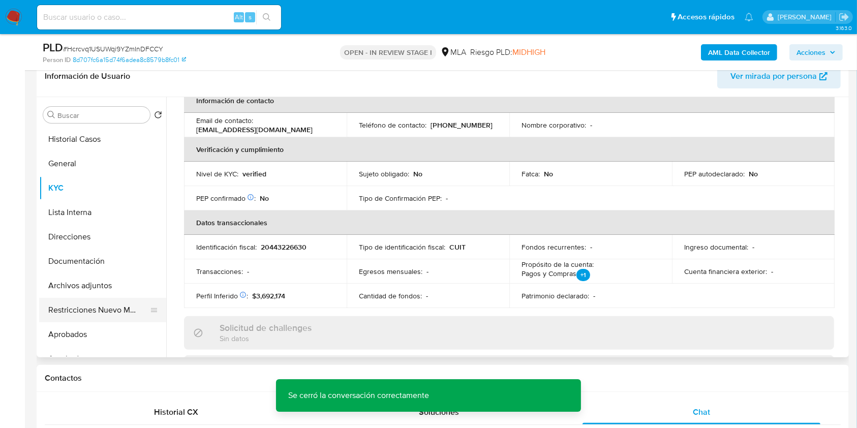
click at [92, 311] on button "Restricciones Nuevo Mundo" at bounding box center [98, 310] width 119 height 24
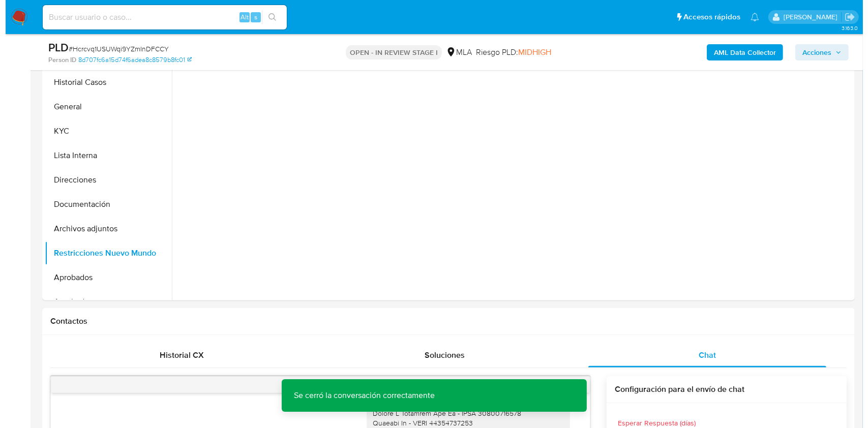
scroll to position [188, 0]
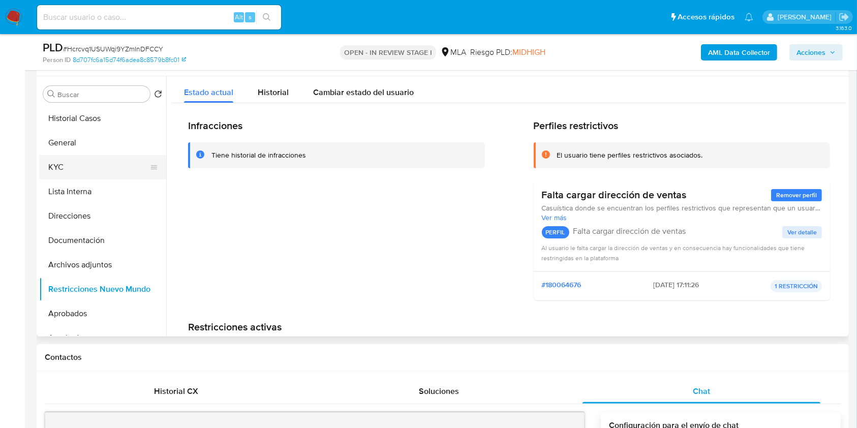
click at [45, 165] on button "KYC" at bounding box center [98, 167] width 119 height 24
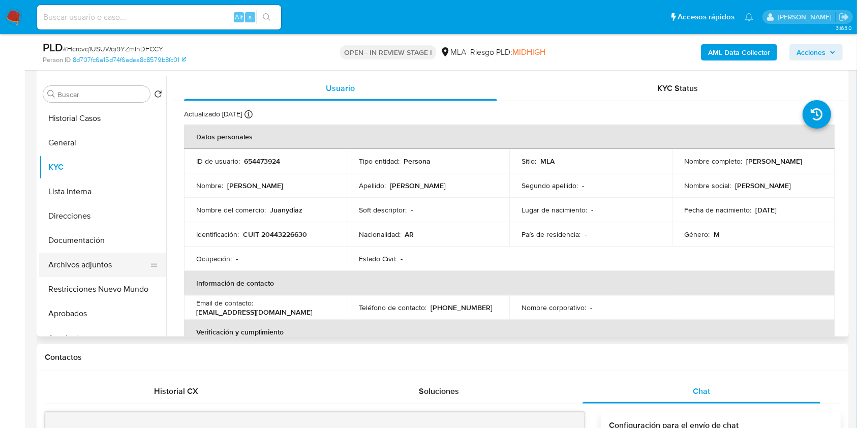
click at [108, 266] on button "Archivos adjuntos" at bounding box center [98, 265] width 119 height 24
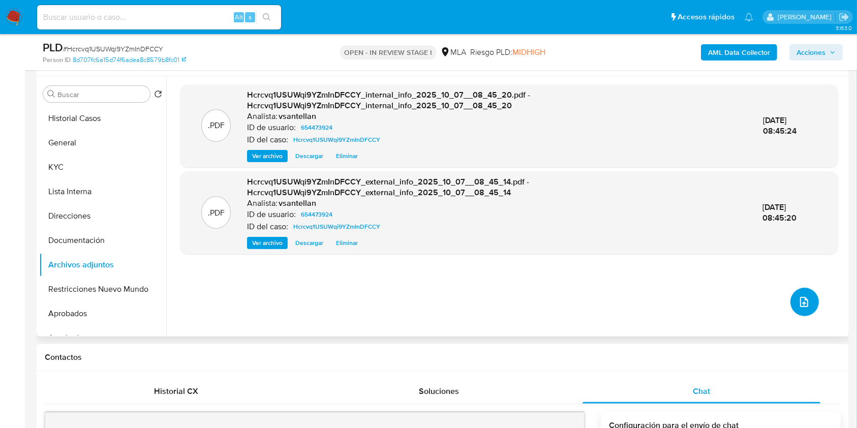
click at [798, 294] on button "upload-file" at bounding box center [805, 302] width 28 height 28
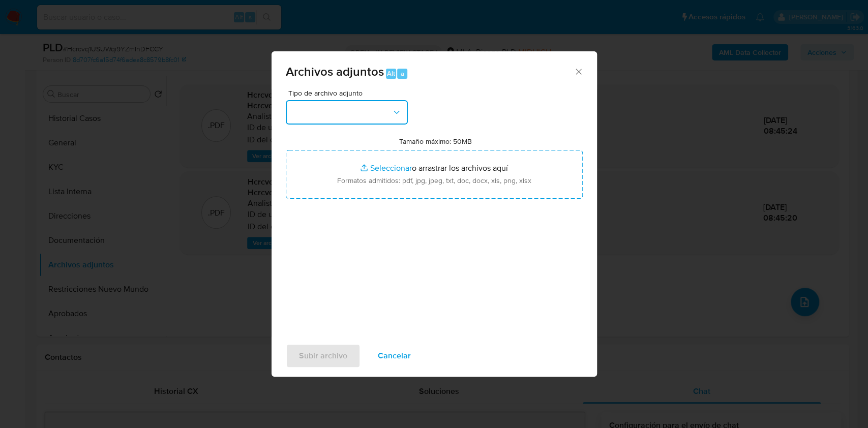
click at [344, 108] on button "button" at bounding box center [347, 112] width 122 height 24
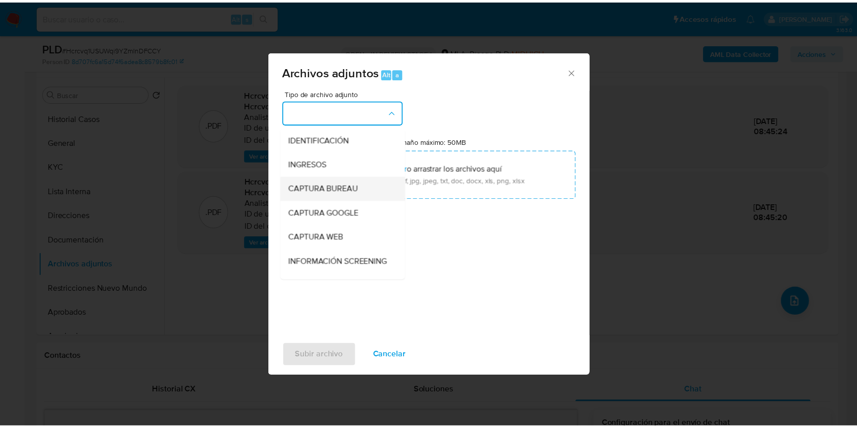
scroll to position [135, 0]
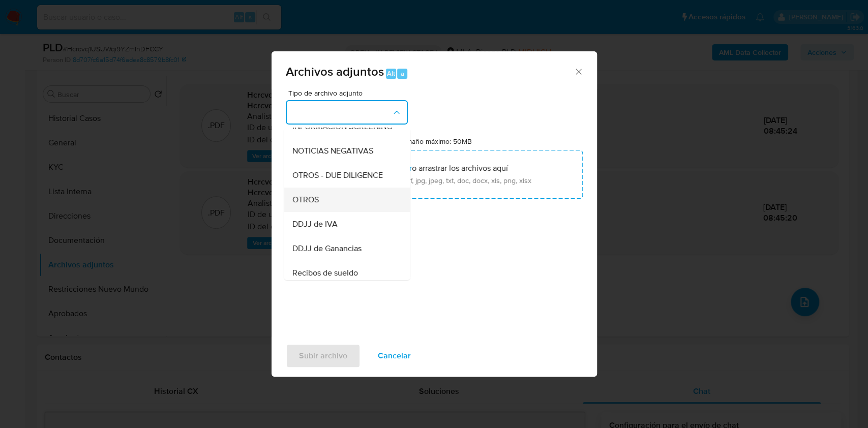
click at [339, 212] on div "OTROS" at bounding box center [344, 200] width 104 height 24
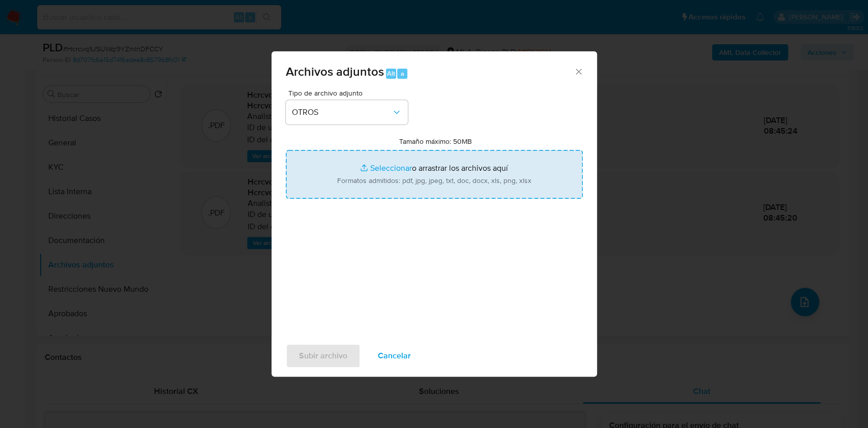
click at [347, 184] on input "Tamaño máximo: 50MB Seleccionar archivos" at bounding box center [434, 174] width 297 height 49
type input "C:\fakepath\Caselog-654473924- NO ROI.docx"
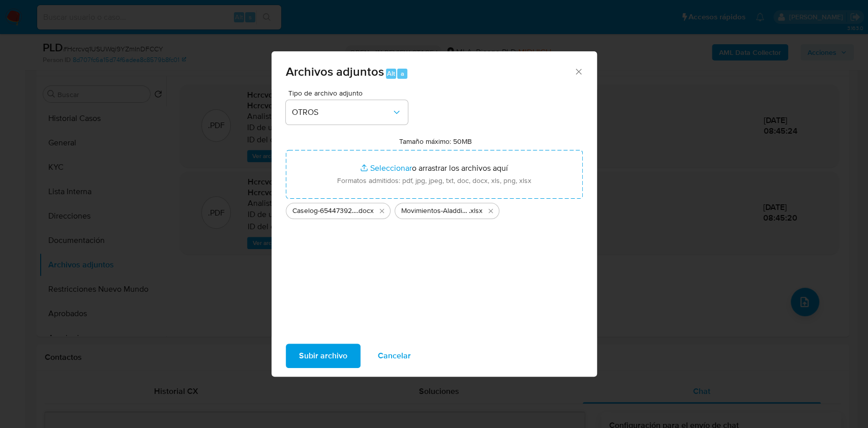
click at [344, 370] on div "Subir archivo Cancelar" at bounding box center [434, 356] width 325 height 39
click at [336, 355] on span "Subir archivo" at bounding box center [323, 356] width 48 height 22
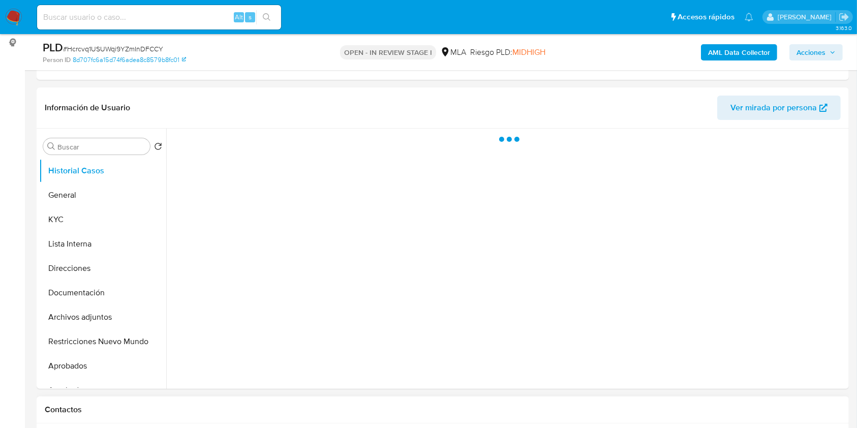
scroll to position [339, 0]
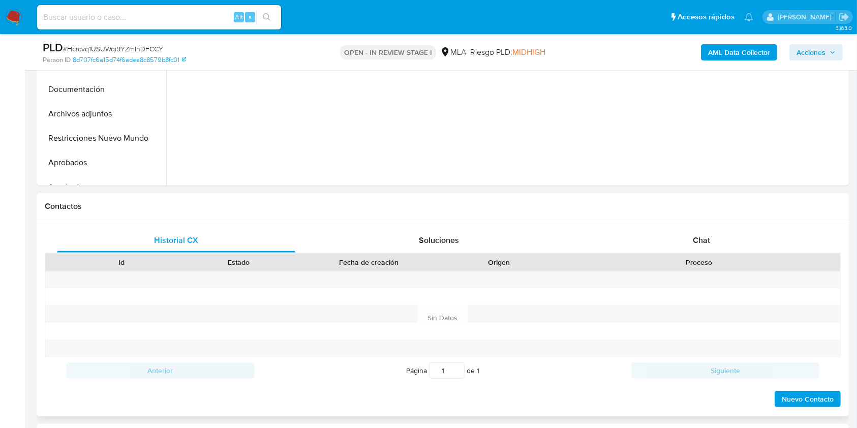
select select "10"
click at [724, 222] on div "Historial CX Soluciones Chat Id Estado Fecha de creación Origen Proceso Anterio…" at bounding box center [443, 318] width 813 height 196
click at [728, 236] on div "Chat" at bounding box center [702, 240] width 238 height 24
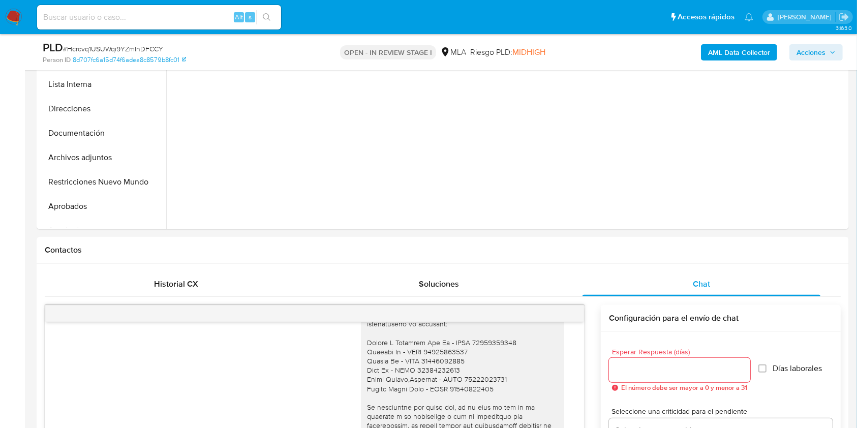
scroll to position [216, 0]
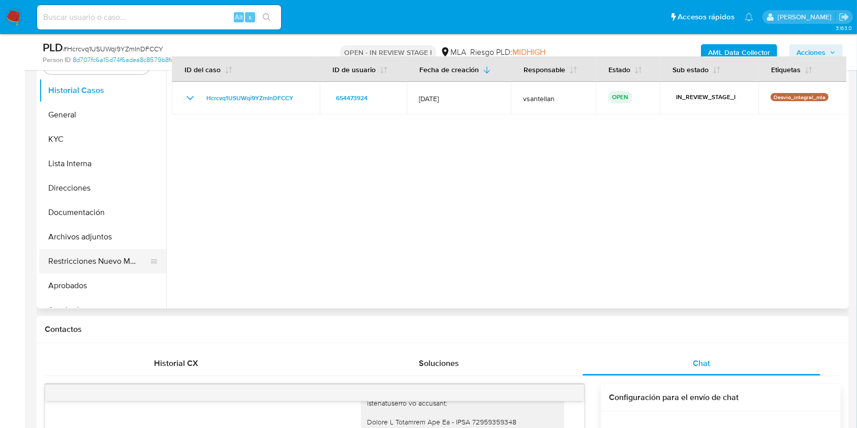
click at [74, 261] on button "Restricciones Nuevo Mundo" at bounding box center [98, 261] width 119 height 24
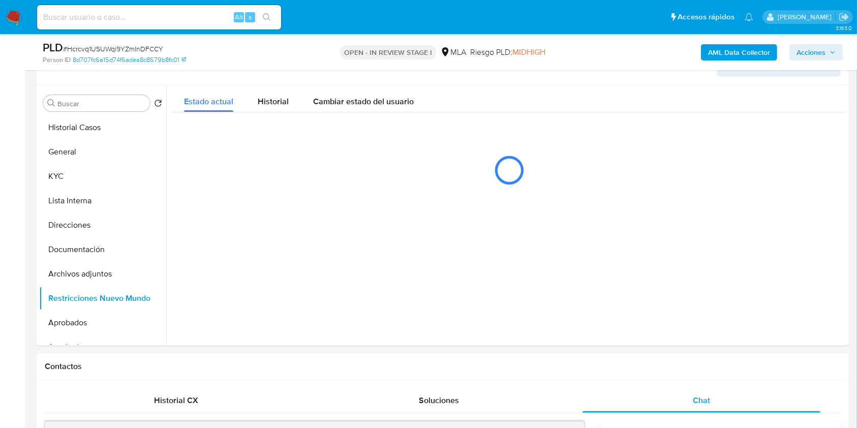
scroll to position [174, 0]
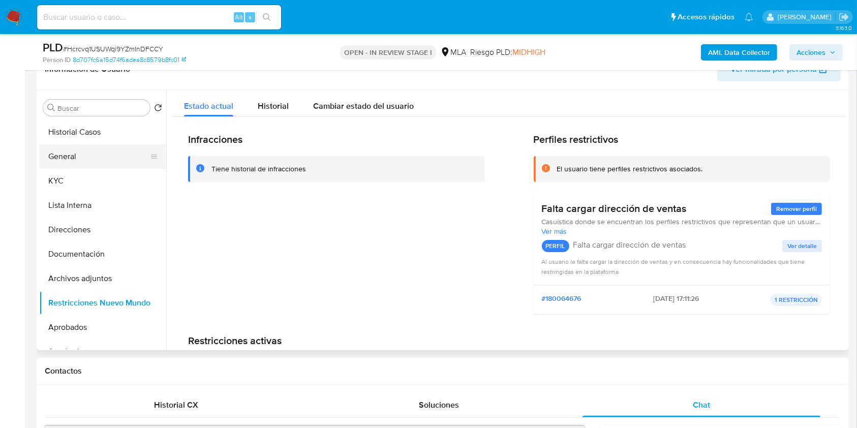
click at [82, 156] on button "General" at bounding box center [98, 156] width 119 height 24
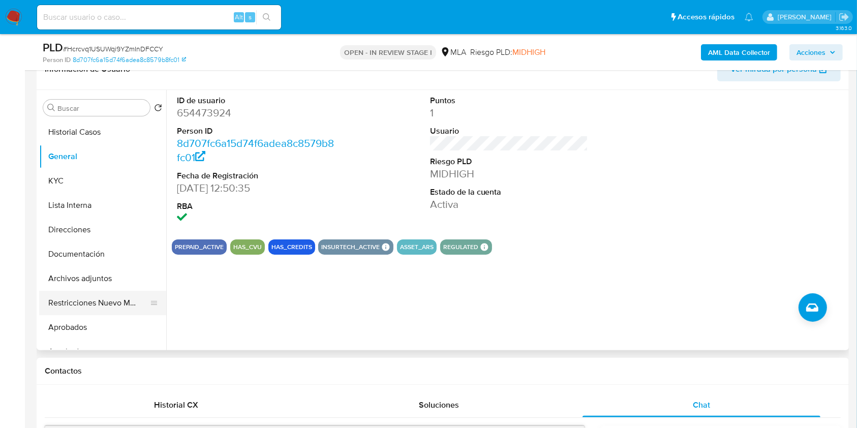
click at [116, 298] on button "Restricciones Nuevo Mundo" at bounding box center [98, 303] width 119 height 24
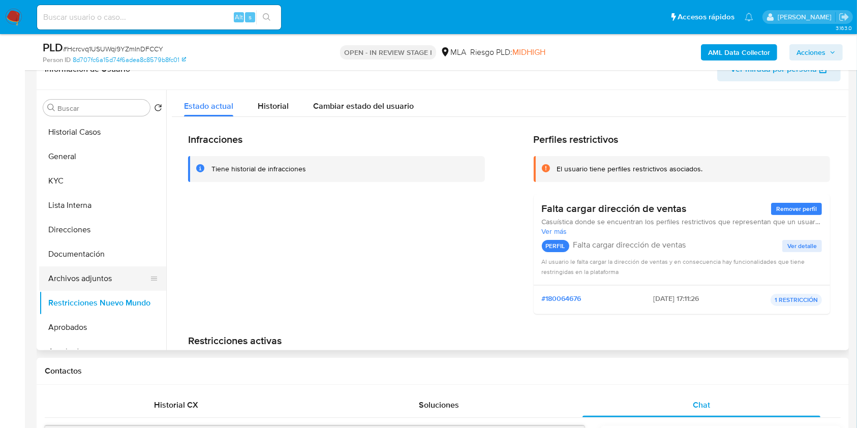
click at [106, 277] on button "Archivos adjuntos" at bounding box center [98, 278] width 119 height 24
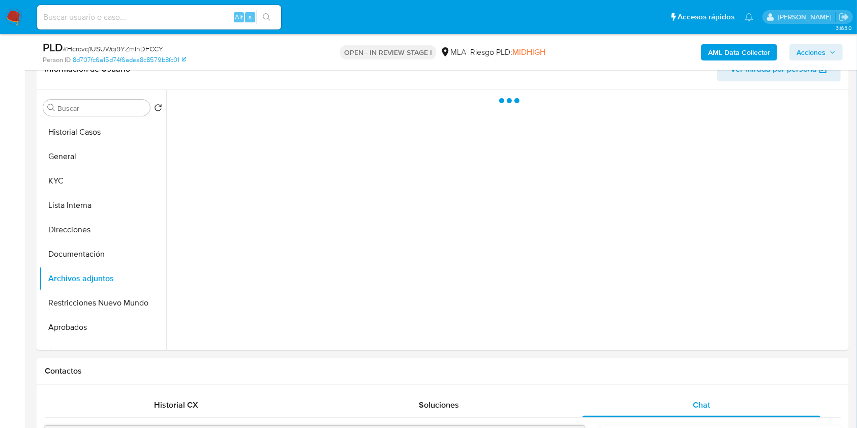
drag, startPoint x: 814, startPoint y: 54, endPoint x: 822, endPoint y: 58, distance: 9.6
click at [814, 53] on span "Acciones" at bounding box center [811, 52] width 29 height 16
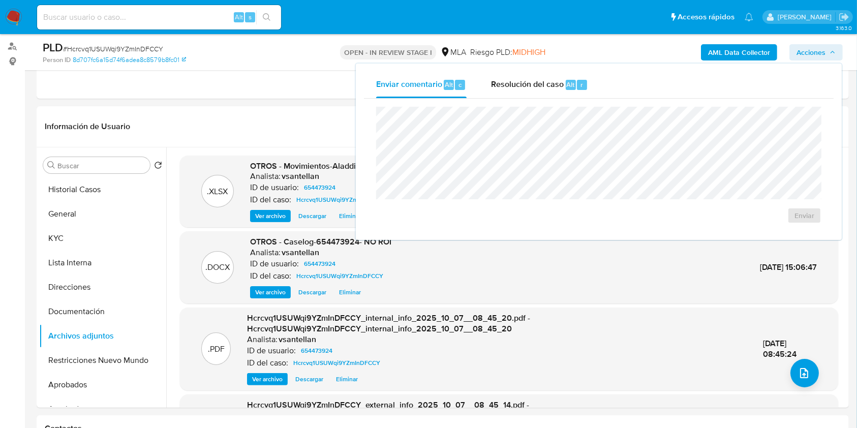
scroll to position [112, 0]
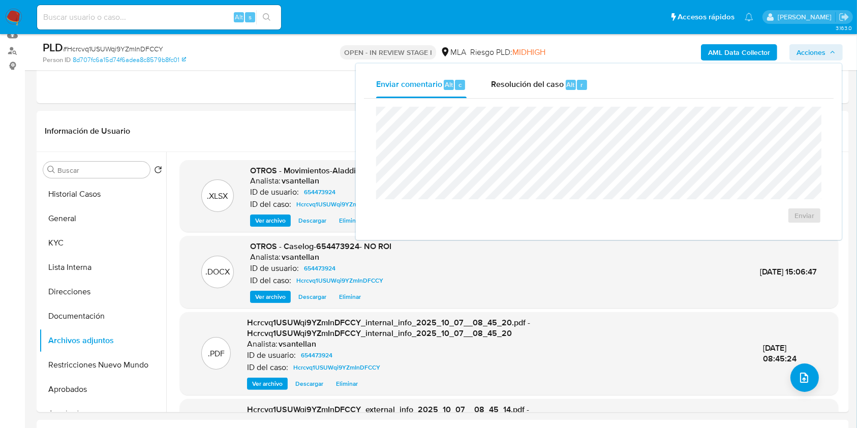
drag, startPoint x: 556, startPoint y: 91, endPoint x: 553, endPoint y: 99, distance: 9.0
click at [555, 90] on span "Resolución del caso" at bounding box center [527, 84] width 73 height 12
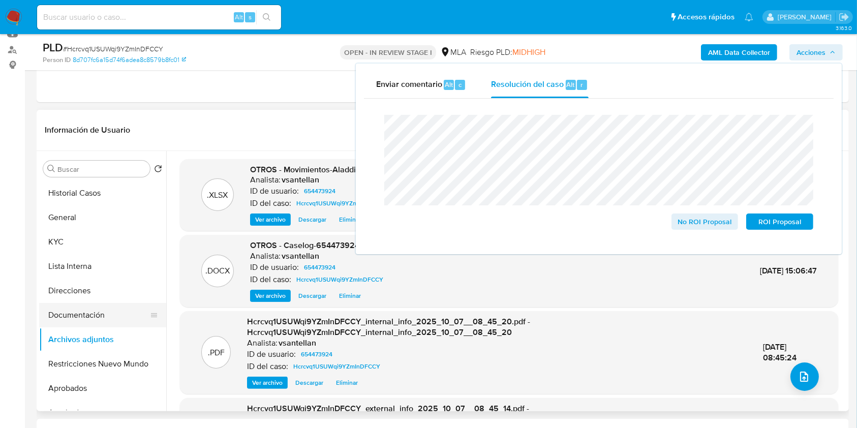
scroll to position [180, 0]
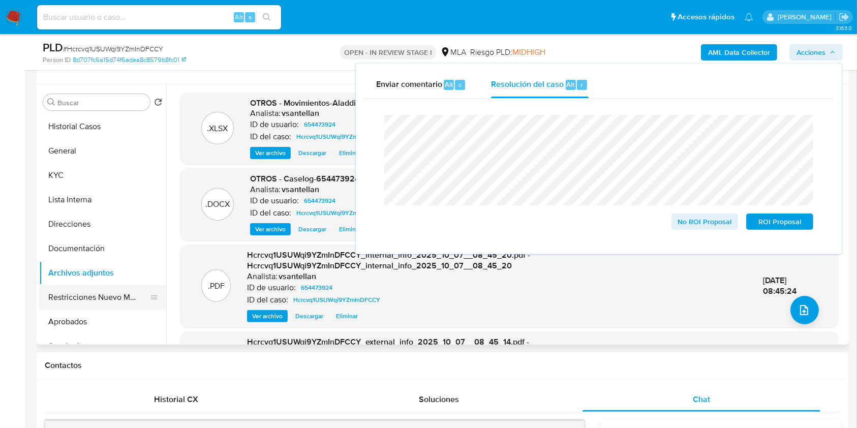
click at [104, 308] on button "Restricciones Nuevo Mundo" at bounding box center [98, 297] width 119 height 24
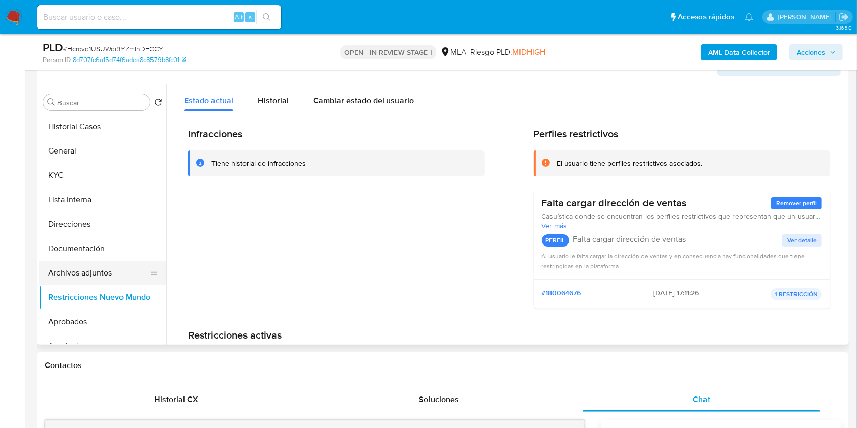
click at [90, 274] on button "Archivos adjuntos" at bounding box center [98, 273] width 119 height 24
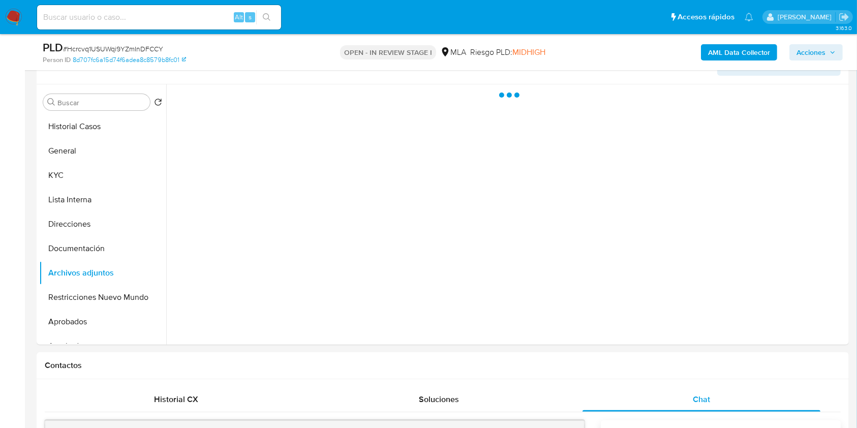
drag, startPoint x: 805, startPoint y: 56, endPoint x: 840, endPoint y: 55, distance: 34.6
click at [805, 55] on span "Acciones" at bounding box center [811, 52] width 29 height 16
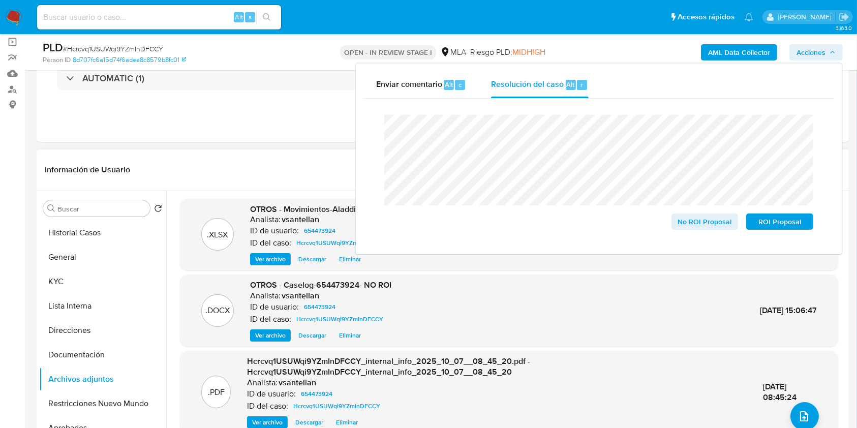
scroll to position [95, 0]
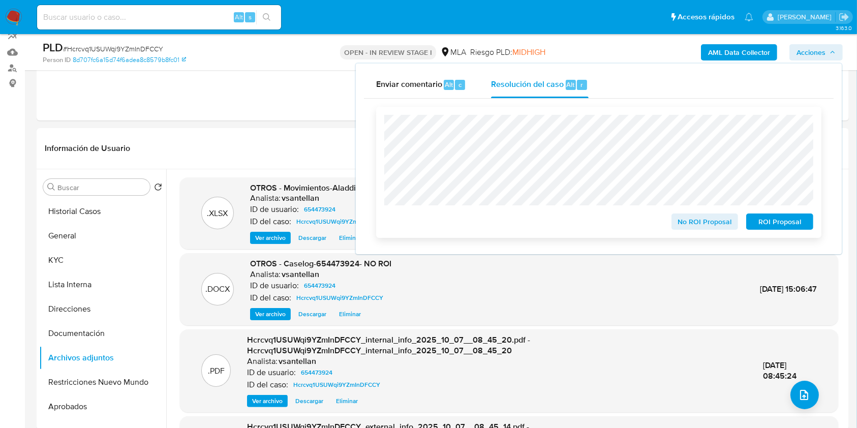
click at [717, 228] on span "No ROI Proposal" at bounding box center [705, 222] width 53 height 14
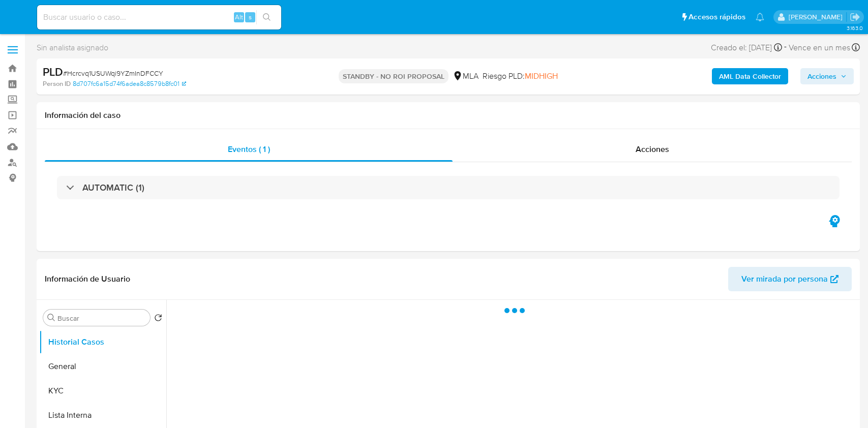
select select "10"
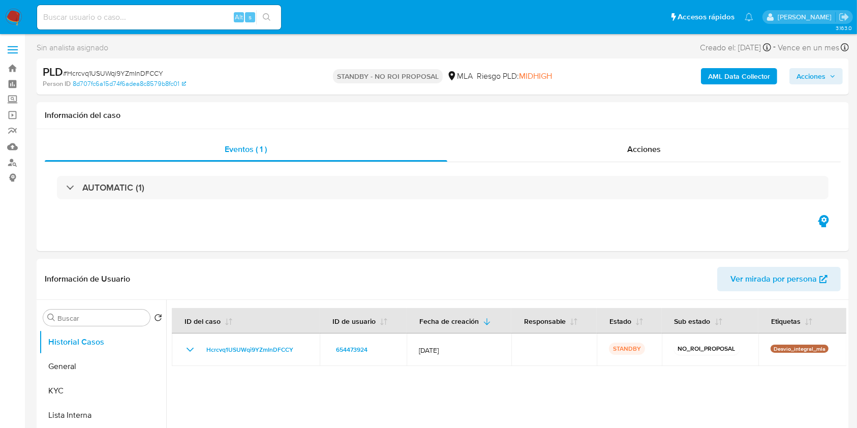
click at [116, 16] on input at bounding box center [159, 17] width 244 height 13
paste input "214644528"
type input "214644528"
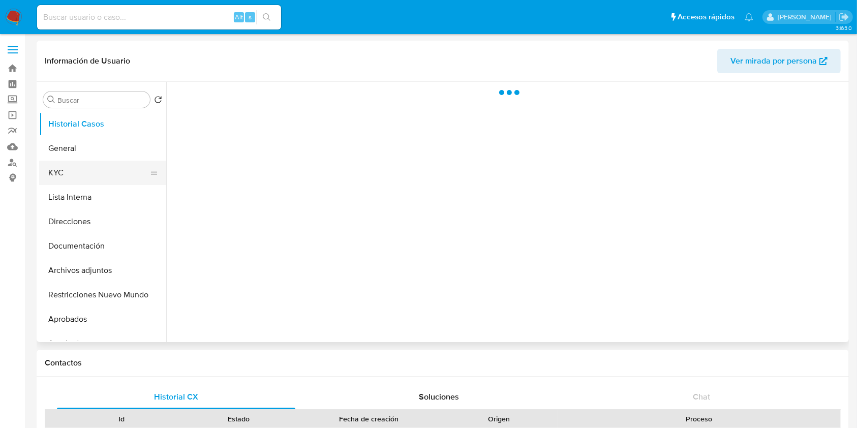
select select "10"
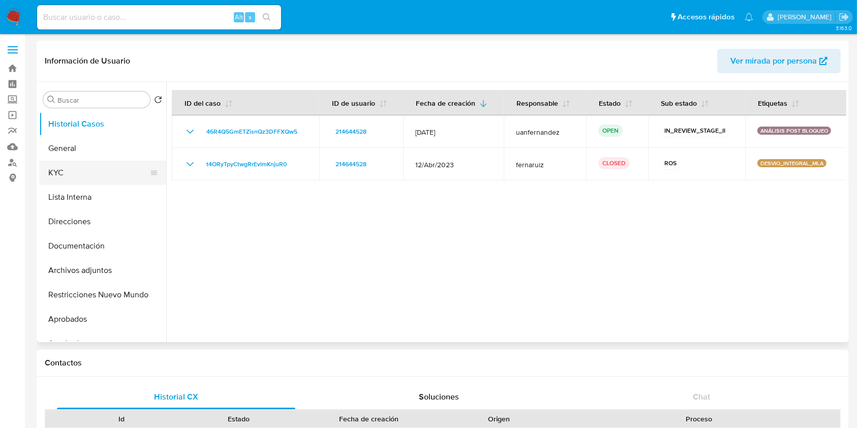
click at [108, 169] on button "KYC" at bounding box center [98, 173] width 119 height 24
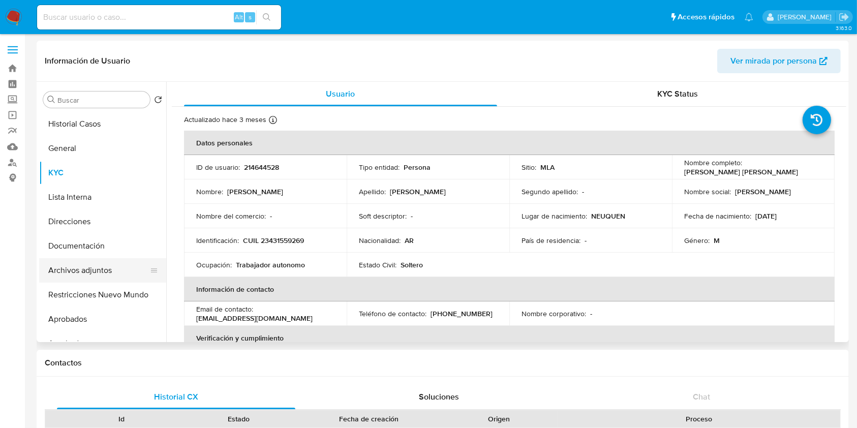
click at [126, 277] on button "Archivos adjuntos" at bounding box center [98, 270] width 119 height 24
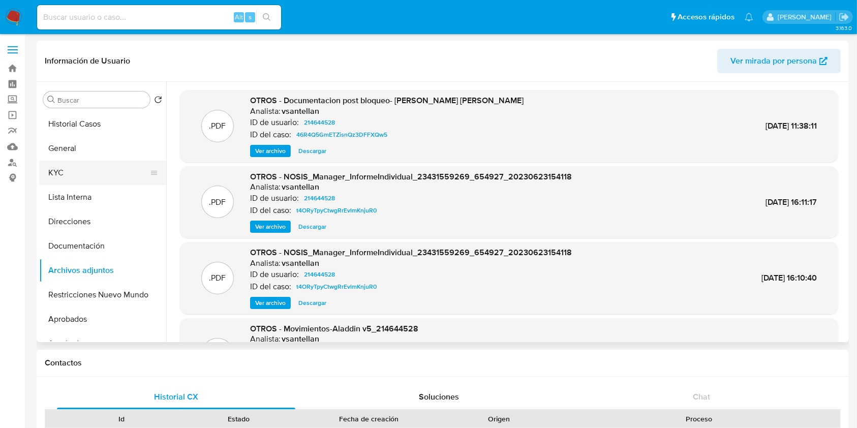
drag, startPoint x: 80, startPoint y: 158, endPoint x: 84, endPoint y: 169, distance: 12.2
click at [79, 158] on button "General" at bounding box center [102, 148] width 127 height 24
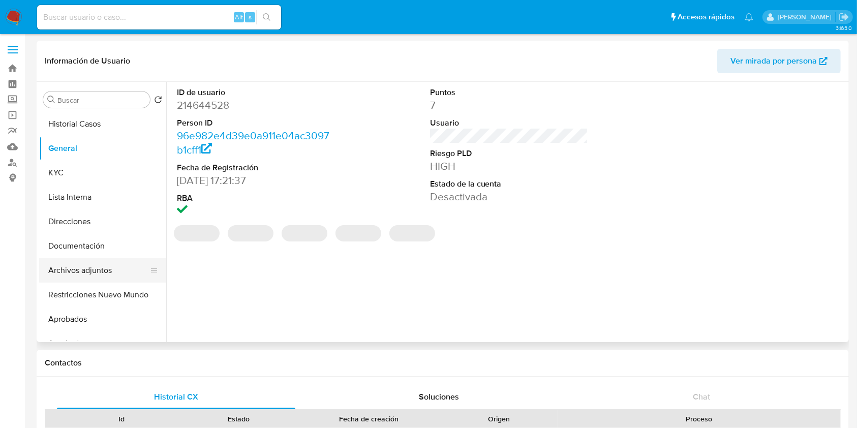
click at [80, 269] on button "Archivos adjuntos" at bounding box center [98, 270] width 119 height 24
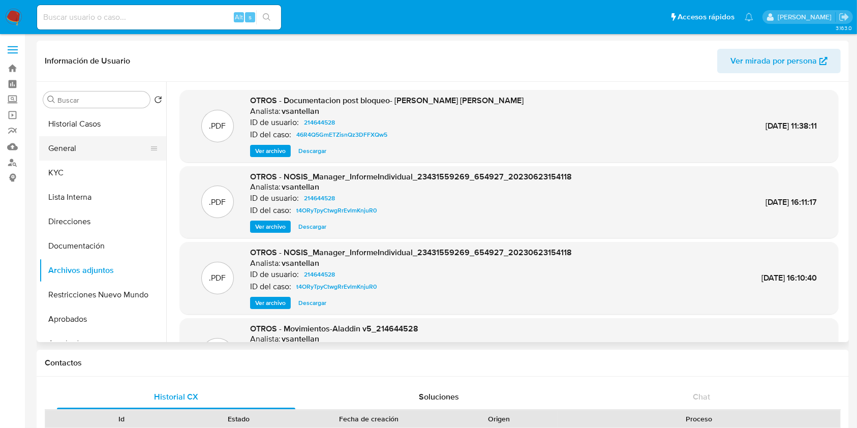
click at [83, 140] on button "General" at bounding box center [98, 148] width 119 height 24
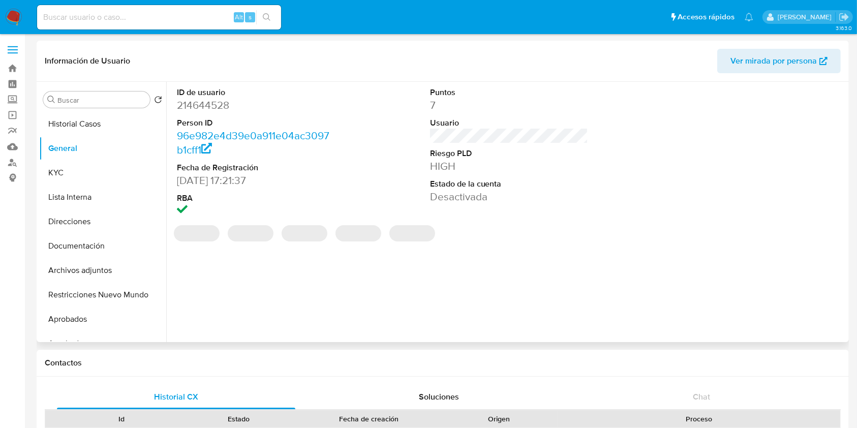
click at [197, 106] on dd "214644528" at bounding box center [256, 105] width 159 height 14
copy dd "214644528"
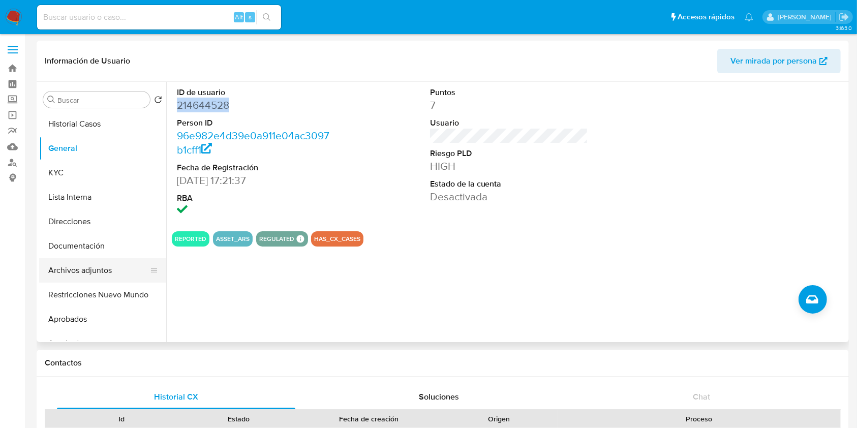
drag, startPoint x: 92, startPoint y: 291, endPoint x: 117, endPoint y: 277, distance: 29.1
click at [92, 291] on button "Restricciones Nuevo Mundo" at bounding box center [102, 295] width 127 height 24
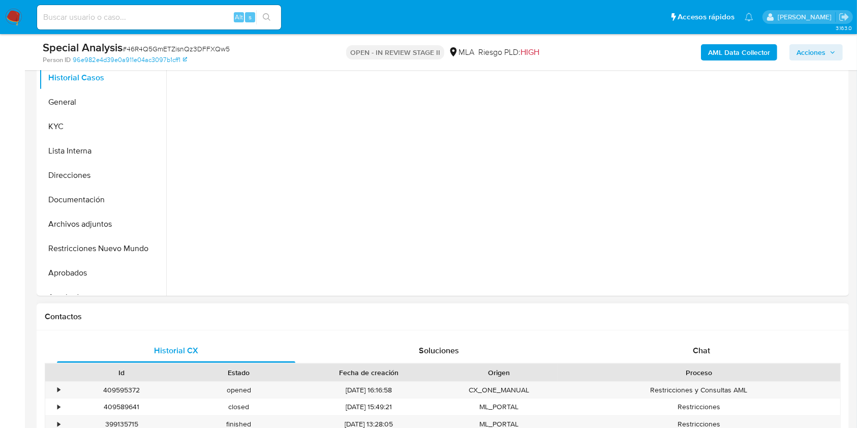
scroll to position [271, 0]
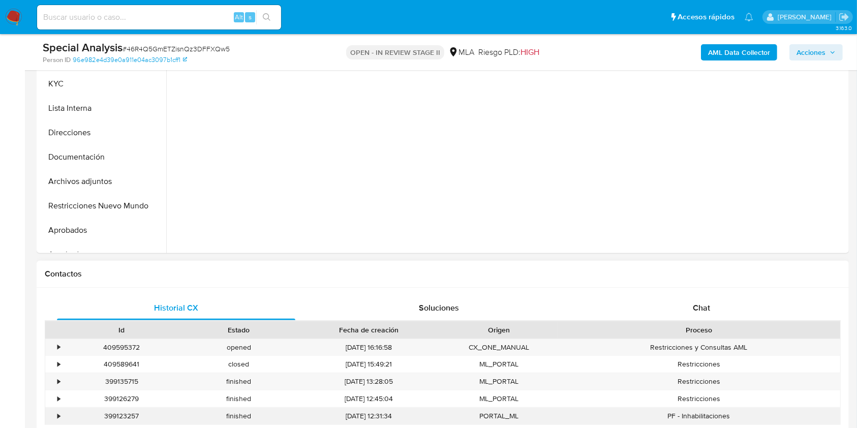
select select "10"
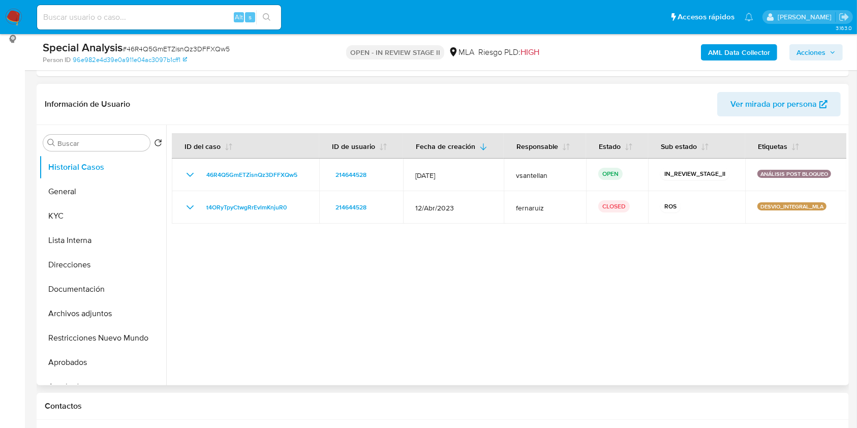
scroll to position [135, 0]
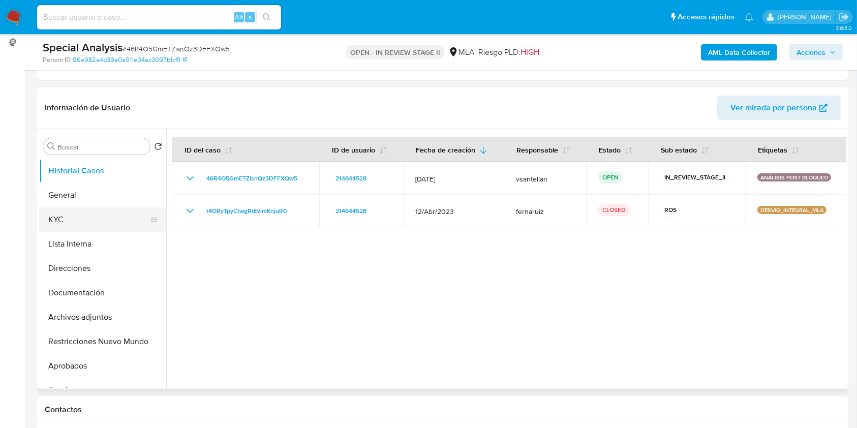
click at [71, 215] on button "KYC" at bounding box center [98, 219] width 119 height 24
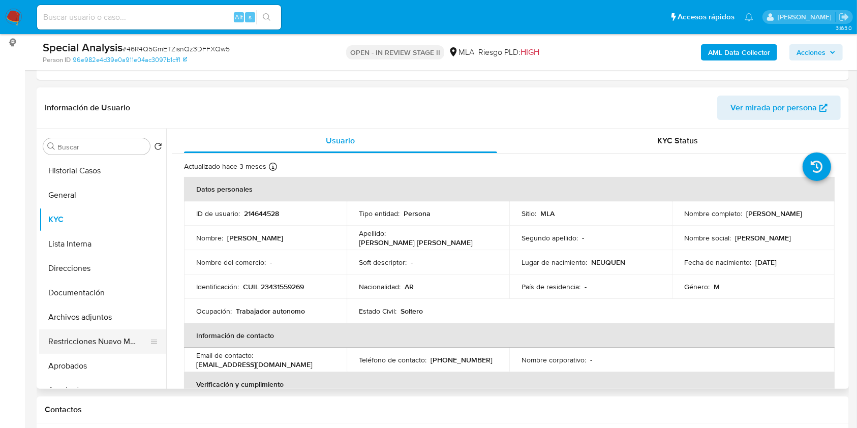
click at [105, 337] on button "Restricciones Nuevo Mundo" at bounding box center [98, 342] width 119 height 24
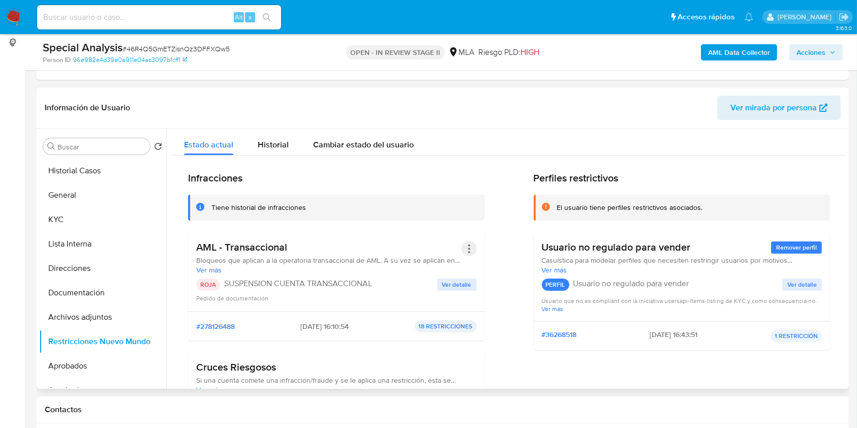
click at [464, 248] on button "Acciones" at bounding box center [469, 248] width 15 height 15
click at [386, 327] on button "Rehabilitar" at bounding box center [388, 330] width 178 height 24
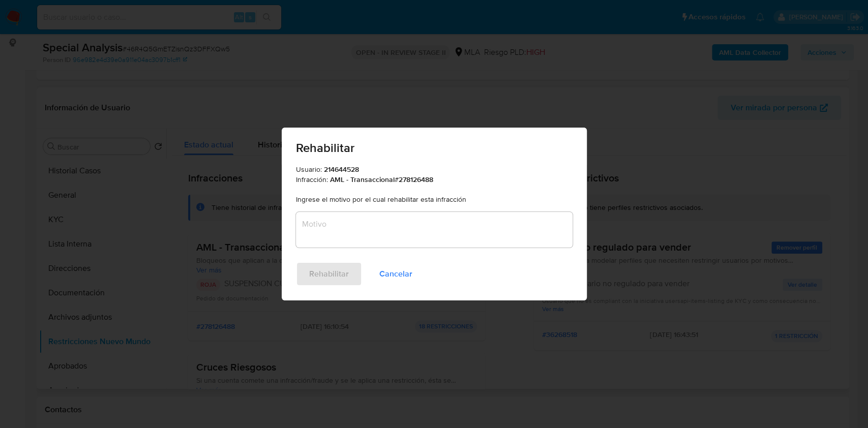
click at [376, 224] on textarea "Motivo" at bounding box center [434, 230] width 277 height 36
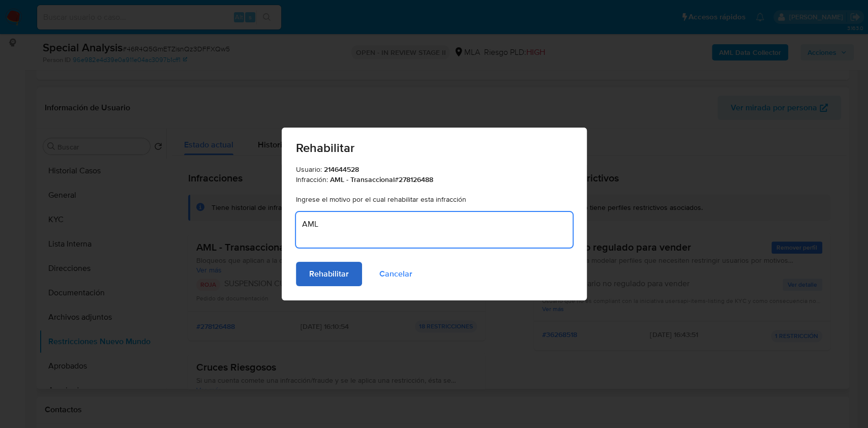
type textarea "AML"
click at [339, 274] on span "Rehabilitar" at bounding box center [329, 274] width 40 height 22
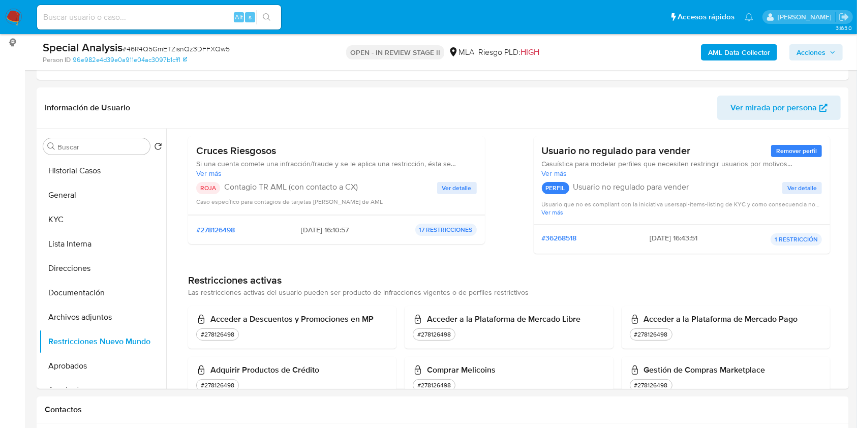
scroll to position [0, 0]
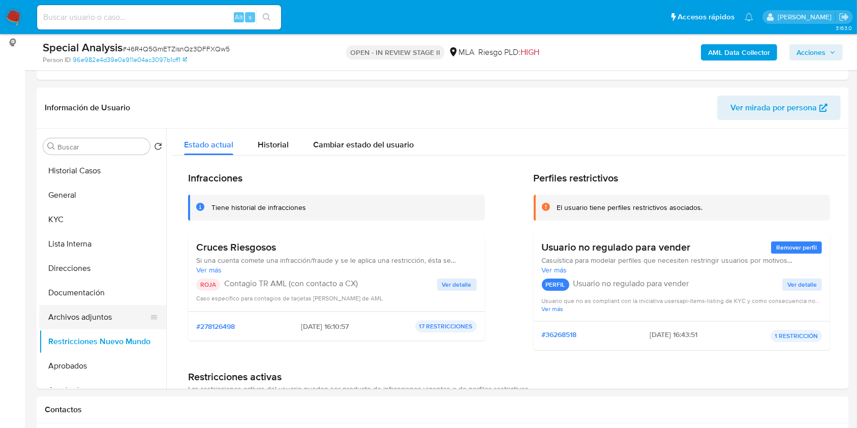
click at [123, 318] on button "Archivos adjuntos" at bounding box center [98, 317] width 119 height 24
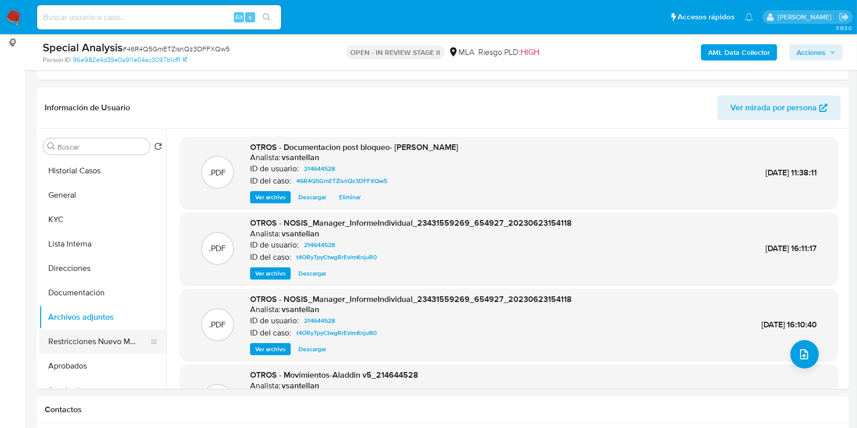
click at [104, 341] on button "Restricciones Nuevo Mundo" at bounding box center [98, 342] width 119 height 24
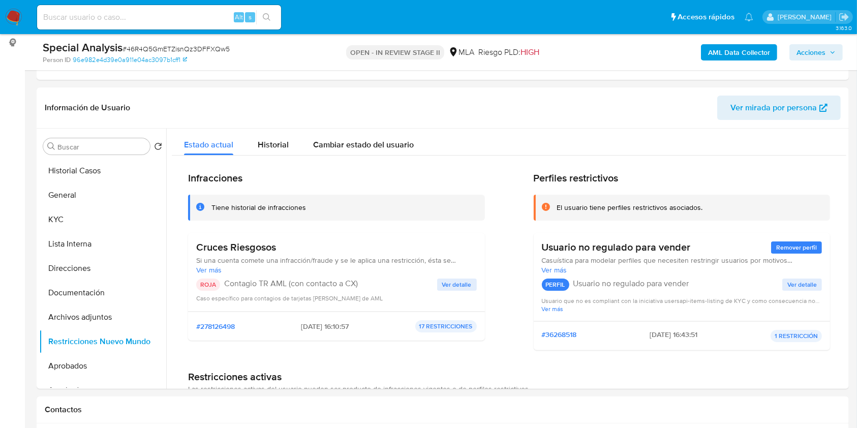
click at [223, 268] on span "Ver más" at bounding box center [336, 269] width 281 height 9
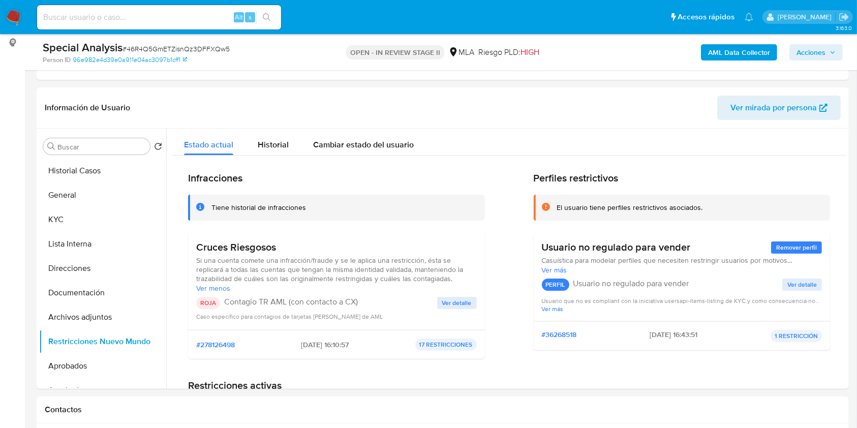
click at [444, 294] on div "Cruces Riesgosos Si una cuenta comete una infracción/fraude y se le aplica una …" at bounding box center [336, 281] width 281 height 80
click at [444, 300] on span "Ver detalle" at bounding box center [456, 303] width 29 height 10
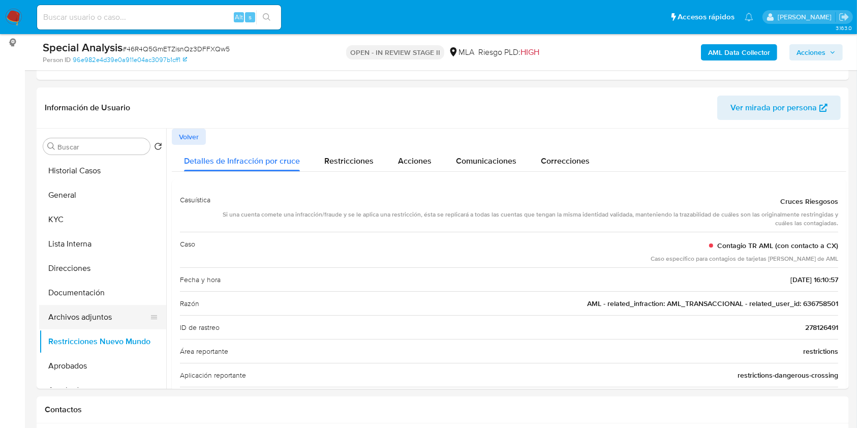
click at [75, 313] on button "Archivos adjuntos" at bounding box center [98, 317] width 119 height 24
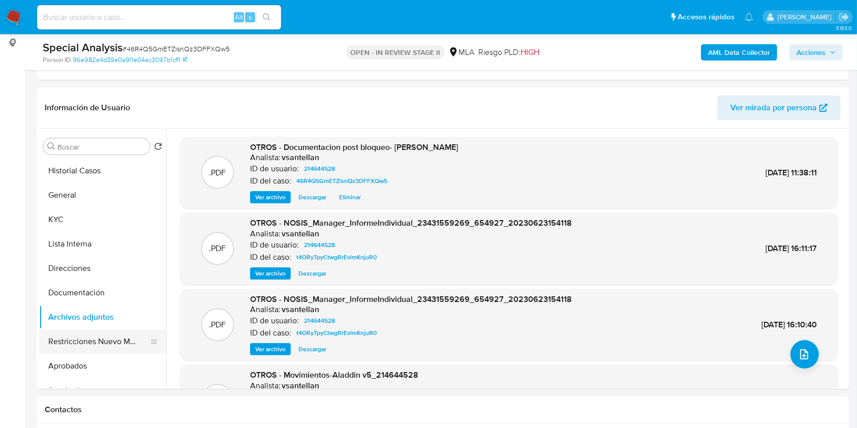
click at [88, 346] on button "Restricciones Nuevo Mundo" at bounding box center [98, 342] width 119 height 24
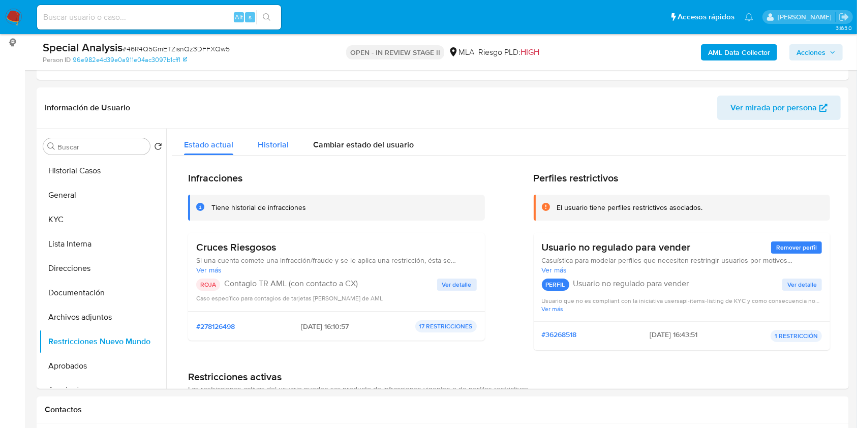
click at [274, 153] on div "Historial" at bounding box center [273, 142] width 31 height 27
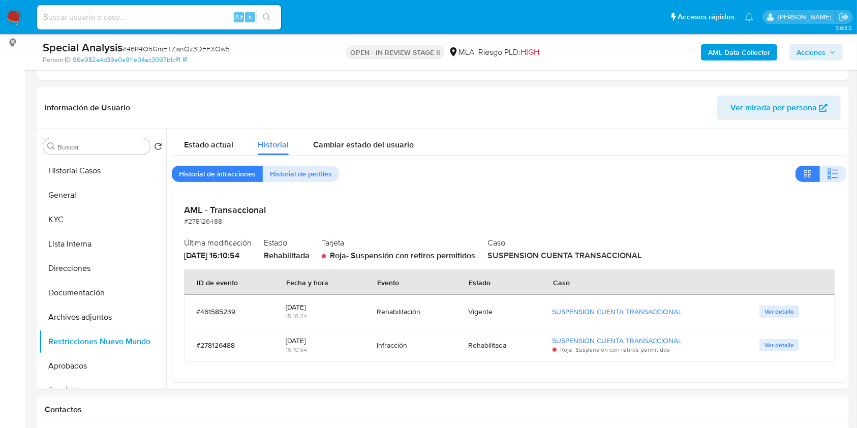
drag, startPoint x: 842, startPoint y: 155, endPoint x: 843, endPoint y: 166, distance: 11.2
click at [843, 166] on div at bounding box center [506, 259] width 680 height 260
click at [236, 148] on button "Estado actual" at bounding box center [209, 142] width 74 height 27
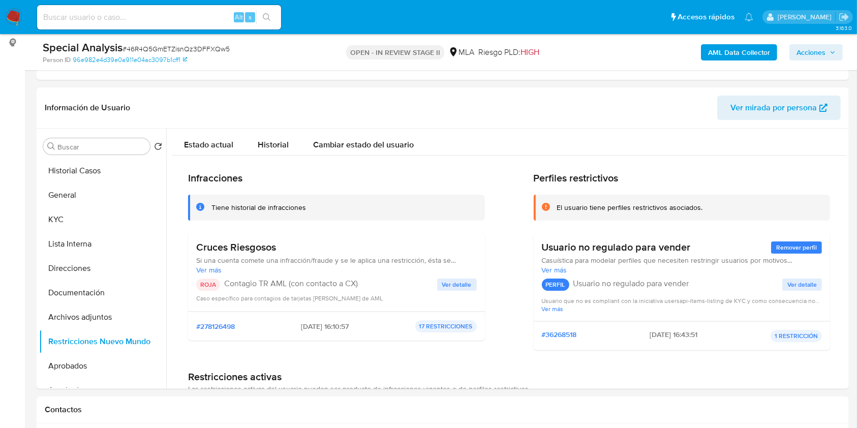
click at [428, 231] on div "Infracciones Tiene historial de infracciones Cruces Riesgosos Si una cuenta com…" at bounding box center [336, 265] width 297 height 187
drag, startPoint x: 439, startPoint y: 247, endPoint x: 441, endPoint y: 253, distance: 6.1
click at [439, 249] on h3 "Cruces Riesgosos" at bounding box center [336, 247] width 281 height 13
drag, startPoint x: 448, startPoint y: 262, endPoint x: 288, endPoint y: 251, distance: 160.6
click at [436, 265] on div "Si una cuenta comete una infracción/fraude y se le aplica una restricción, ésta…" at bounding box center [336, 265] width 281 height 19
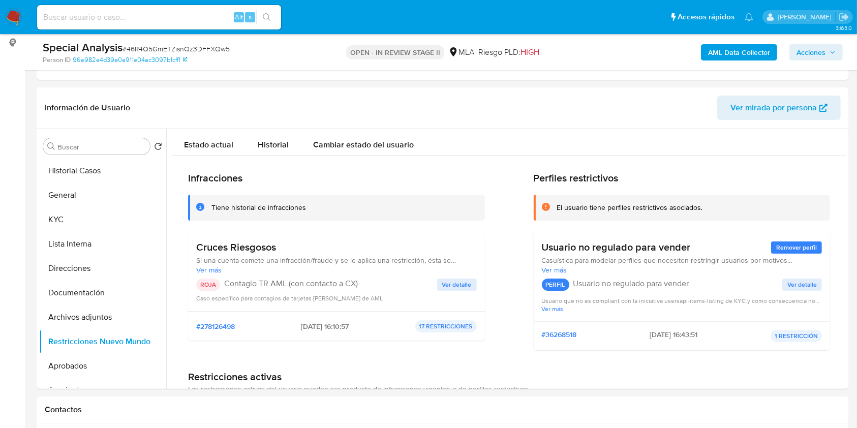
click at [252, 256] on span "Si una cuenta comete una infracción/fraude y se le aplica una restricción, ésta…" at bounding box center [336, 260] width 281 height 9
click at [205, 265] on span "Ver más" at bounding box center [336, 269] width 281 height 9
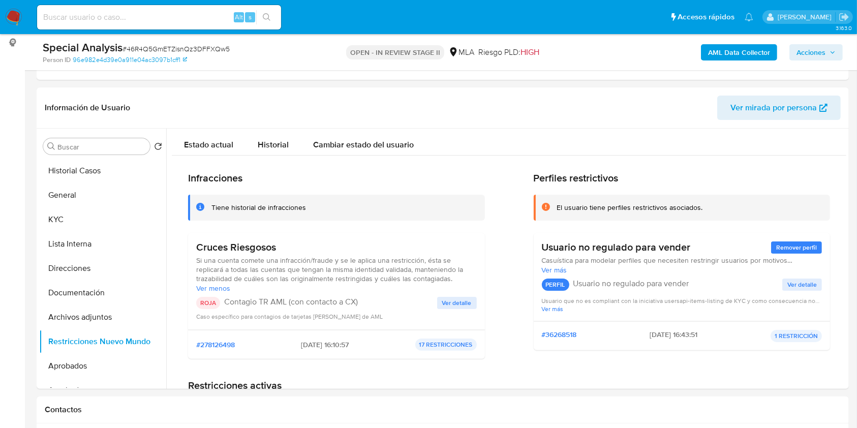
click at [293, 354] on div "#278126498 27/06/2023 - 16:10:57 17 RESTRICCIONES" at bounding box center [336, 344] width 297 height 29
click at [107, 321] on button "Archivos adjuntos" at bounding box center [98, 317] width 119 height 24
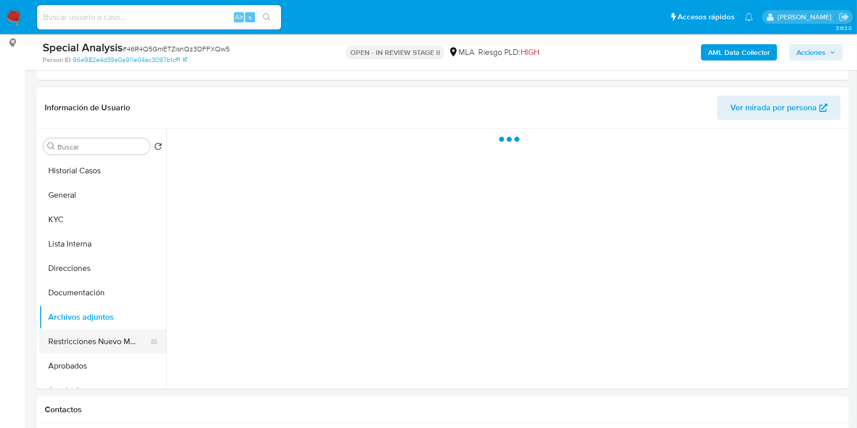
click at [106, 344] on button "Restricciones Nuevo Mundo" at bounding box center [98, 342] width 119 height 24
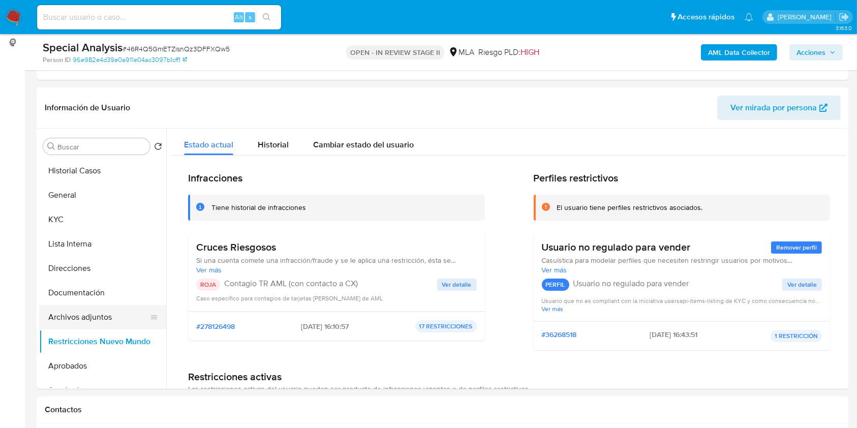
click at [110, 321] on button "Archivos adjuntos" at bounding box center [98, 317] width 119 height 24
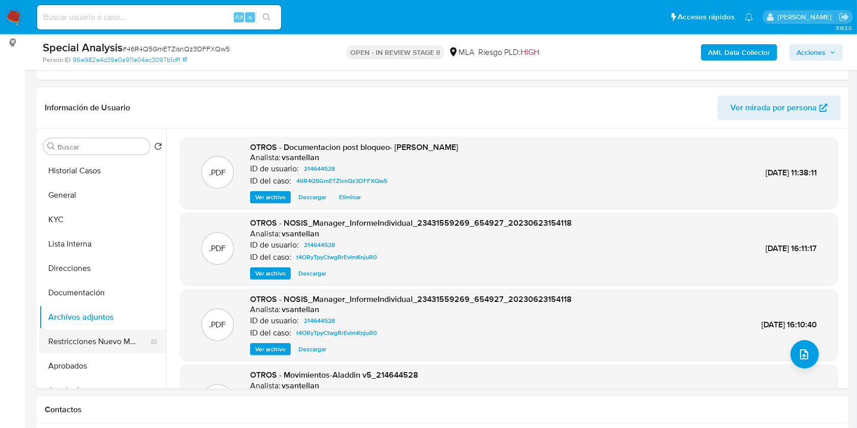
drag, startPoint x: 110, startPoint y: 345, endPoint x: 112, endPoint y: 339, distance: 6.4
click at [110, 344] on button "Restricciones Nuevo Mundo" at bounding box center [98, 342] width 119 height 24
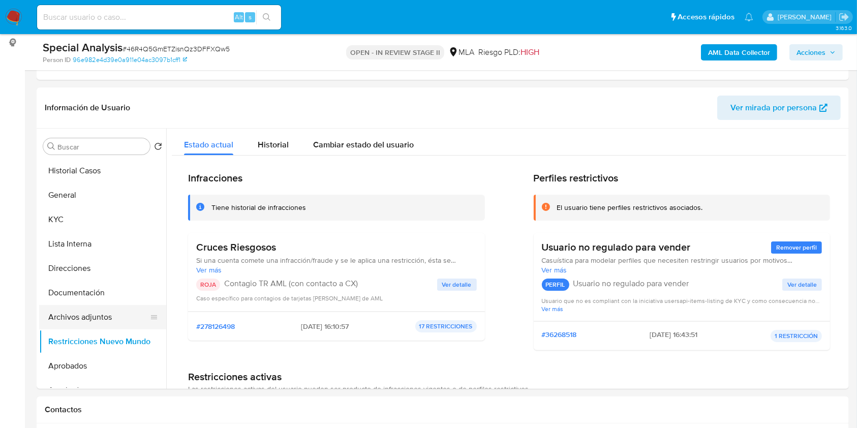
click at [81, 313] on button "Archivos adjuntos" at bounding box center [98, 317] width 119 height 24
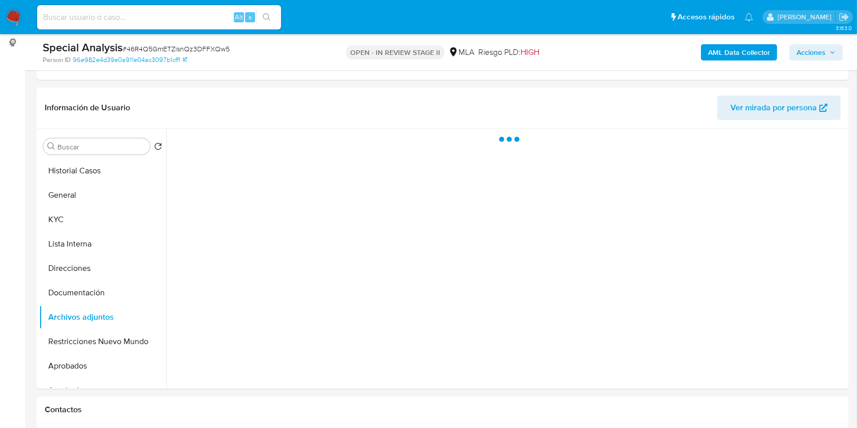
click at [801, 36] on div "Special Analysis # 46R4Q5GmETZisnQz3DFFXQw5 Person ID 96e982e4d39e0a911e04ac309…" at bounding box center [443, 52] width 813 height 36
click at [813, 56] on span "Acciones" at bounding box center [811, 52] width 29 height 16
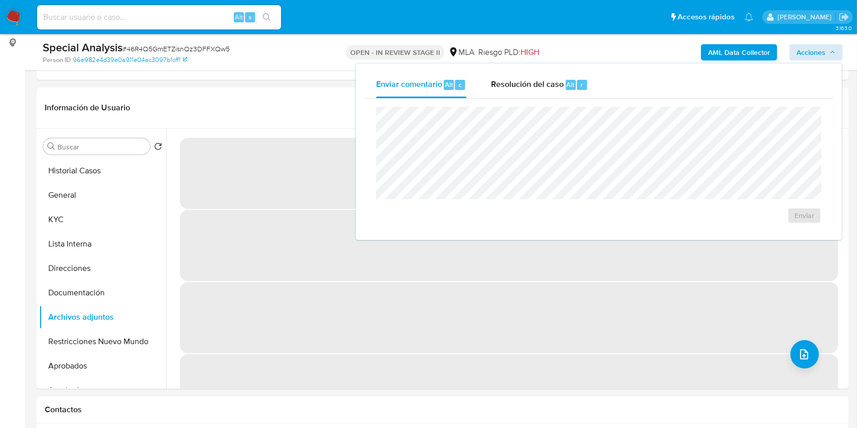
click at [555, 87] on span "Resolución del caso" at bounding box center [527, 84] width 73 height 12
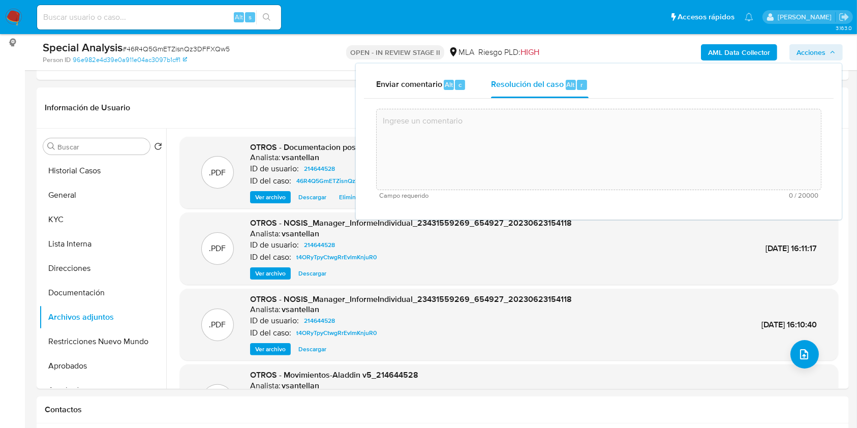
paste textarea "En virtud de la presentación / o en virtud del aporte de información / document…"
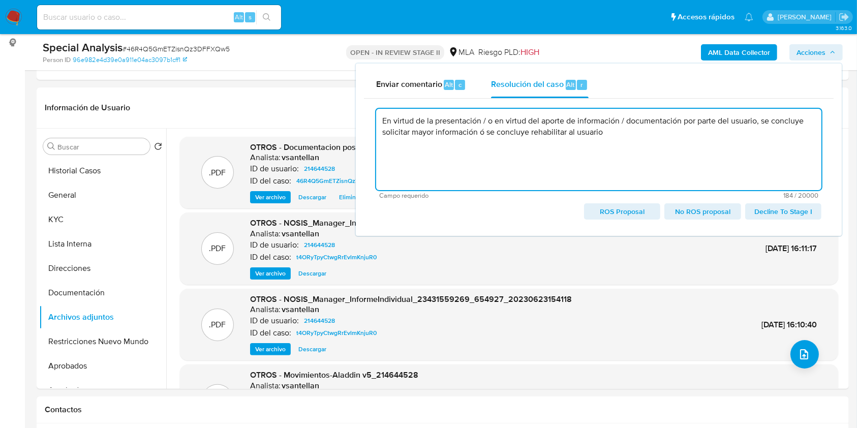
drag, startPoint x: 529, startPoint y: 144, endPoint x: 540, endPoint y: 138, distance: 12.5
click at [558, 151] on textarea "En virtud de la presentación / o en virtud del aporte de información / document…" at bounding box center [598, 149] width 445 height 81
click at [527, 152] on textarea "En virtud de la presentación / o en virtud del aporte de información / document…" at bounding box center [598, 149] width 445 height 81
click at [489, 122] on textarea "En virtud de la presentación / o en virtud del aporte de información / document…" at bounding box center [598, 149] width 445 height 81
drag, startPoint x: 484, startPoint y: 120, endPoint x: 567, endPoint y: 121, distance: 83.9
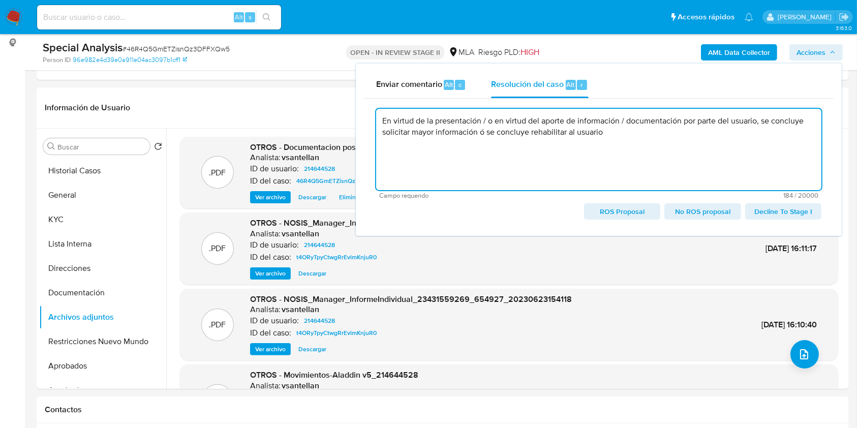
click at [567, 121] on textarea "En virtud de la presentación / o en virtud del aporte de información / document…" at bounding box center [598, 149] width 445 height 81
drag, startPoint x: 542, startPoint y: 119, endPoint x: 601, endPoint y: 147, distance: 65.3
click at [600, 124] on textarea "En virtud de la presentación de información / documentación por parte del usuar…" at bounding box center [598, 149] width 445 height 81
drag, startPoint x: 669, startPoint y: 122, endPoint x: 814, endPoint y: 124, distance: 144.9
click at [814, 124] on textarea "En virtud de la presentación de información por parte del usuario, se concluye …" at bounding box center [598, 149] width 445 height 81
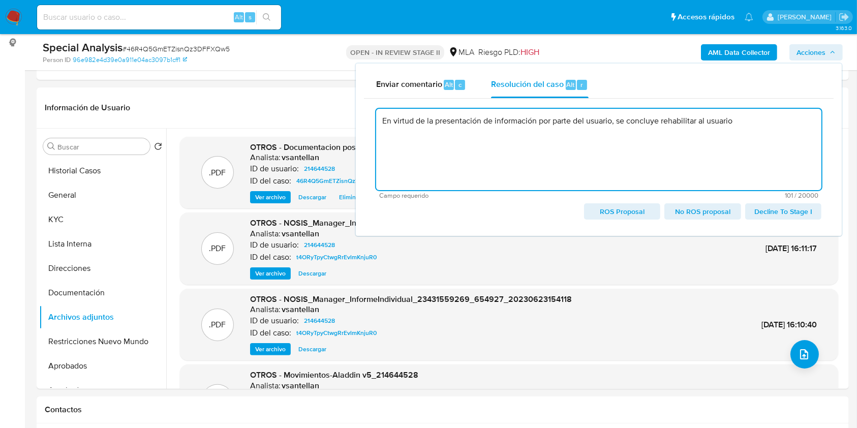
click at [750, 121] on textarea "En virtud de la presentación de información por parte del usuario, se concluye …" at bounding box center [598, 149] width 445 height 81
drag, startPoint x: 755, startPoint y: 116, endPoint x: 697, endPoint y: 123, distance: 58.4
click at [697, 123] on textarea "En virtud de la presentación de información por parte del usuario, se concluye …" at bounding box center [598, 149] width 445 height 81
click at [712, 213] on span "No ROS proposal" at bounding box center [703, 211] width 62 height 14
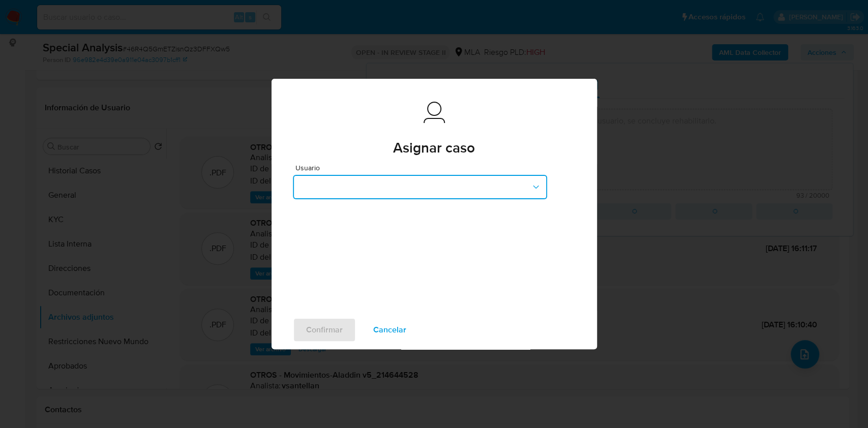
click at [405, 181] on button "button" at bounding box center [420, 187] width 254 height 24
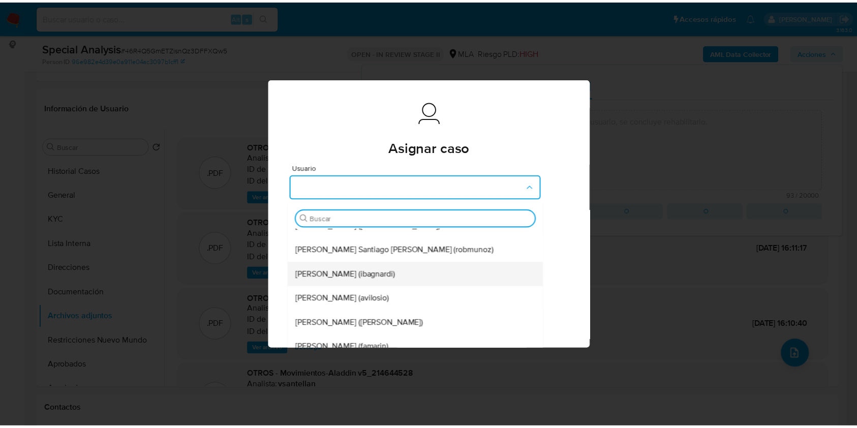
scroll to position [289, 0]
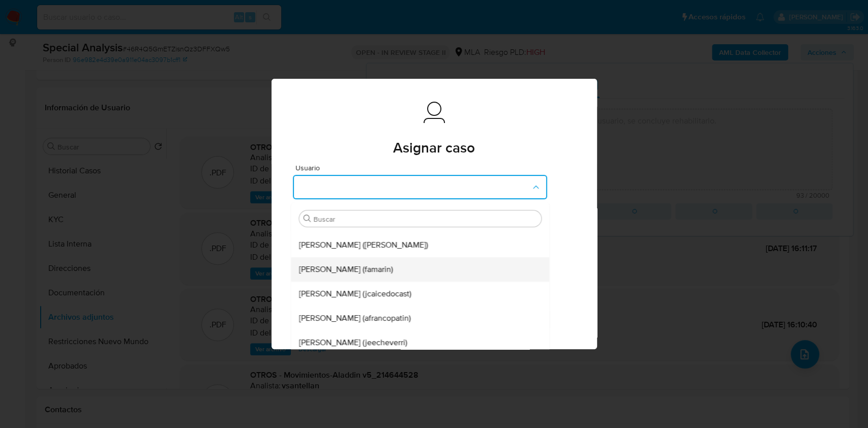
click at [409, 267] on div "Facundo Marin (famarin)" at bounding box center [417, 269] width 236 height 24
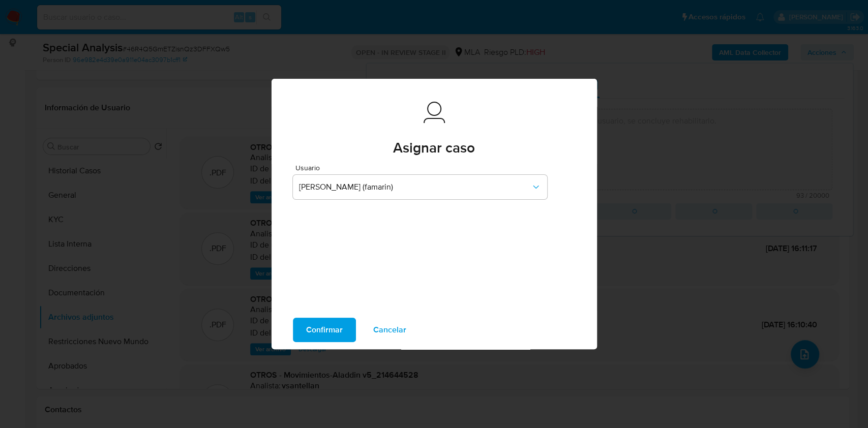
click at [331, 336] on span "Confirmar" at bounding box center [324, 330] width 37 height 22
type textarea "En virtud de la presentación de información por parte del usuario, se concluye …"
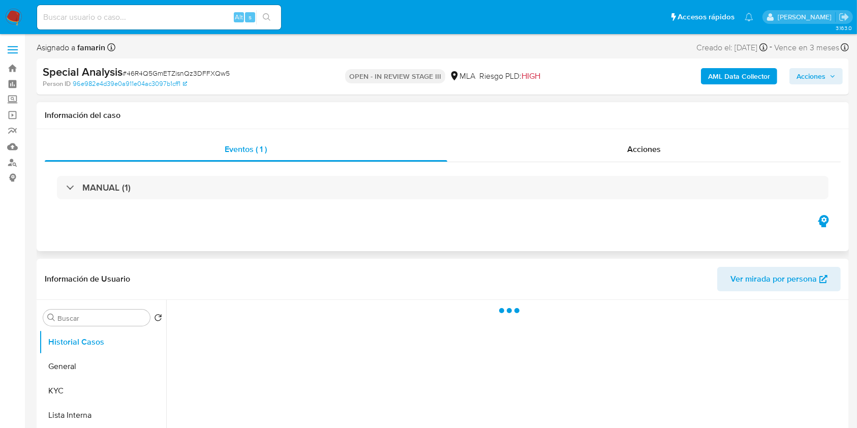
select select "10"
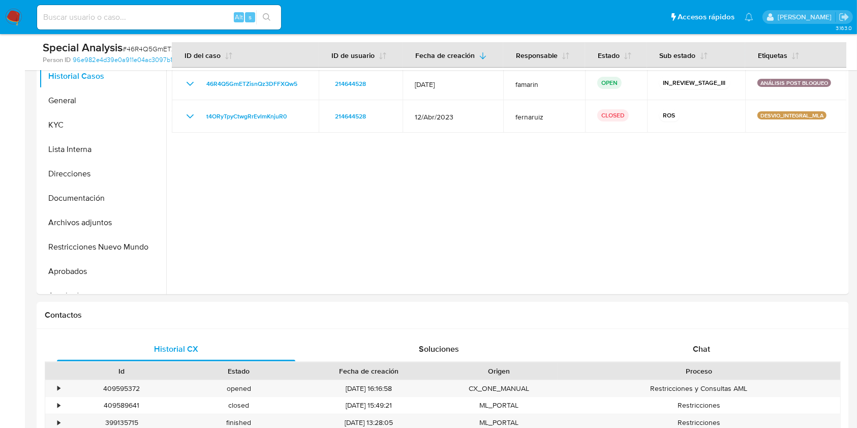
scroll to position [203, 0]
